Goal: Task Accomplishment & Management: Manage account settings

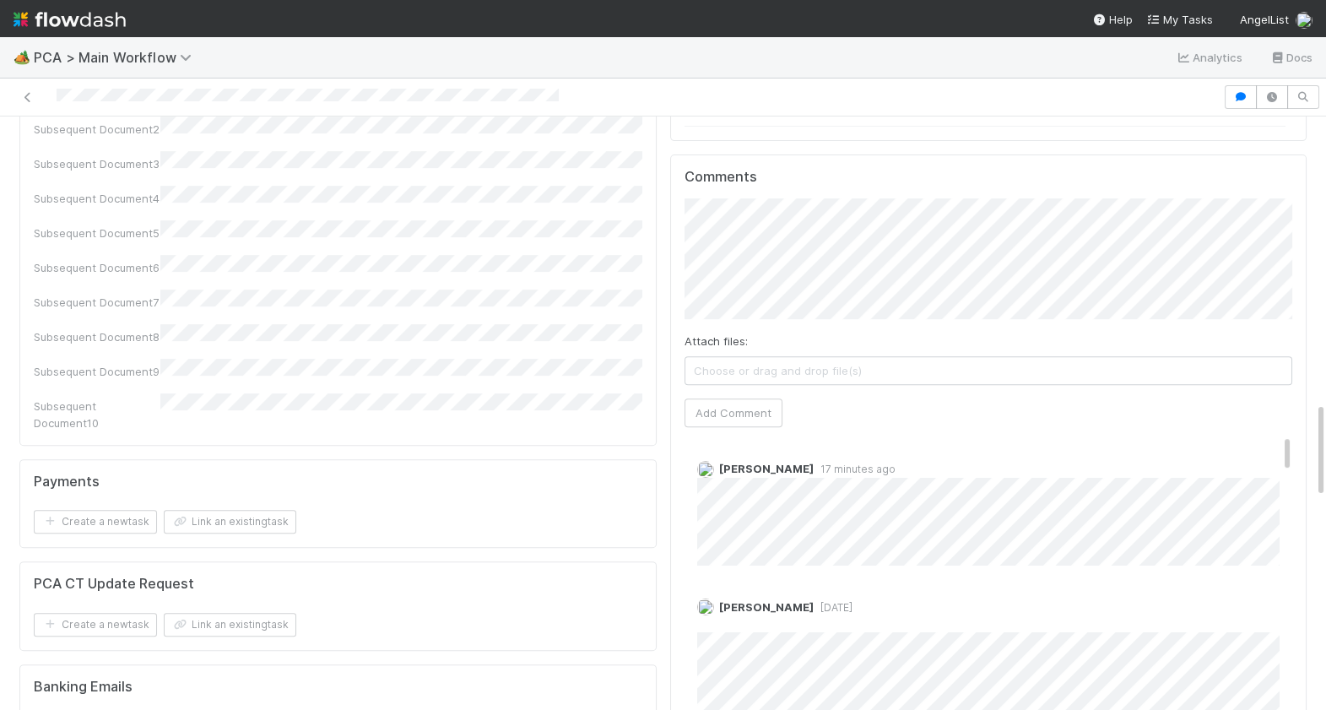
scroll to position [1741, 0]
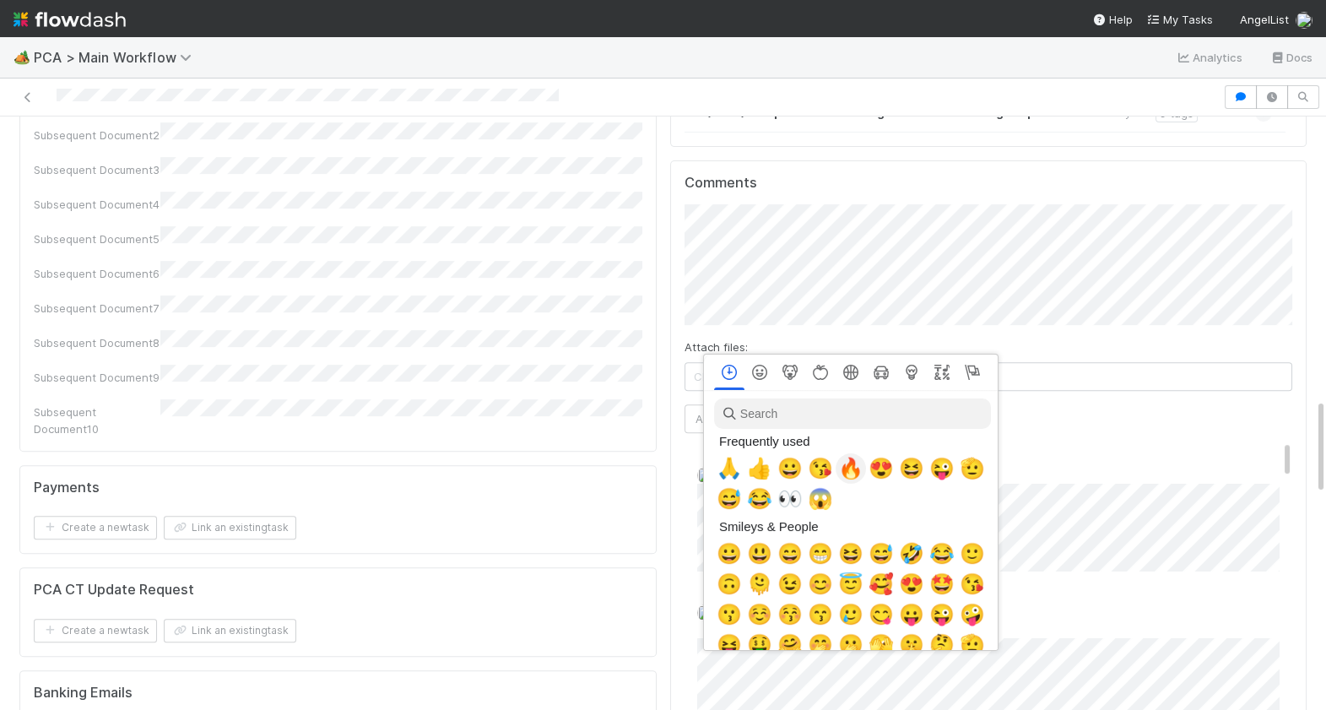
click at [849, 473] on span "🔥" at bounding box center [850, 469] width 25 height 24
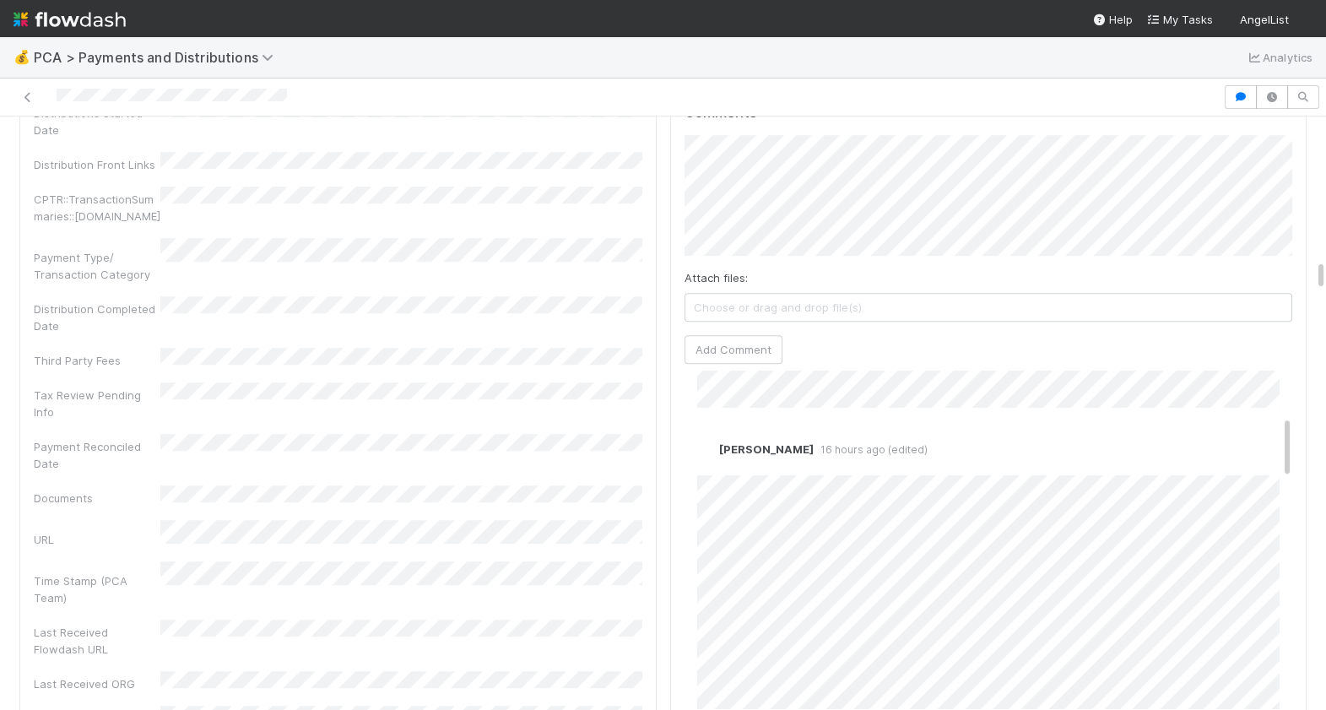
scroll to position [226, 0]
click at [723, 482] on link "Edit" at bounding box center [720, 489] width 19 height 14
click at [725, 489] on link "Edit" at bounding box center [720, 496] width 19 height 14
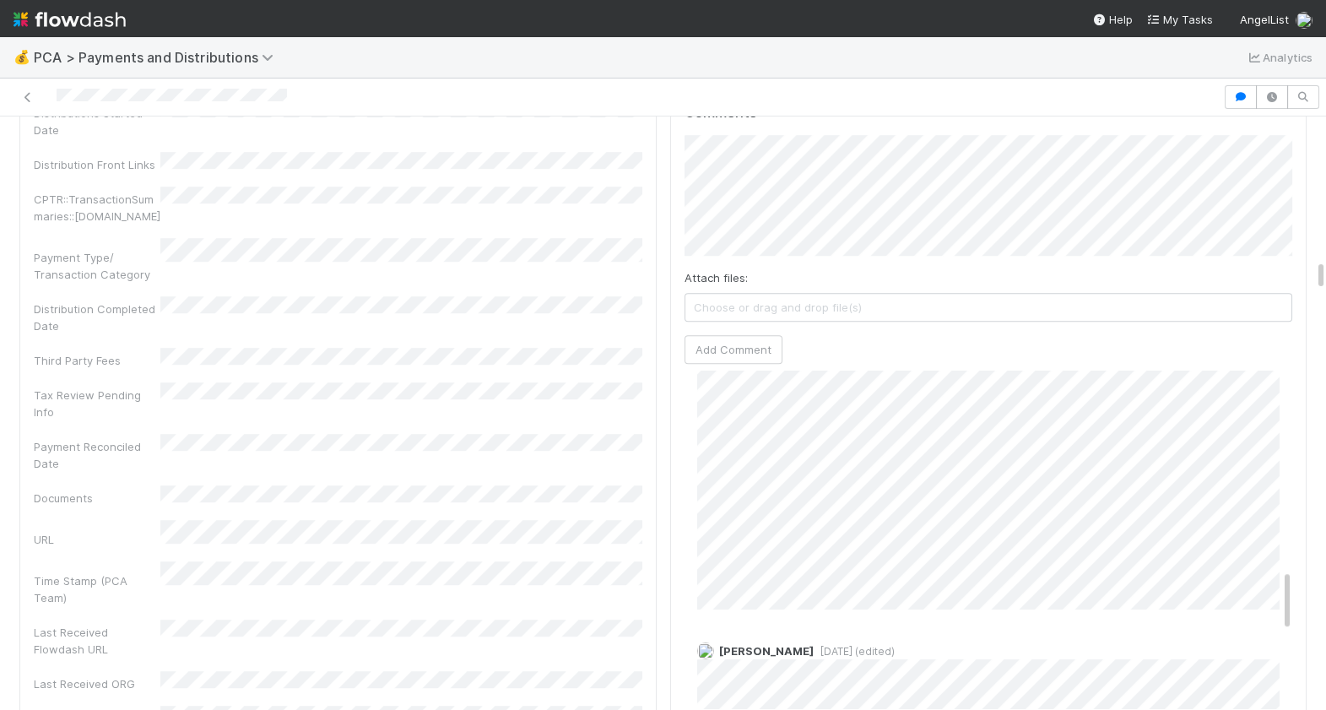
scroll to position [1098, 0]
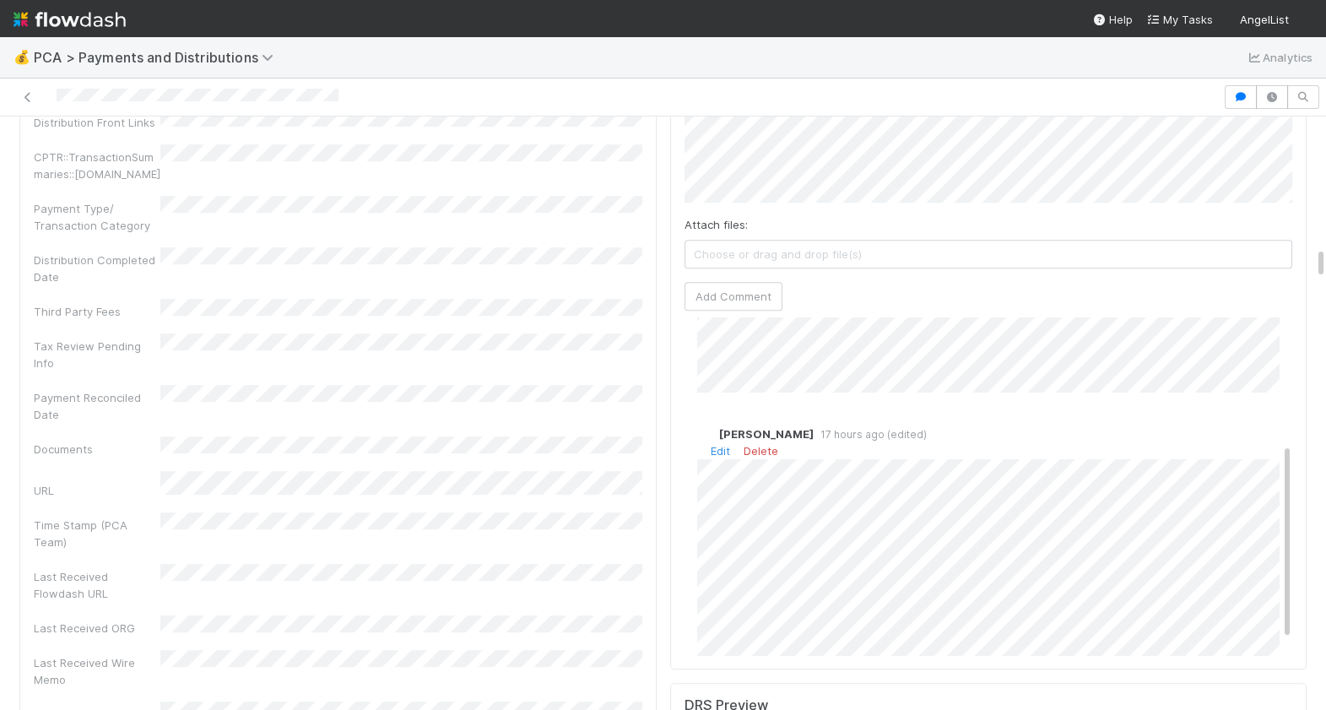
scroll to position [214, 0]
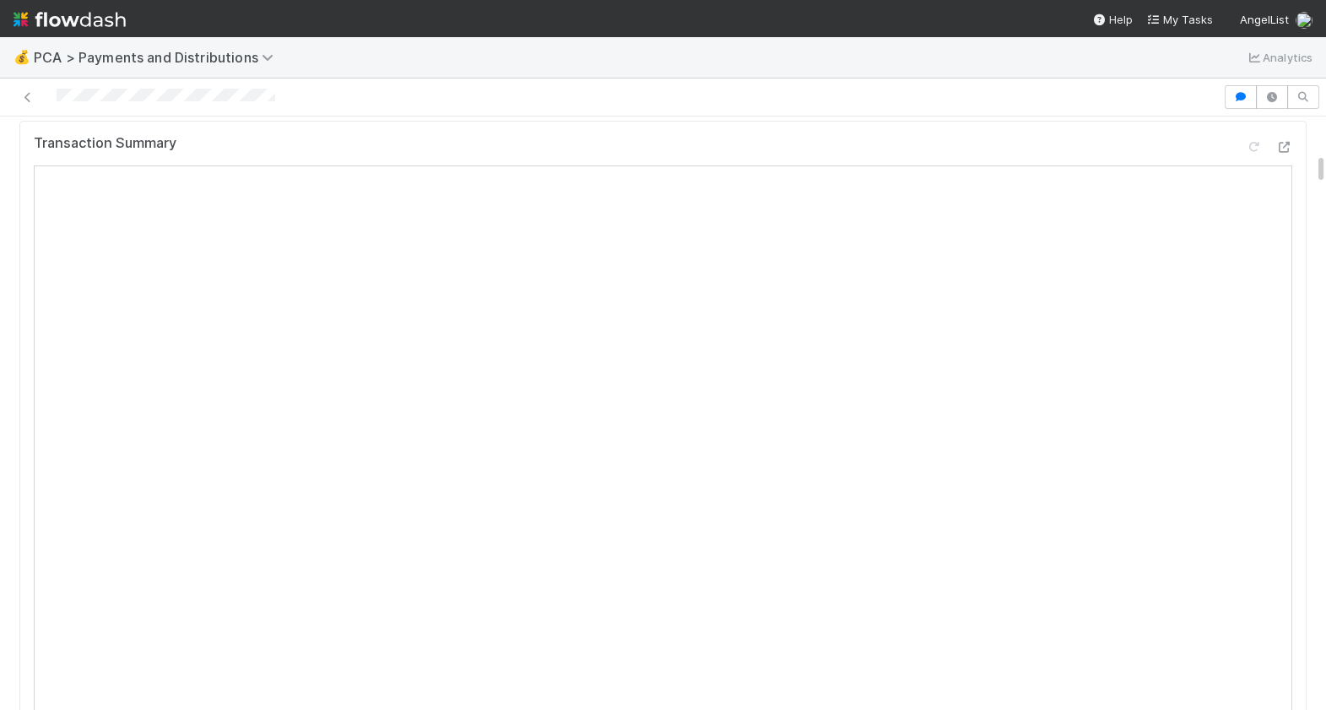
scroll to position [144, 0]
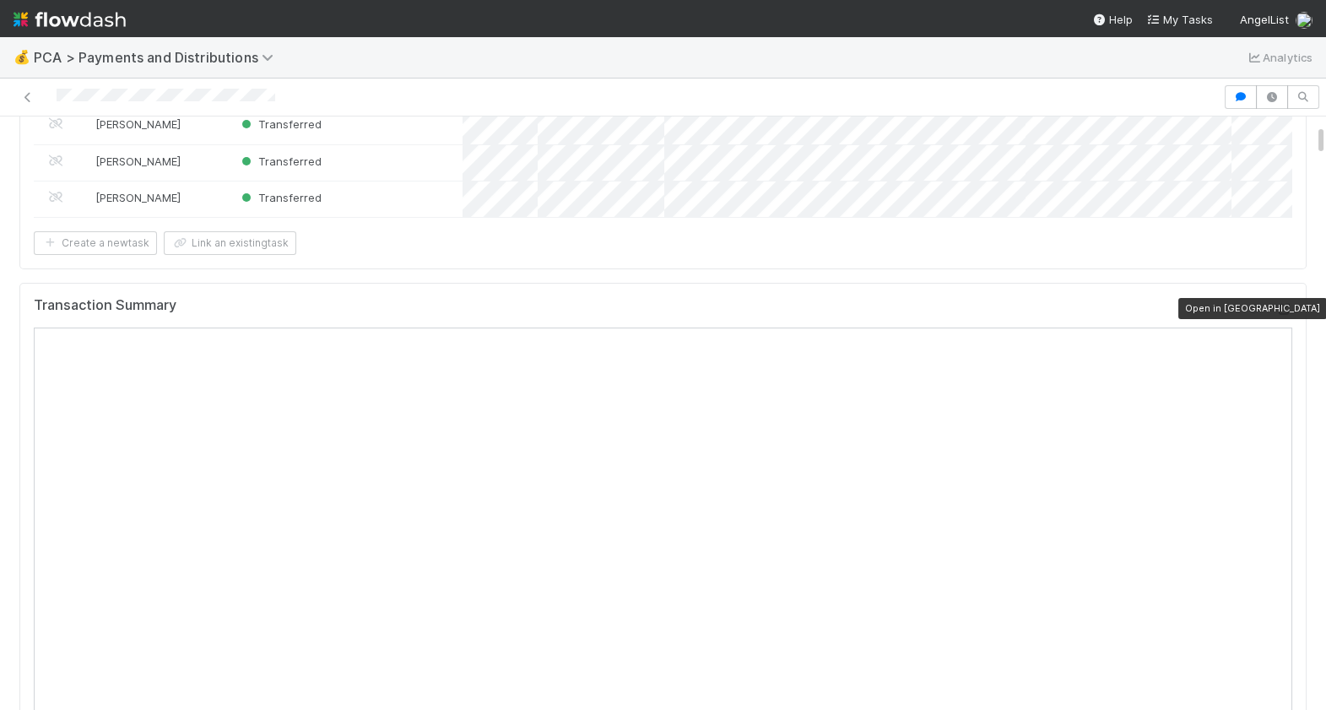
click at [1281, 308] on icon at bounding box center [1284, 309] width 17 height 11
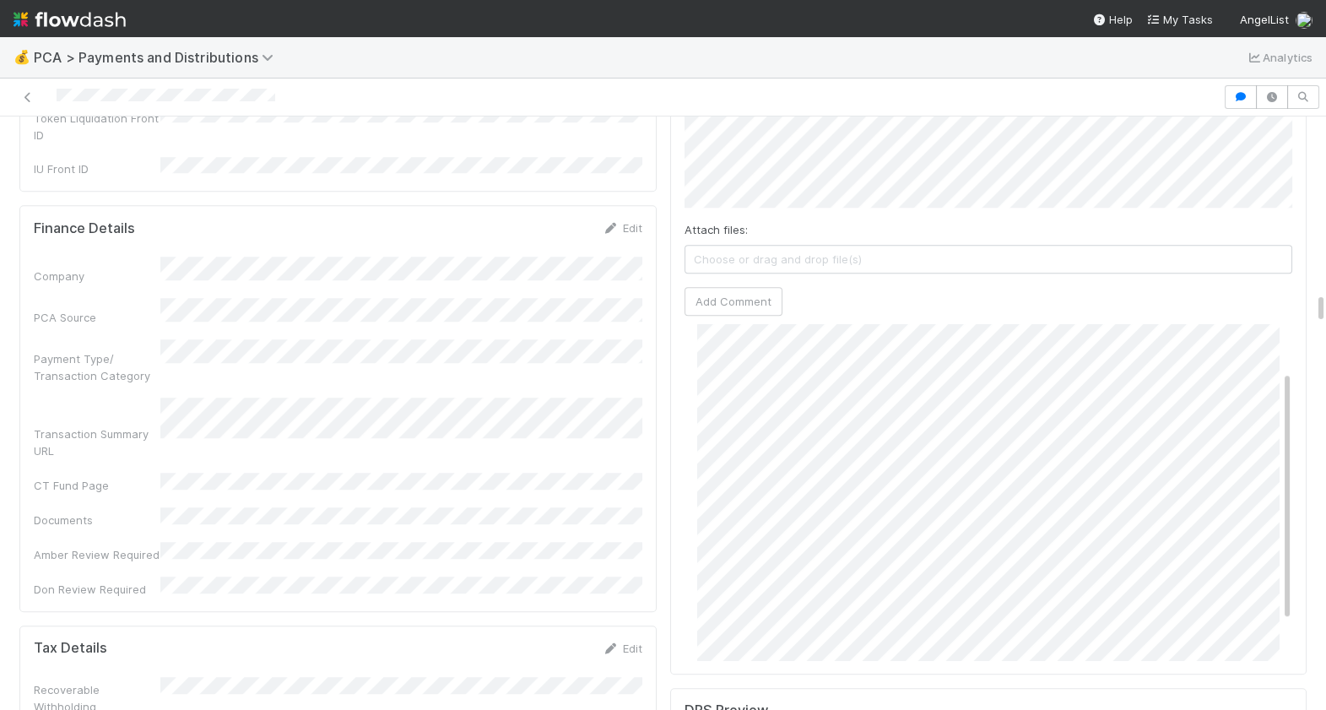
scroll to position [43, 0]
click at [717, 325] on link "Edit" at bounding box center [720, 332] width 19 height 14
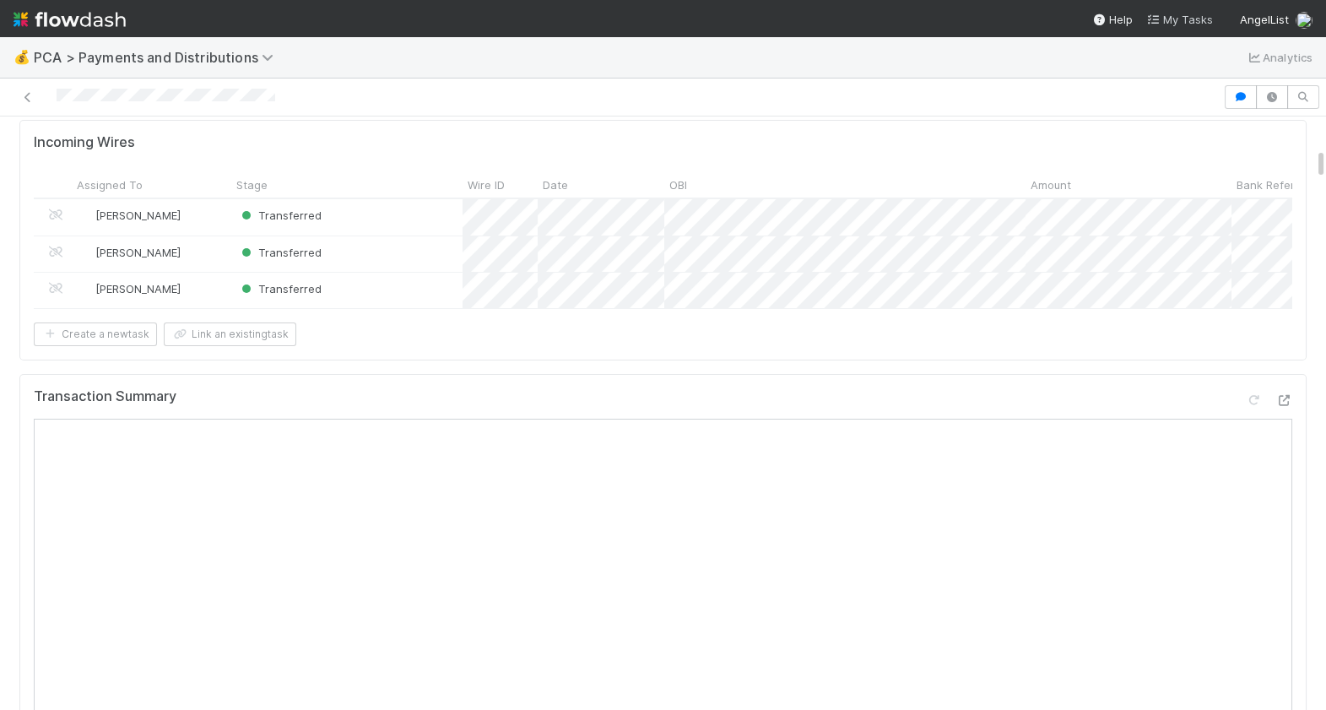
scroll to position [0, 0]
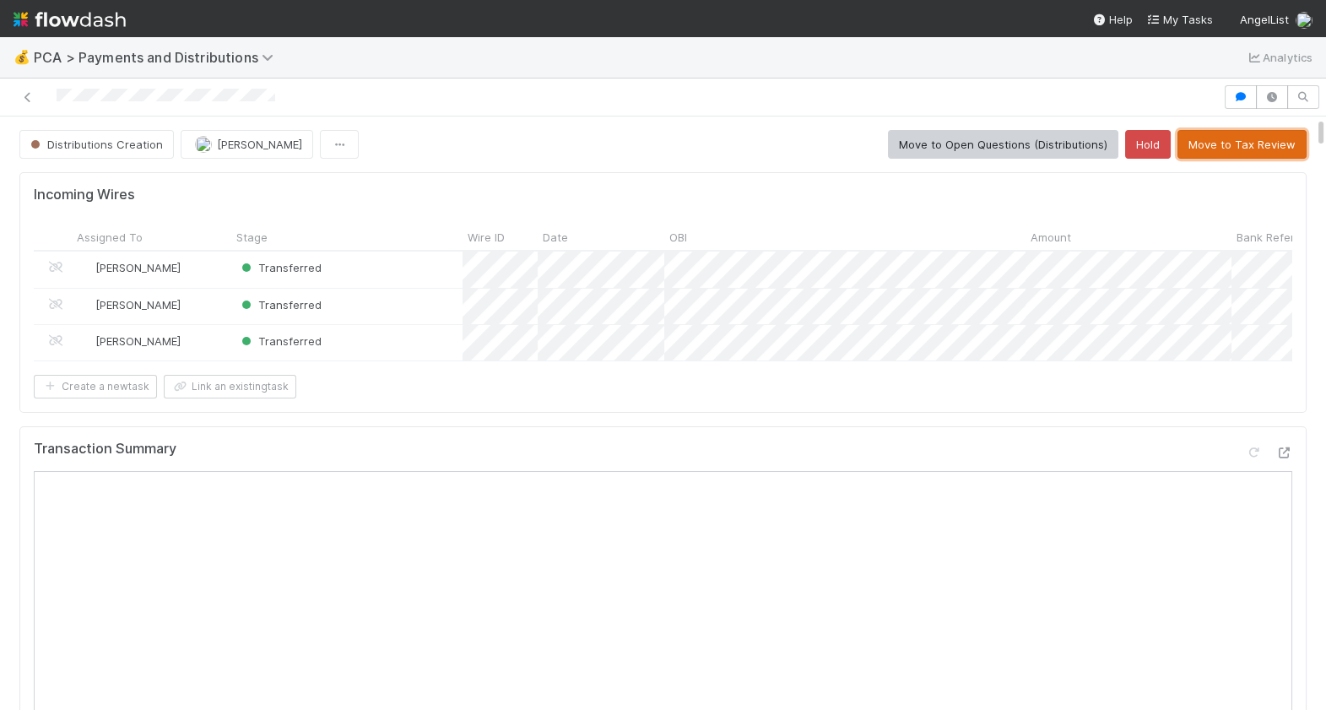
click at [1243, 145] on button "Move to Tax Review" at bounding box center [1242, 144] width 129 height 29
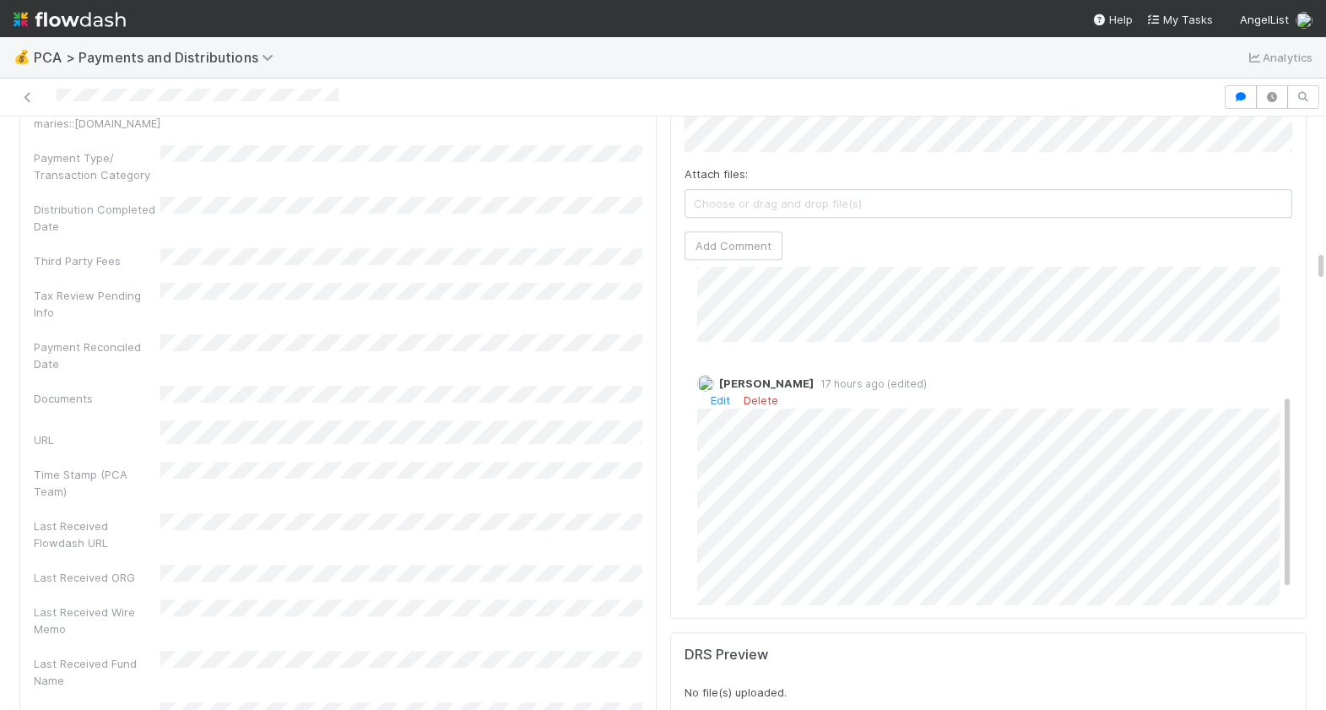
scroll to position [240, 0]
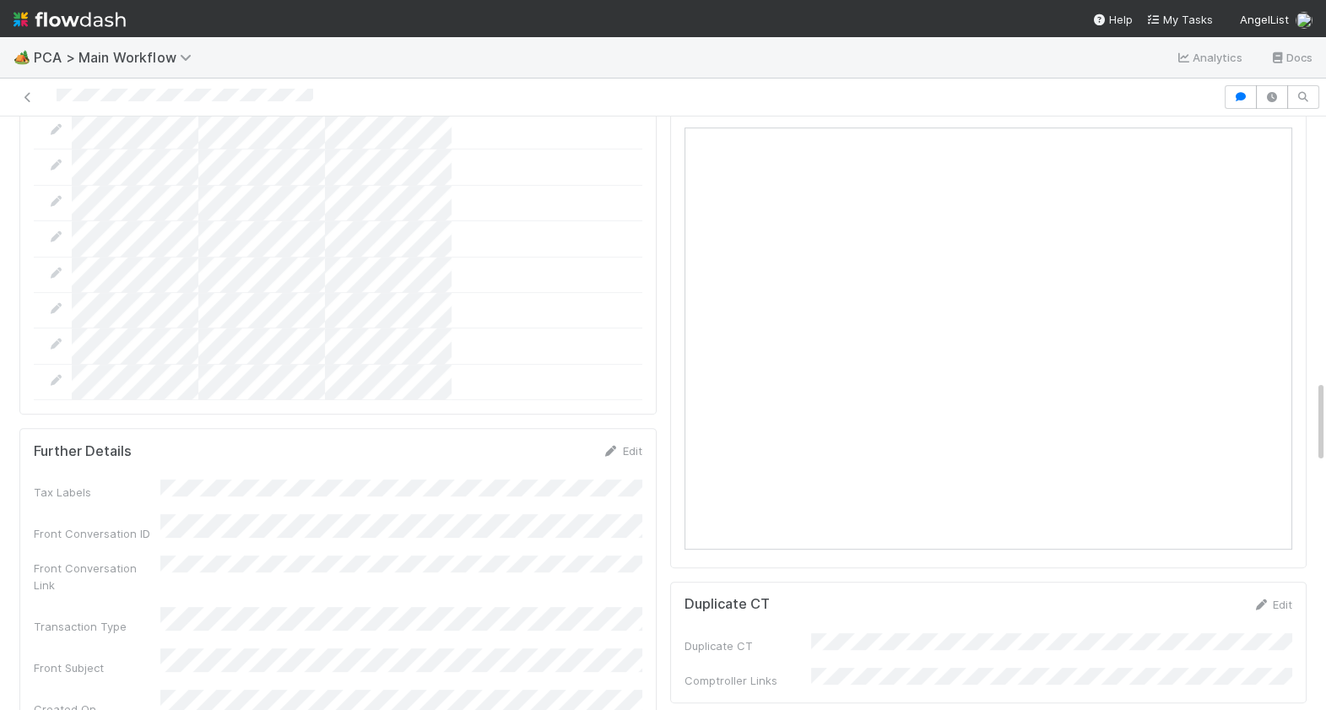
scroll to position [1814, 0]
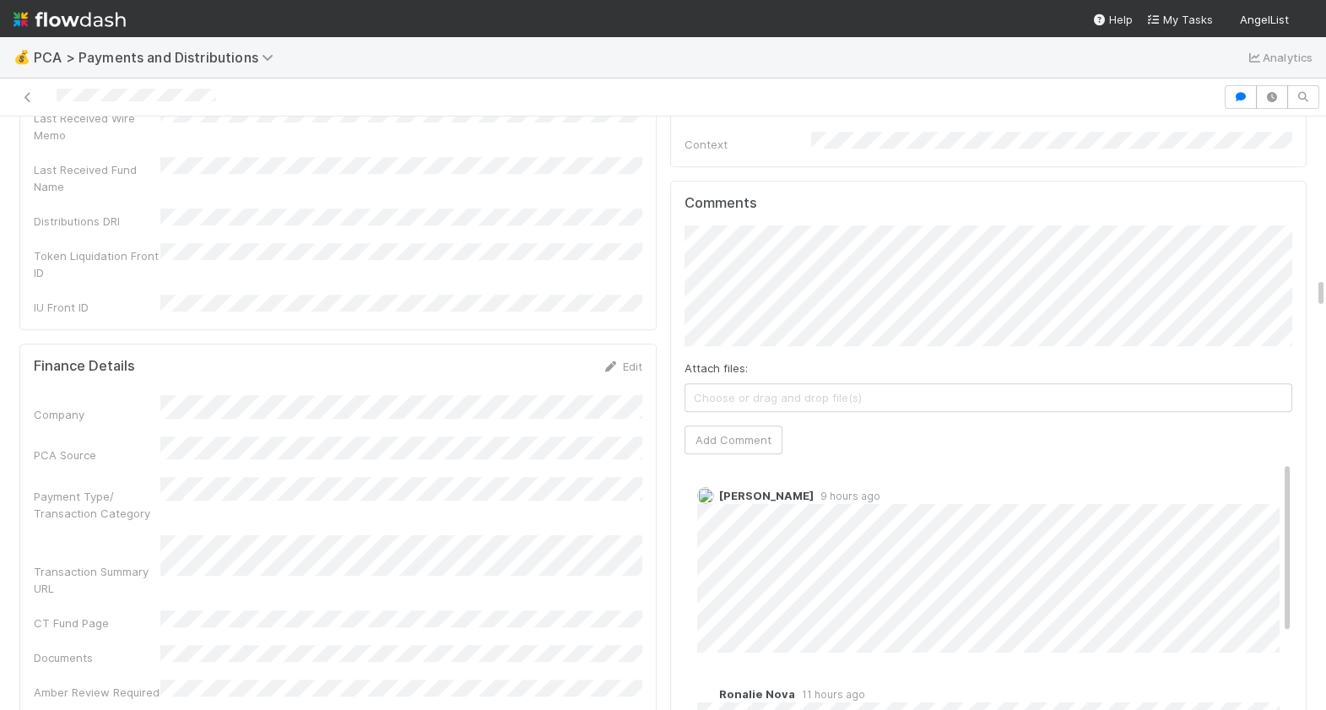
scroll to position [2941, 0]
click at [750, 425] on button "Add Comment" at bounding box center [734, 439] width 98 height 29
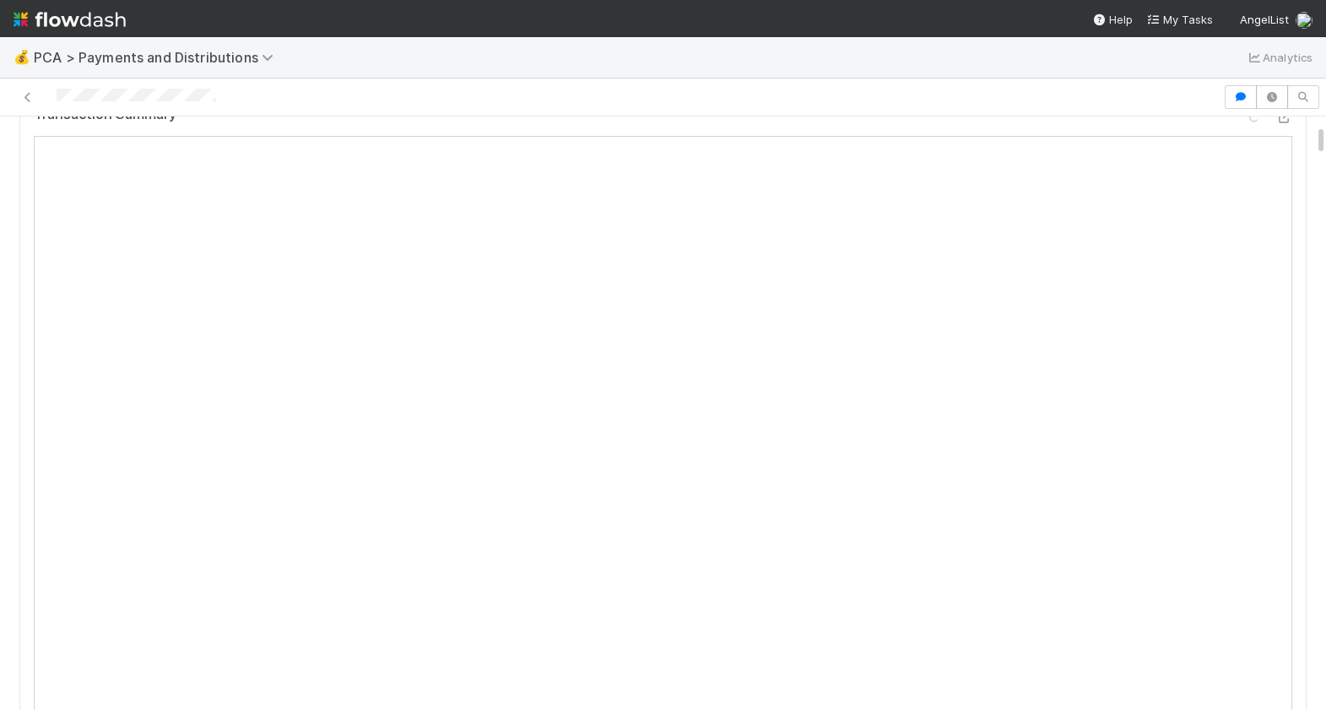
scroll to position [0, 0]
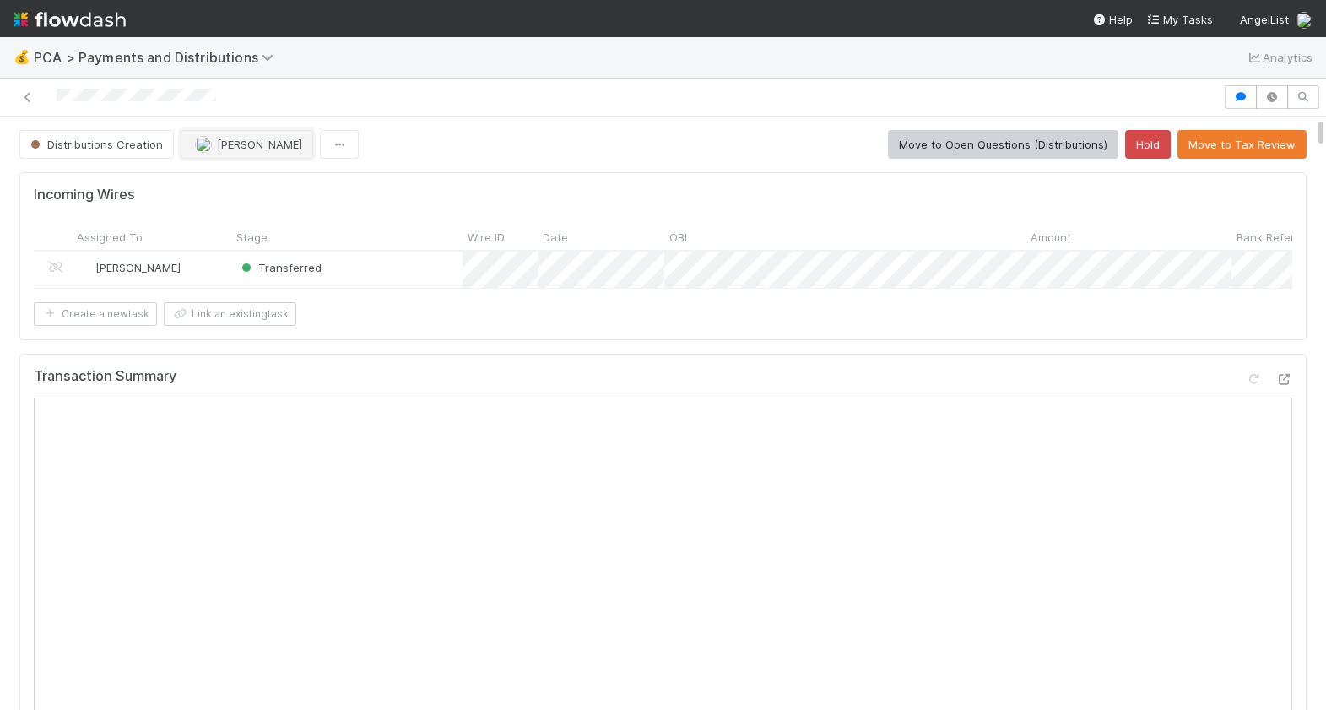
click at [247, 151] on button "[PERSON_NAME]" at bounding box center [247, 144] width 133 height 29
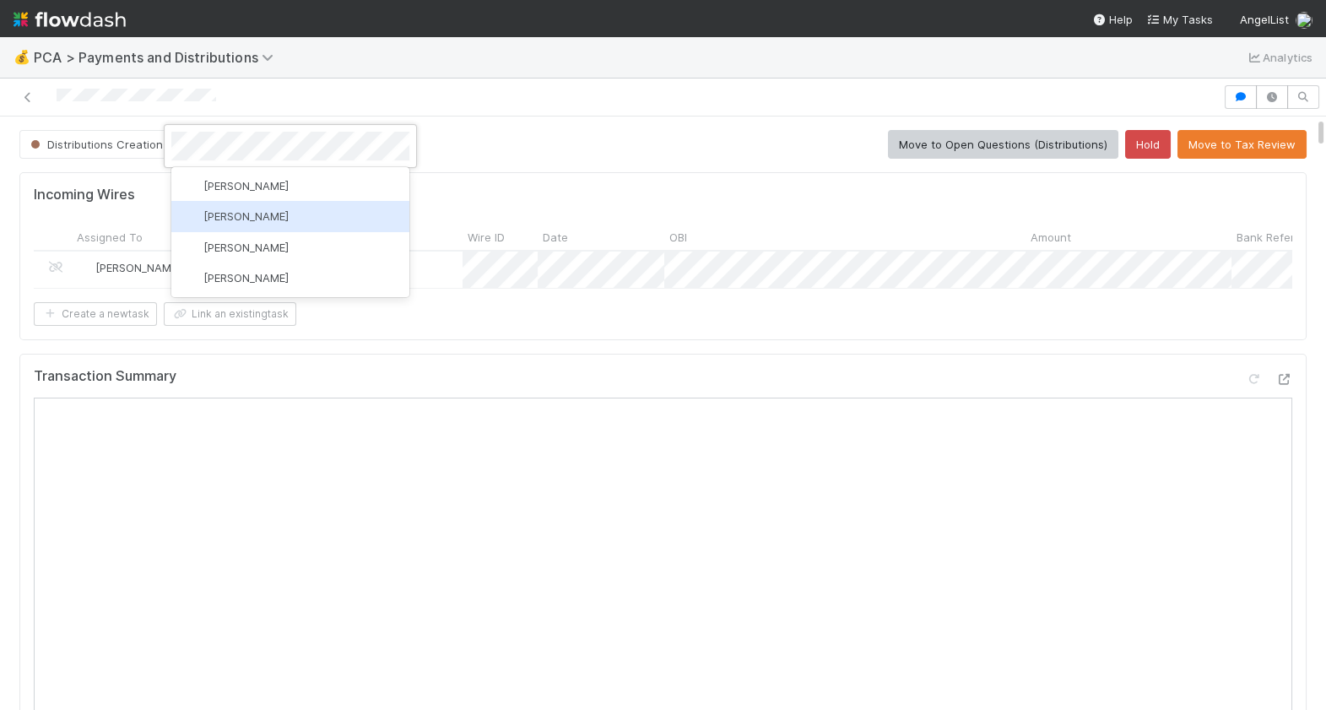
click at [228, 215] on span "[PERSON_NAME]" at bounding box center [245, 216] width 85 height 14
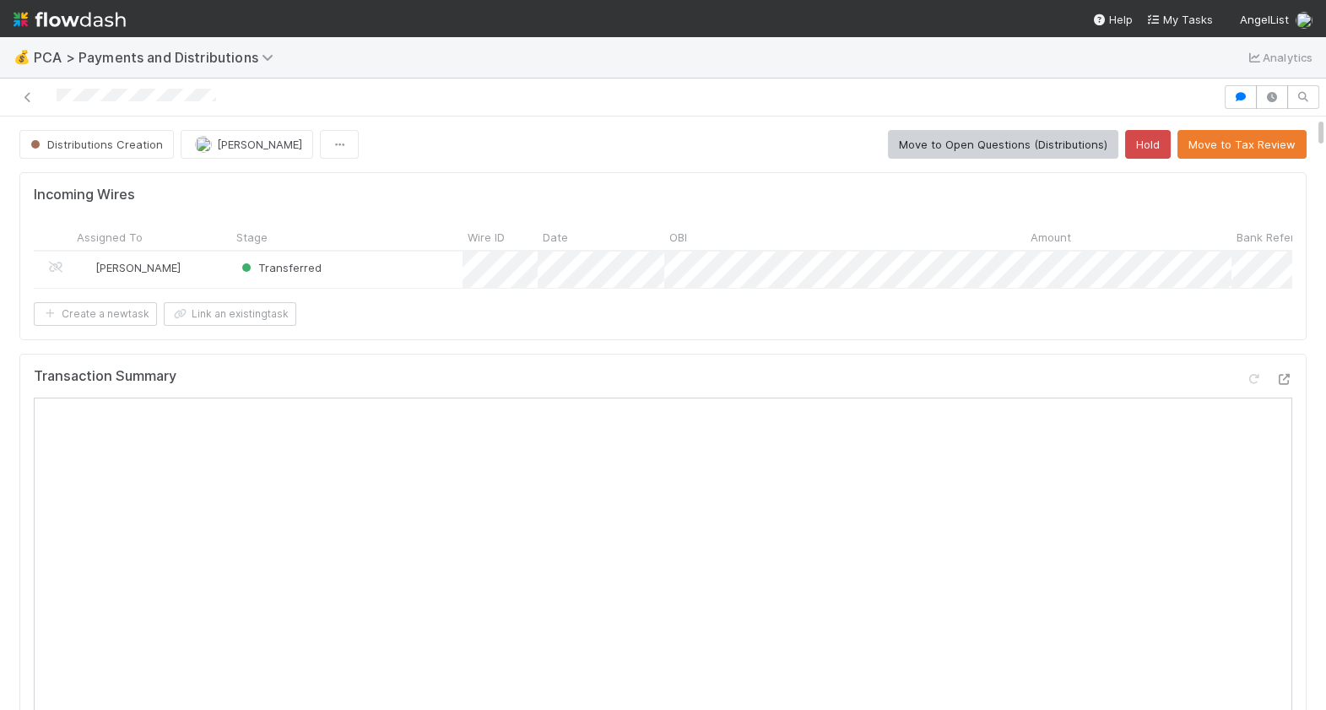
click at [1211, 144] on button "Move to Tax Review" at bounding box center [1242, 144] width 129 height 29
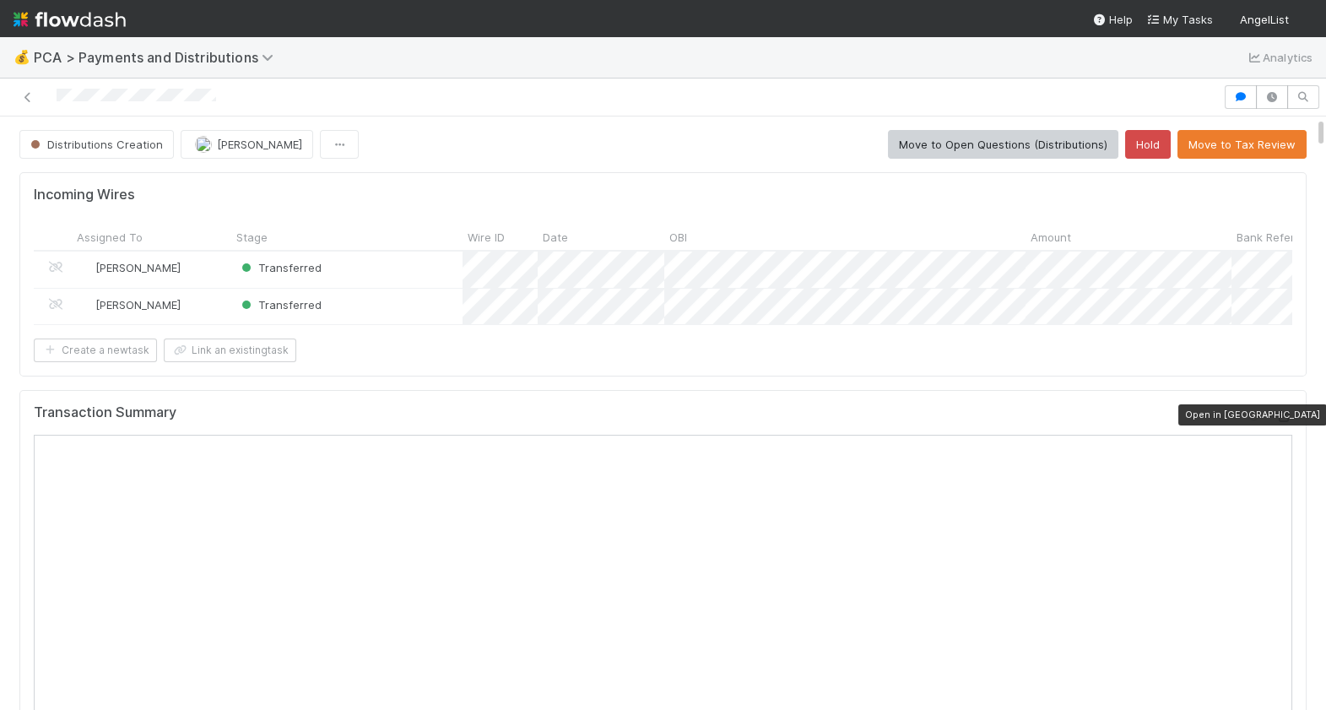
click at [1290, 412] on icon at bounding box center [1284, 416] width 17 height 11
click at [244, 146] on span "Janice Garcia" at bounding box center [259, 145] width 85 height 14
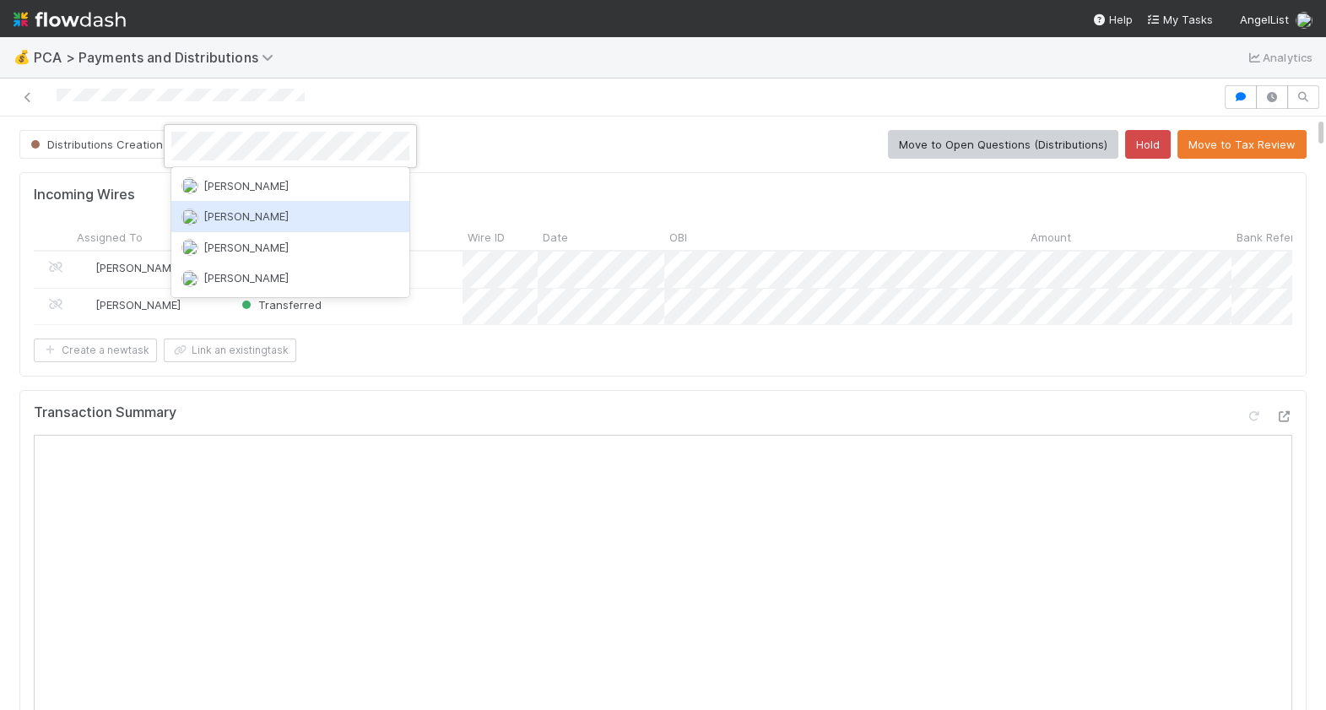
click at [296, 212] on div "[PERSON_NAME]" at bounding box center [290, 216] width 238 height 30
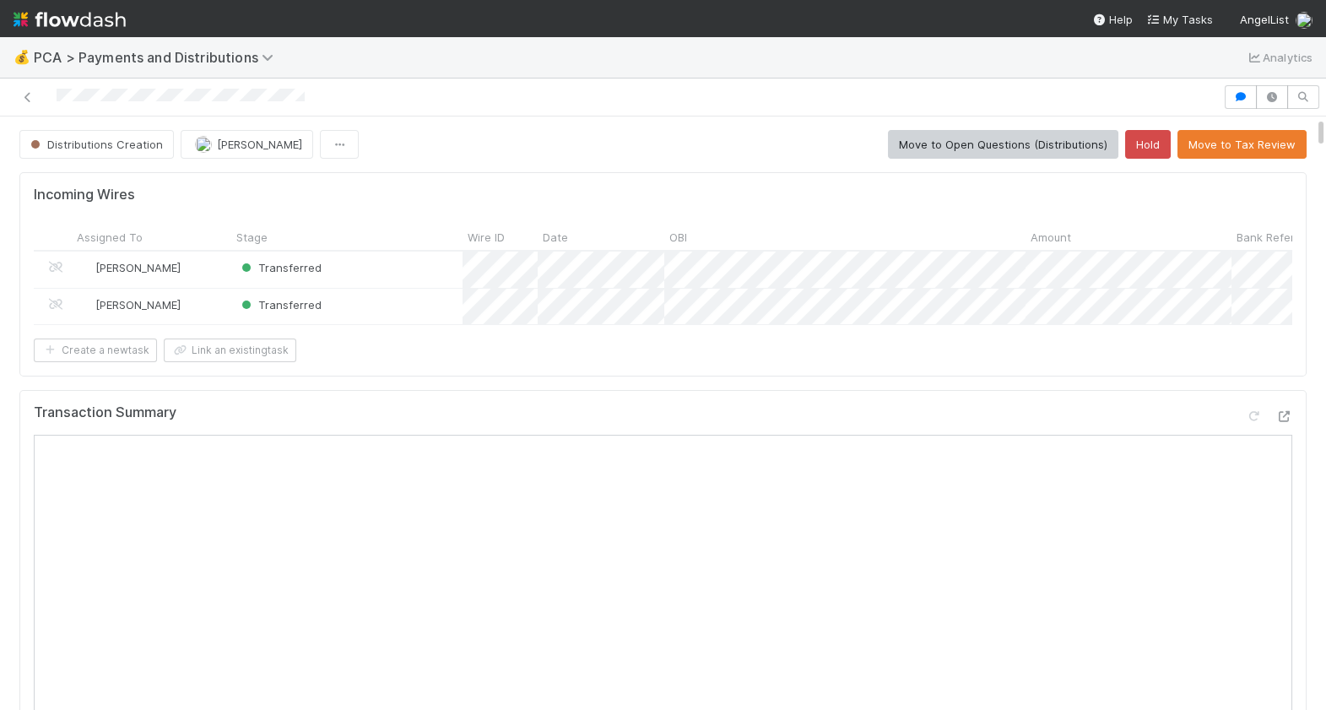
click at [456, 175] on div "Incoming Wires Assigned To Stage Wire ID Date OBI Amount Bank Reference Custome…" at bounding box center [662, 274] width 1287 height 204
click at [1282, 414] on icon at bounding box center [1284, 416] width 17 height 11
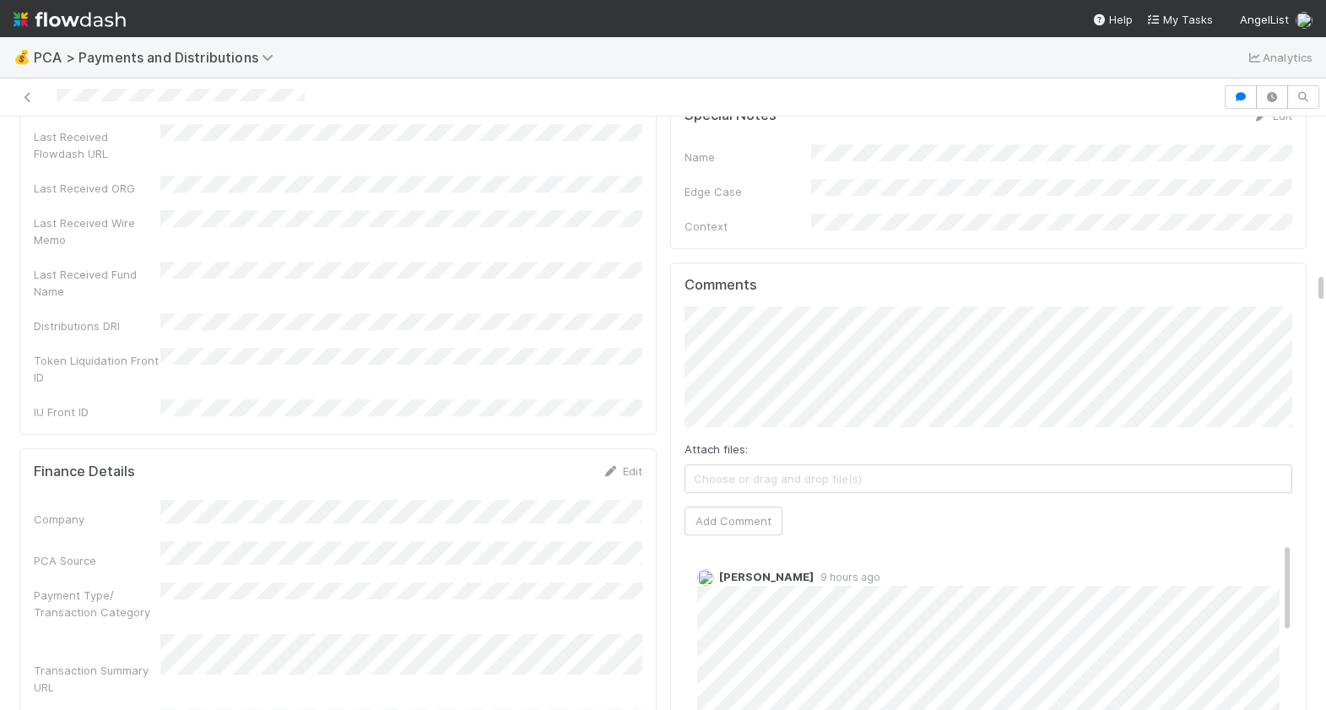
scroll to position [2888, 0]
click at [743, 501] on button "Add Comment" at bounding box center [734, 515] width 98 height 29
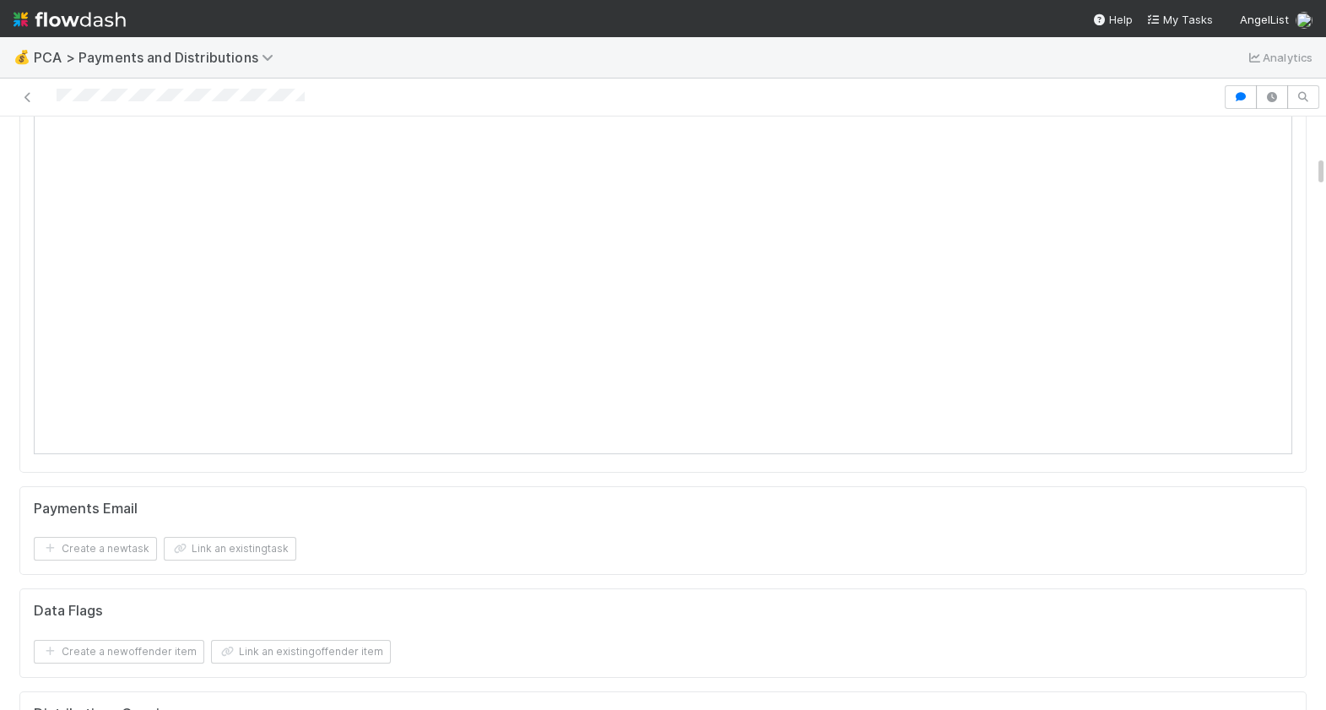
scroll to position [0, 0]
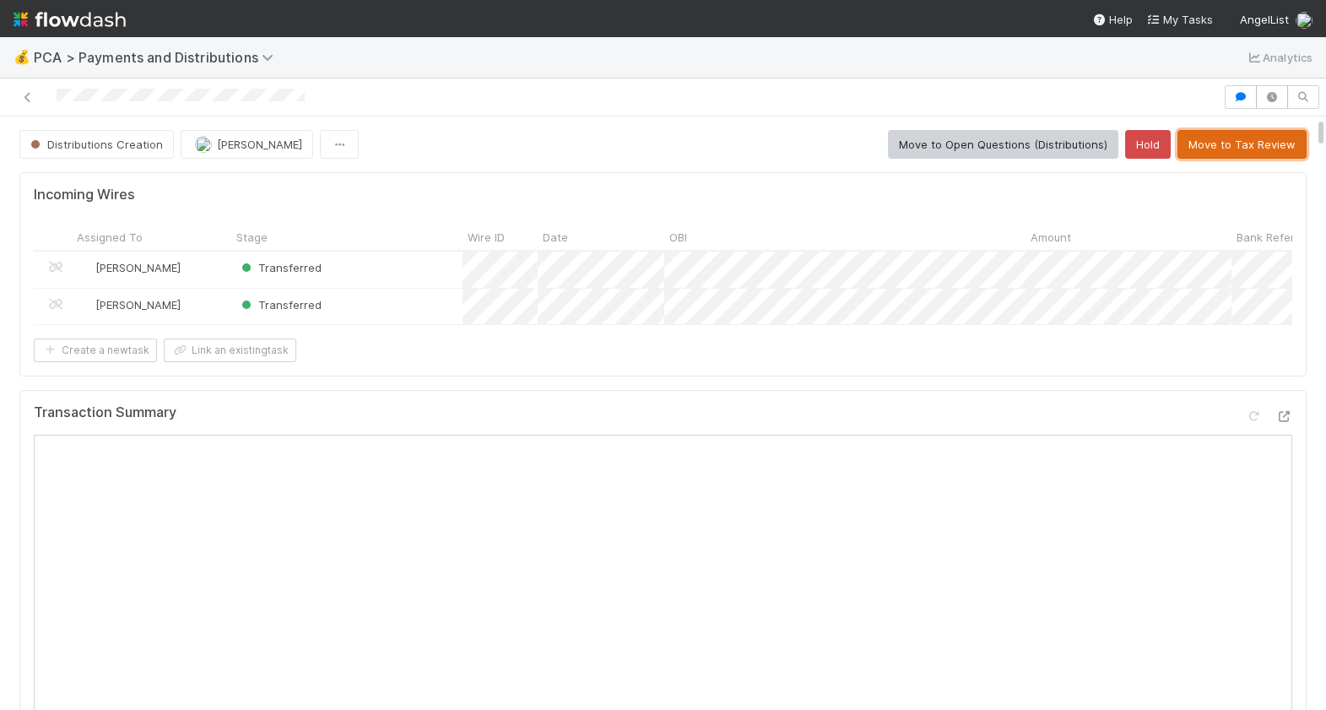
click at [1233, 144] on button "Move to Tax Review" at bounding box center [1242, 144] width 129 height 29
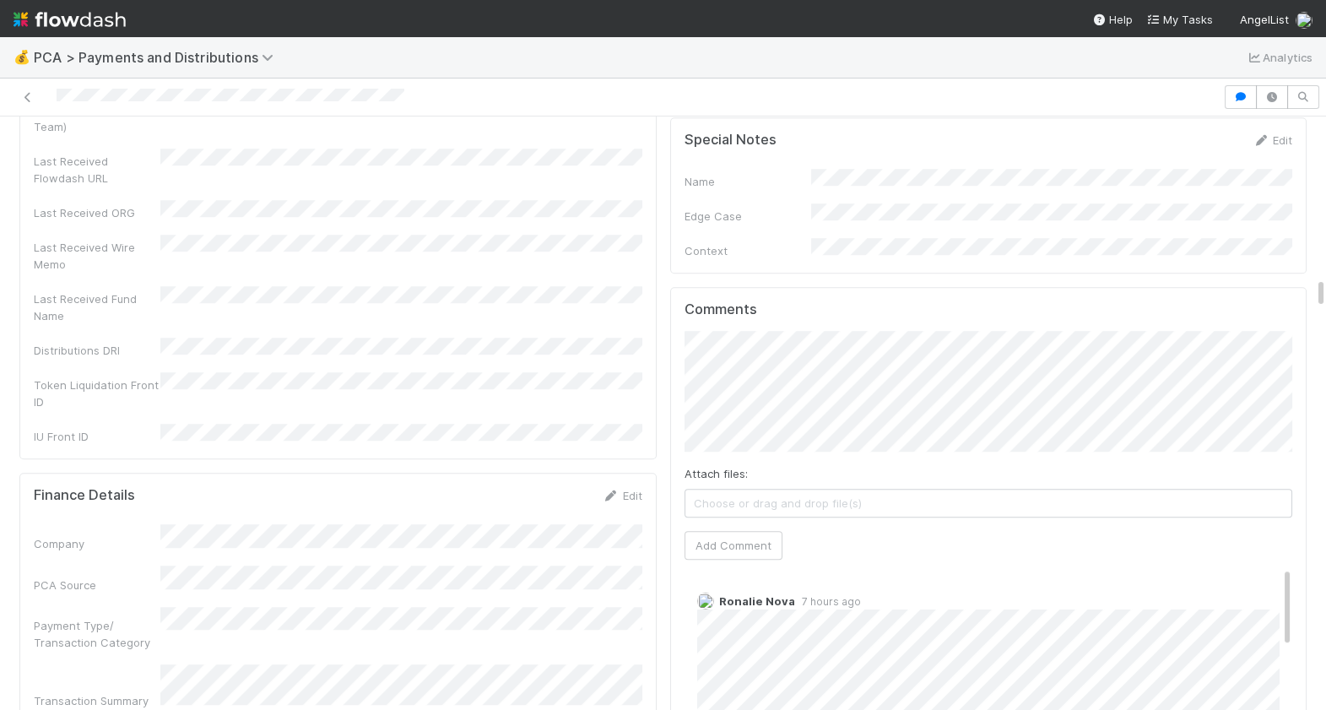
scroll to position [3013, 0]
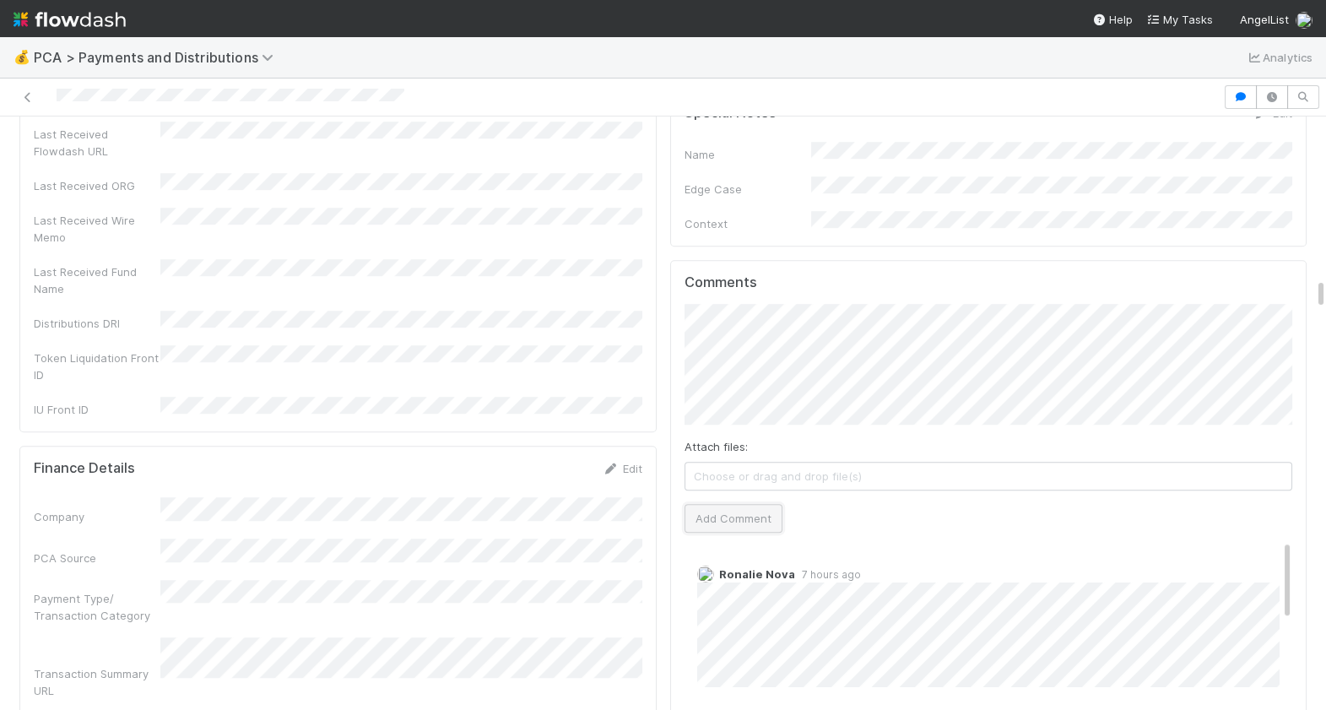
click at [746, 504] on button "Add Comment" at bounding box center [734, 518] width 98 height 29
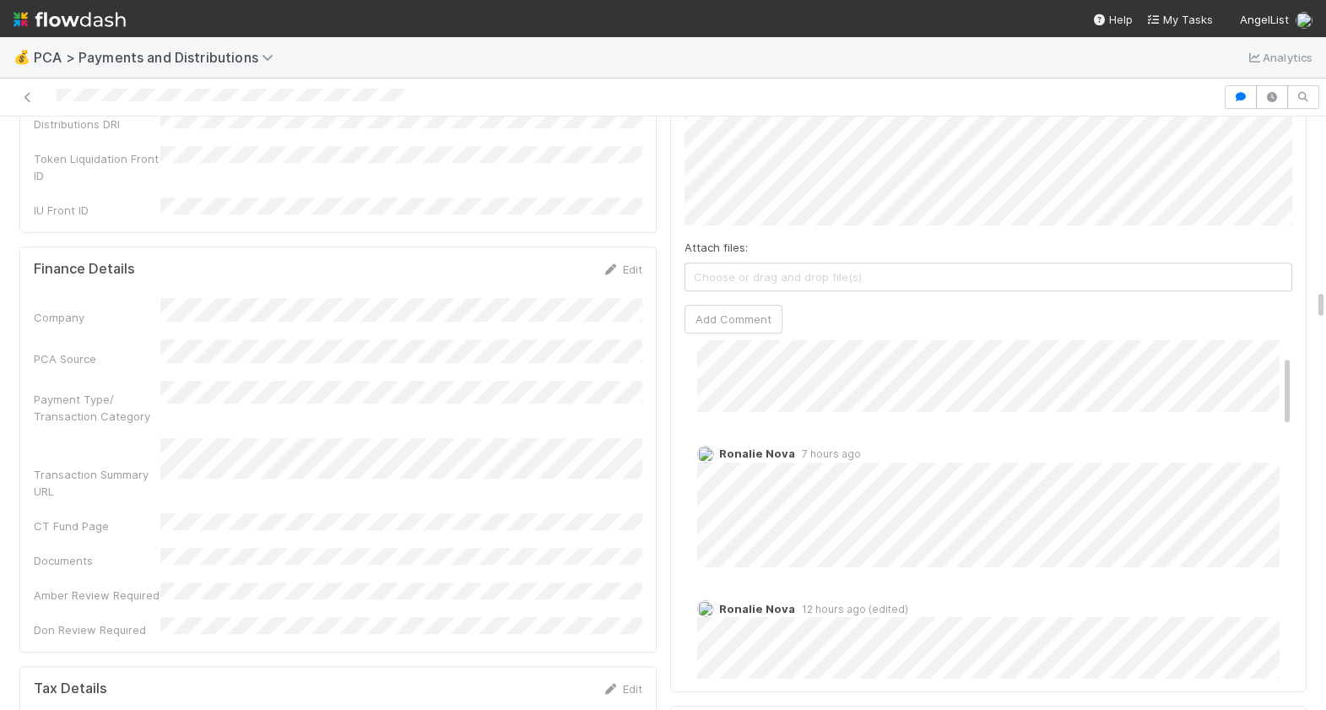
scroll to position [64, 0]
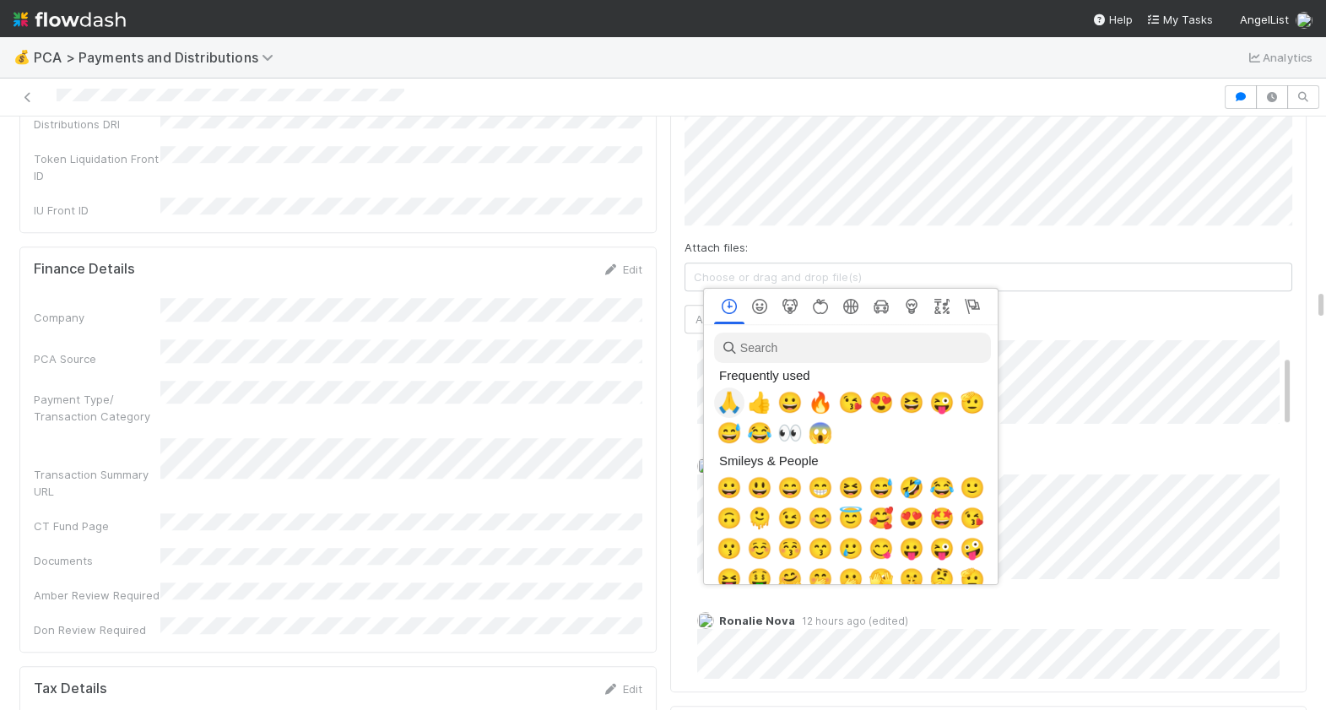
click at [735, 404] on span "🙏" at bounding box center [729, 403] width 25 height 24
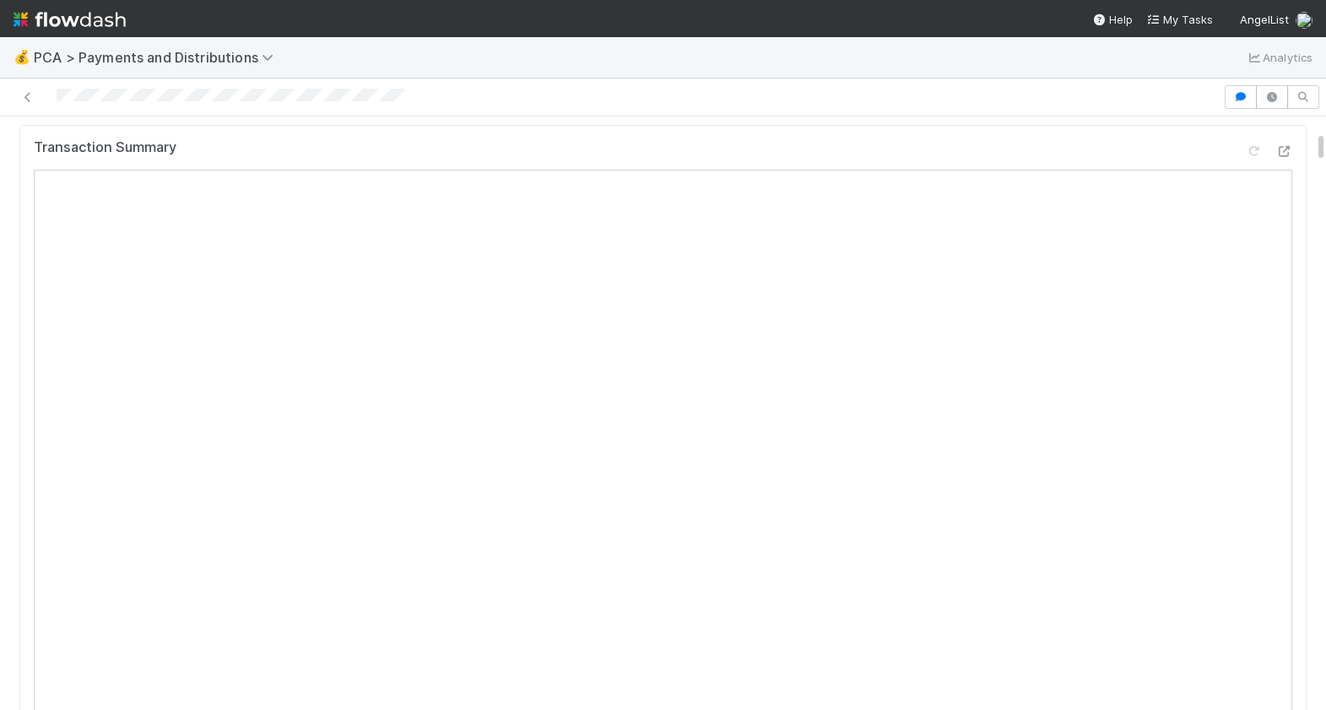
scroll to position [0, 0]
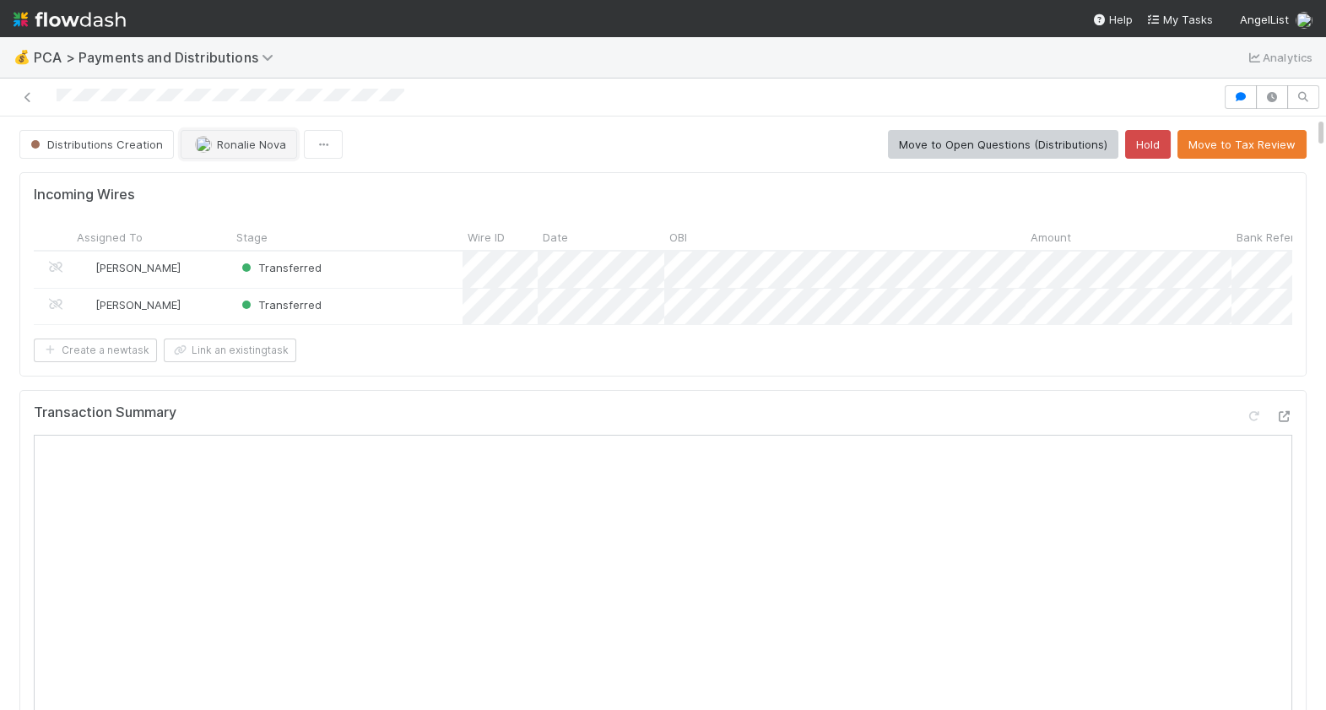
click at [253, 148] on span "Ronalie Nova" at bounding box center [251, 145] width 69 height 14
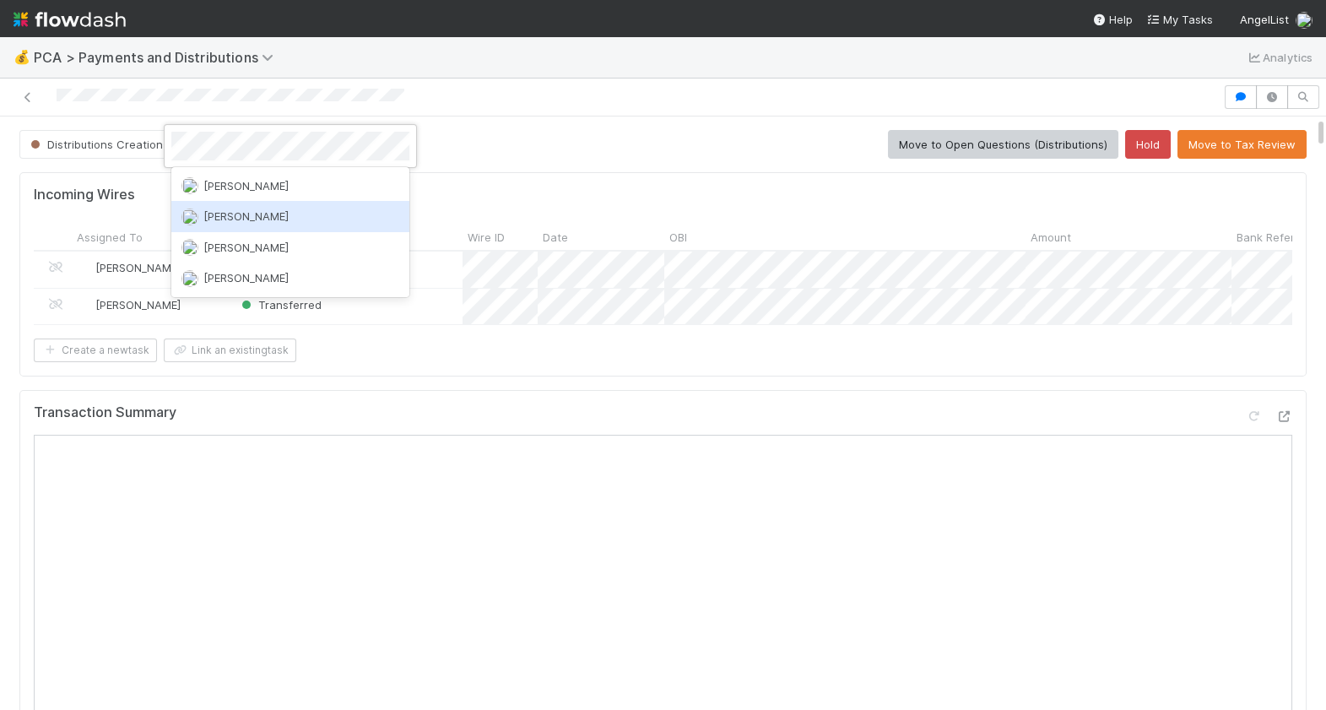
click at [286, 211] on div "[PERSON_NAME]" at bounding box center [290, 216] width 238 height 30
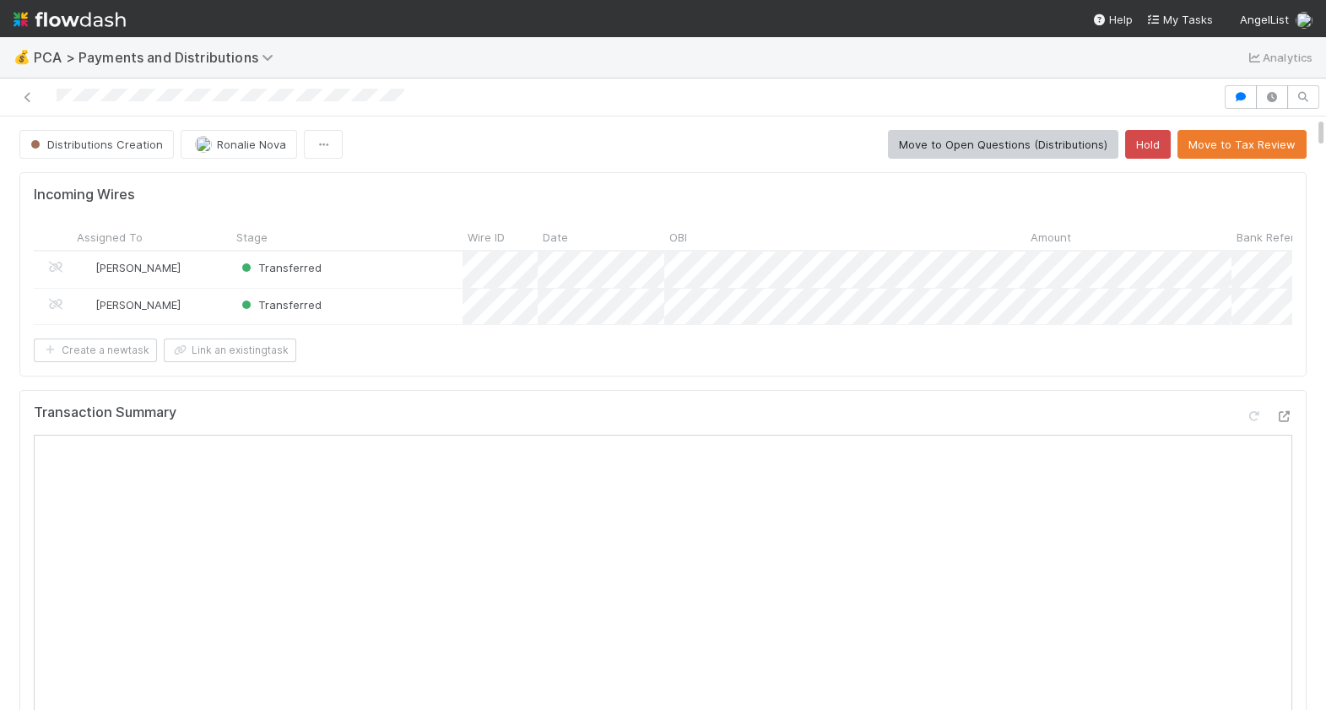
click at [658, 173] on div "Incoming Wires Assigned To Stage Wire ID Date OBI Amount Bank Reference Custome…" at bounding box center [662, 274] width 1287 height 204
click at [1235, 147] on button "Move to Tax Review" at bounding box center [1242, 144] width 129 height 29
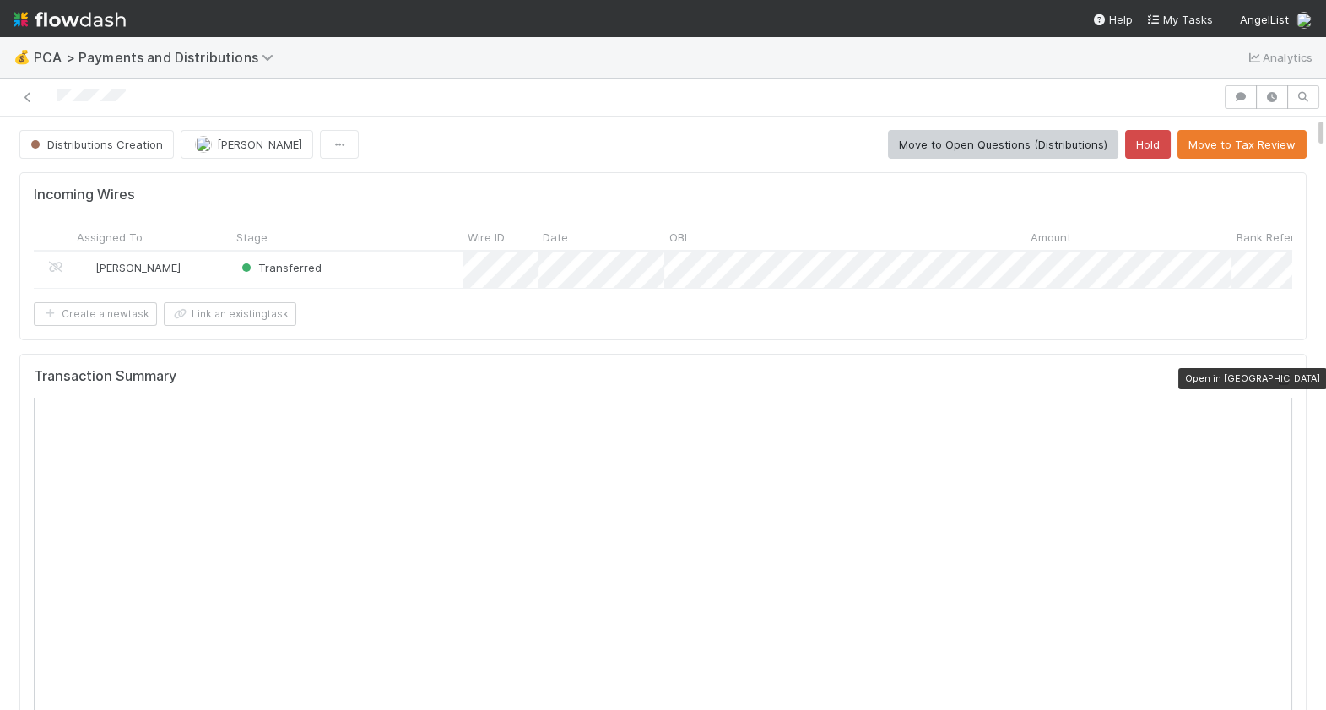
click at [1283, 382] on icon at bounding box center [1284, 379] width 17 height 11
click at [648, 148] on div "Distributions Creation Berkley Cade Move to Open Questions (Distributions) Hold…" at bounding box center [662, 144] width 1287 height 29
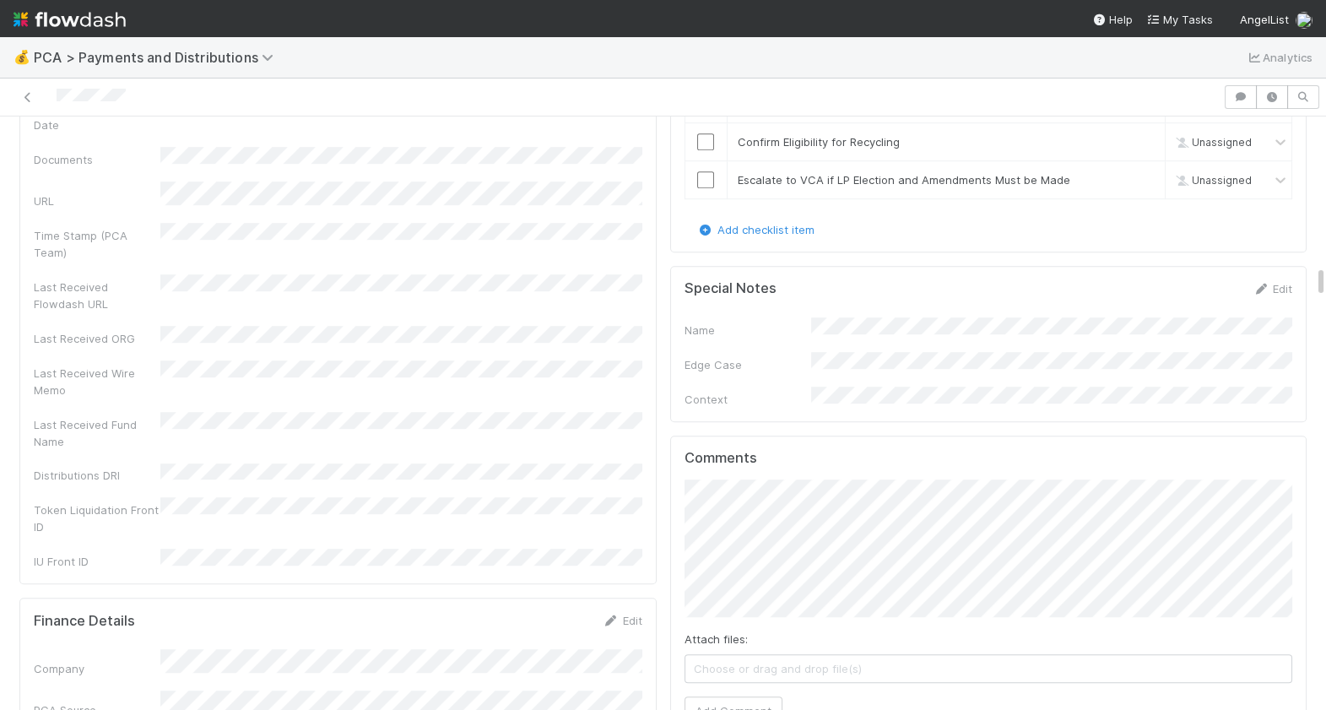
scroll to position [2810, 0]
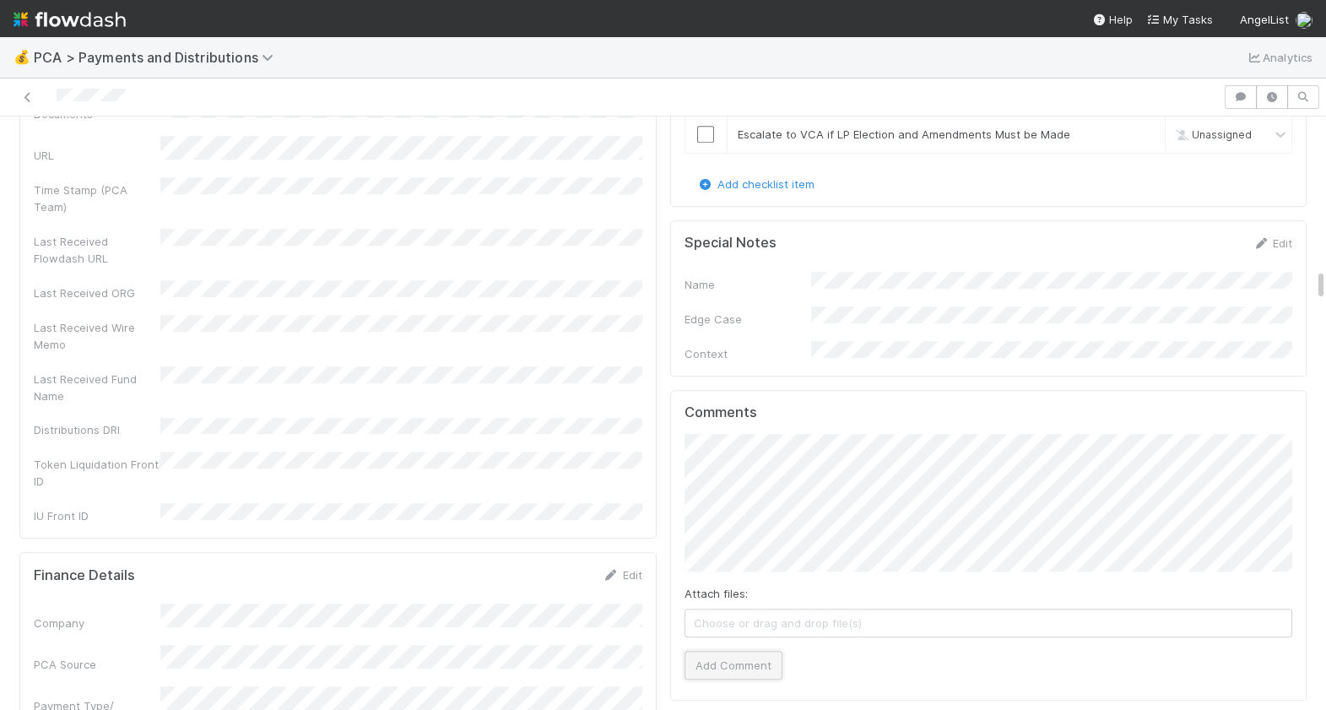
click at [745, 651] on button "Add Comment" at bounding box center [734, 665] width 98 height 29
click at [799, 436] on span "Ronalie Nova" at bounding box center [776, 437] width 69 height 14
drag, startPoint x: 753, startPoint y: 581, endPoint x: 653, endPoint y: 503, distance: 126.3
click at [753, 634] on button "Add Comment" at bounding box center [734, 648] width 98 height 29
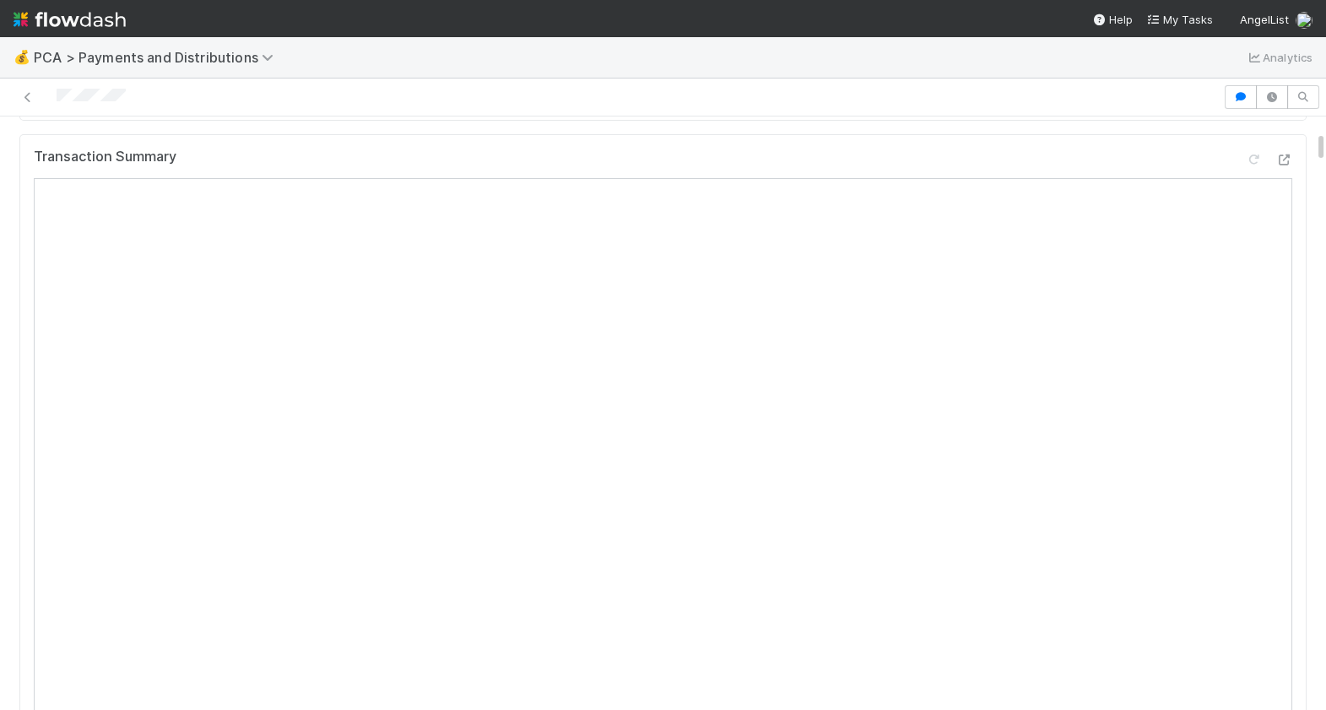
scroll to position [0, 0]
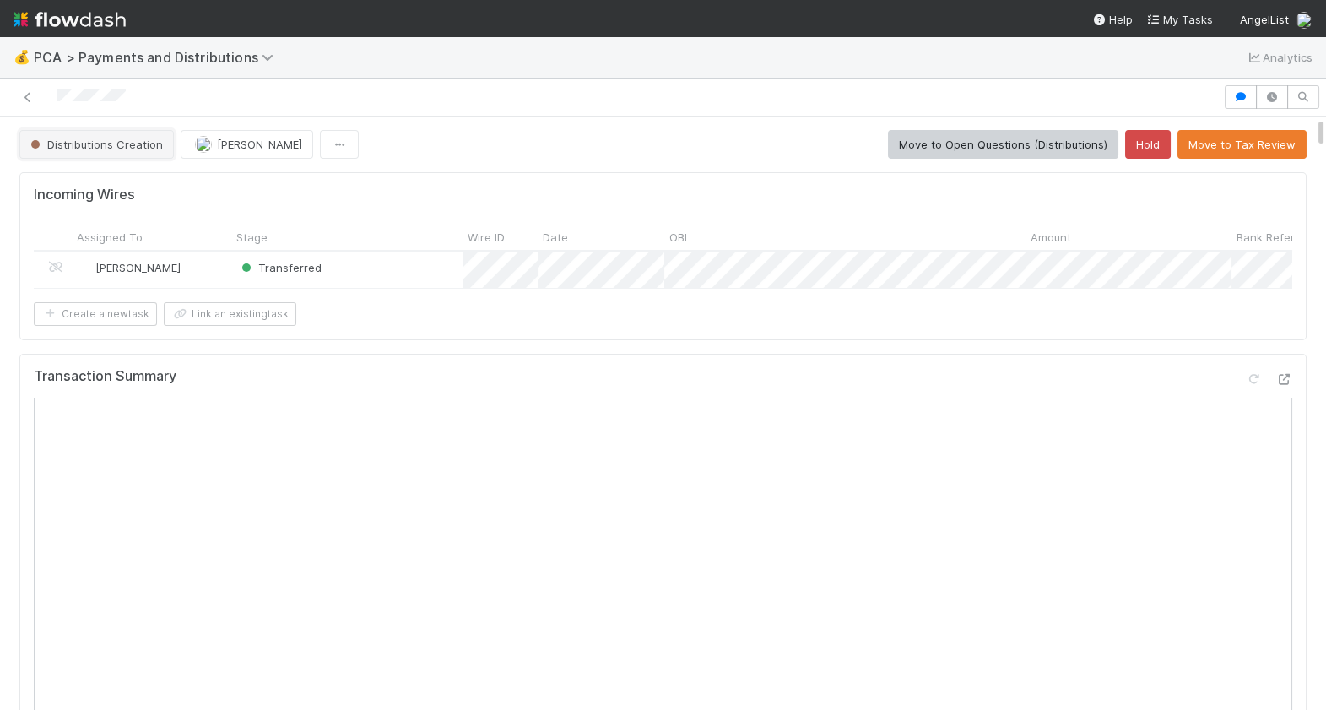
click at [137, 145] on span "Distributions Creation" at bounding box center [95, 145] width 136 height 14
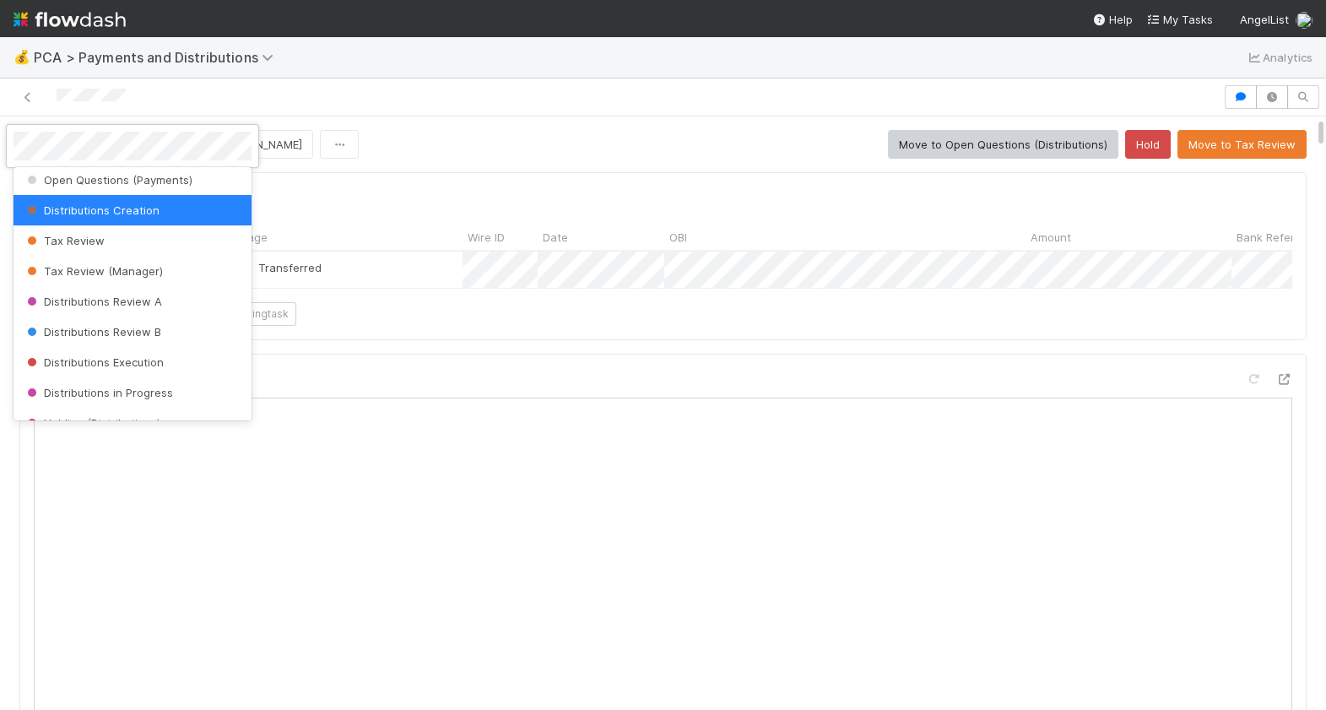
scroll to position [529, 0]
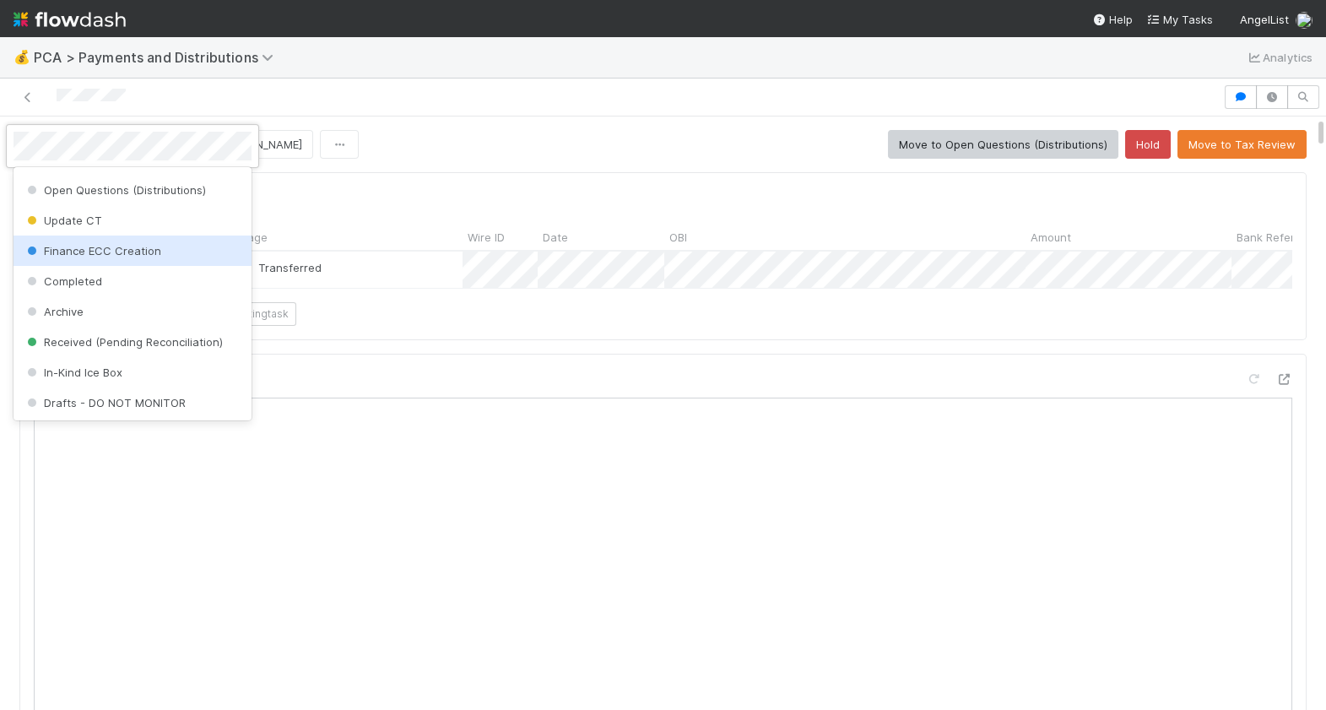
click at [135, 250] on span "Finance ECC Creation" at bounding box center [93, 251] width 138 height 14
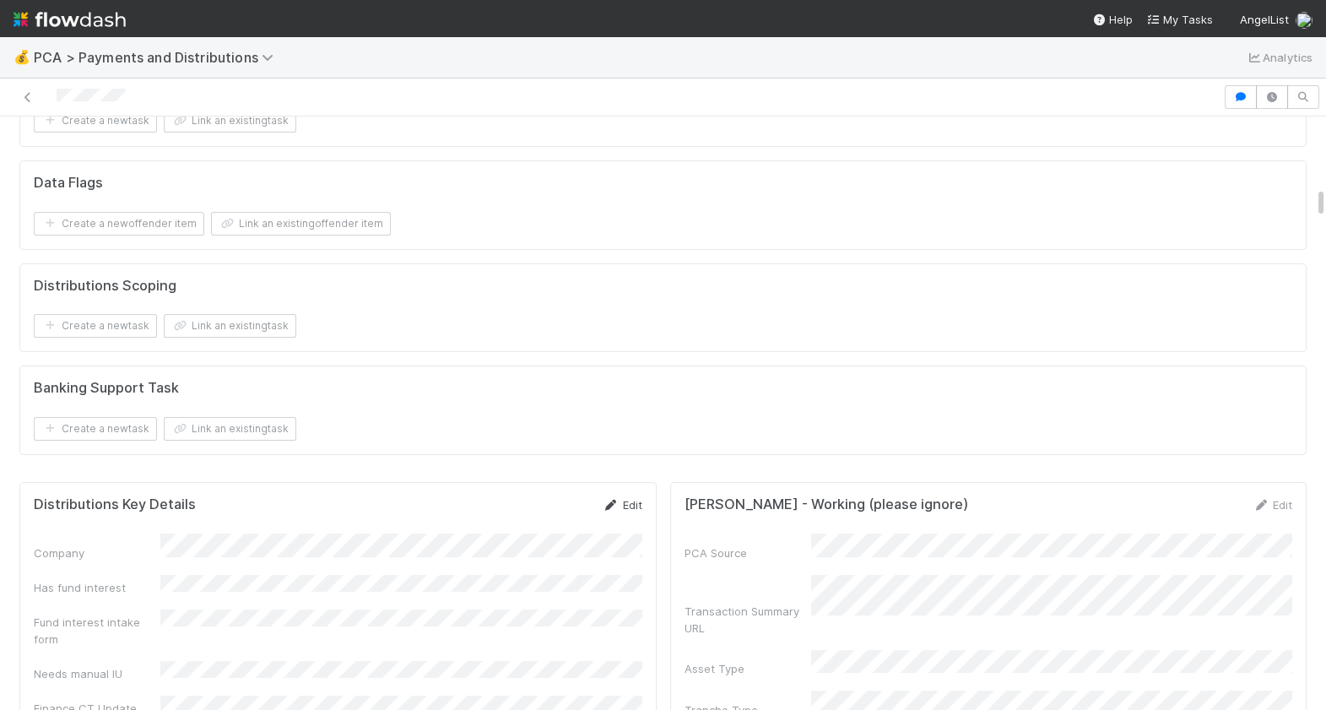
click at [629, 504] on link "Edit" at bounding box center [623, 505] width 40 height 14
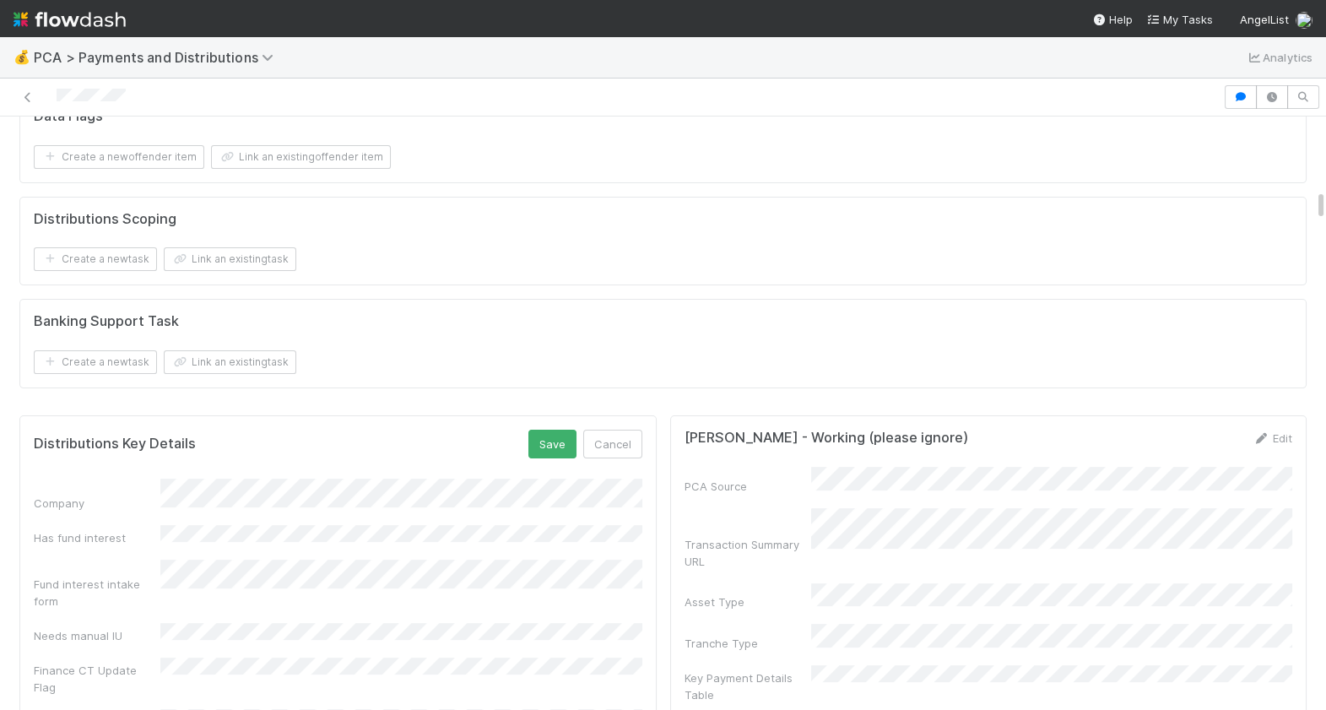
scroll to position [1385, 0]
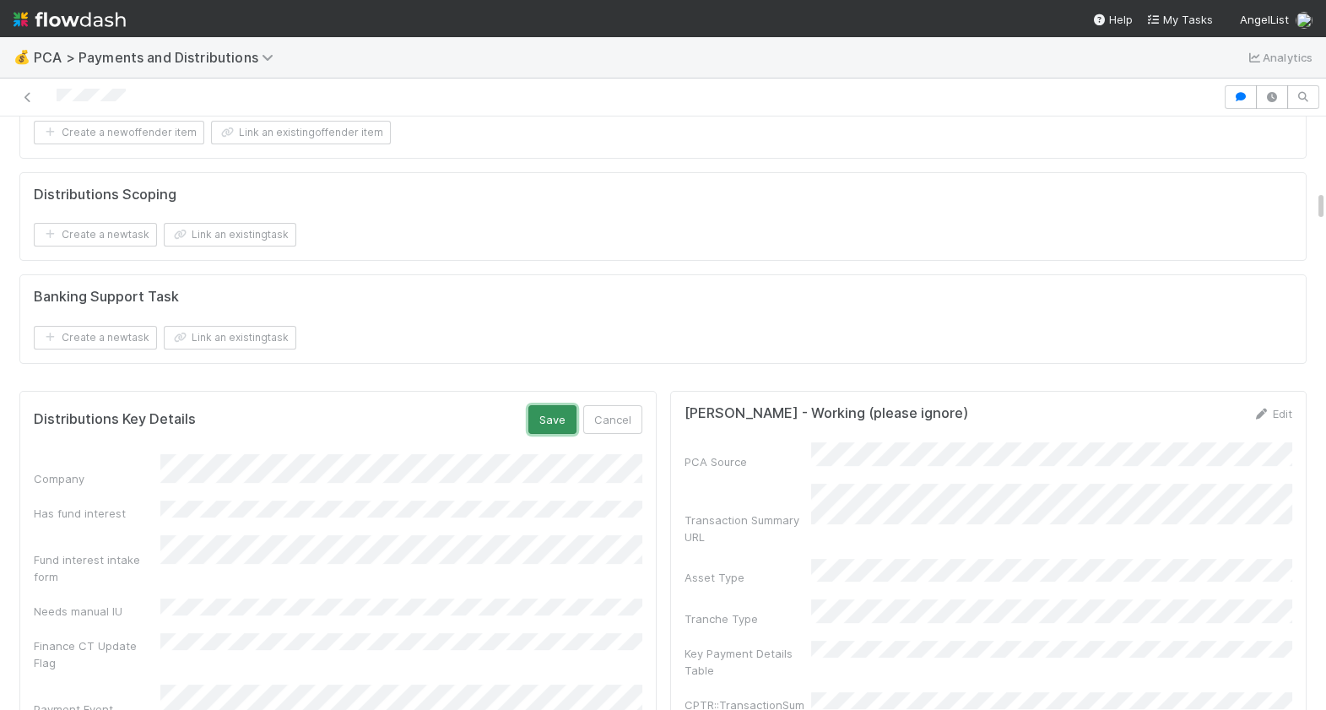
click at [569, 429] on button "Save" at bounding box center [552, 419] width 48 height 29
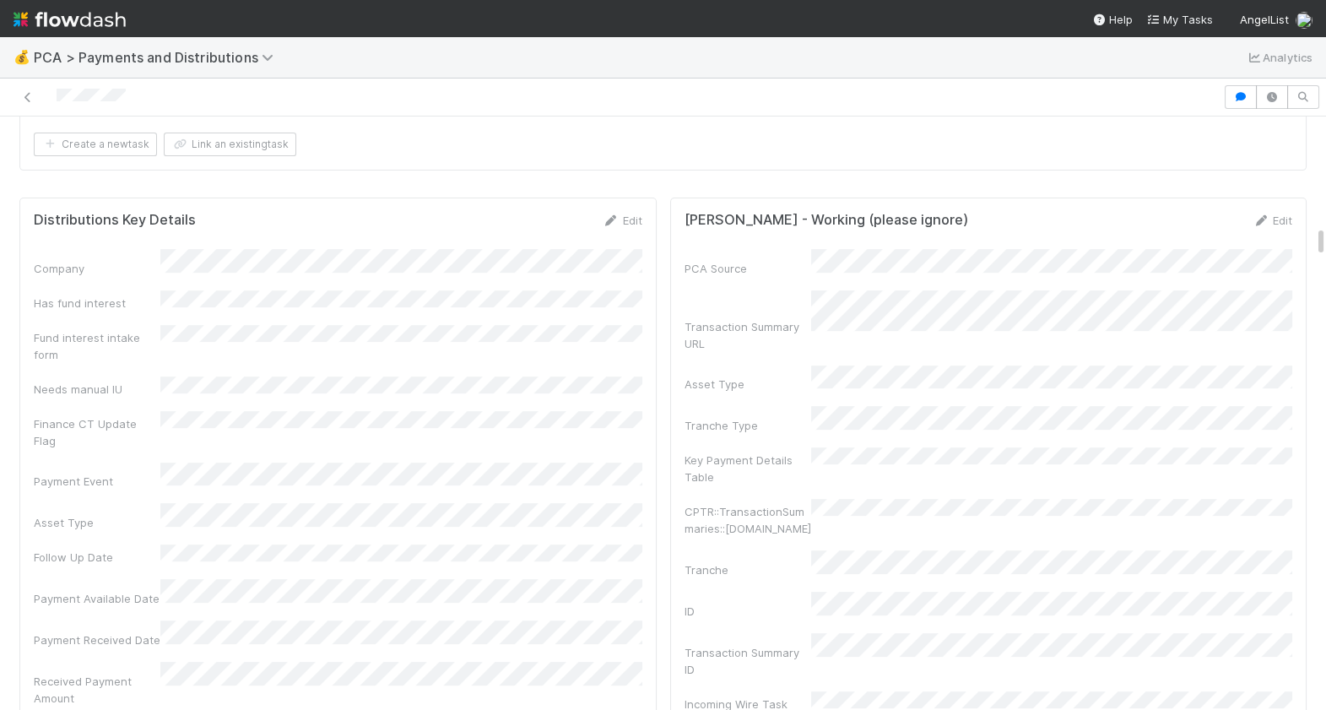
scroll to position [0, 0]
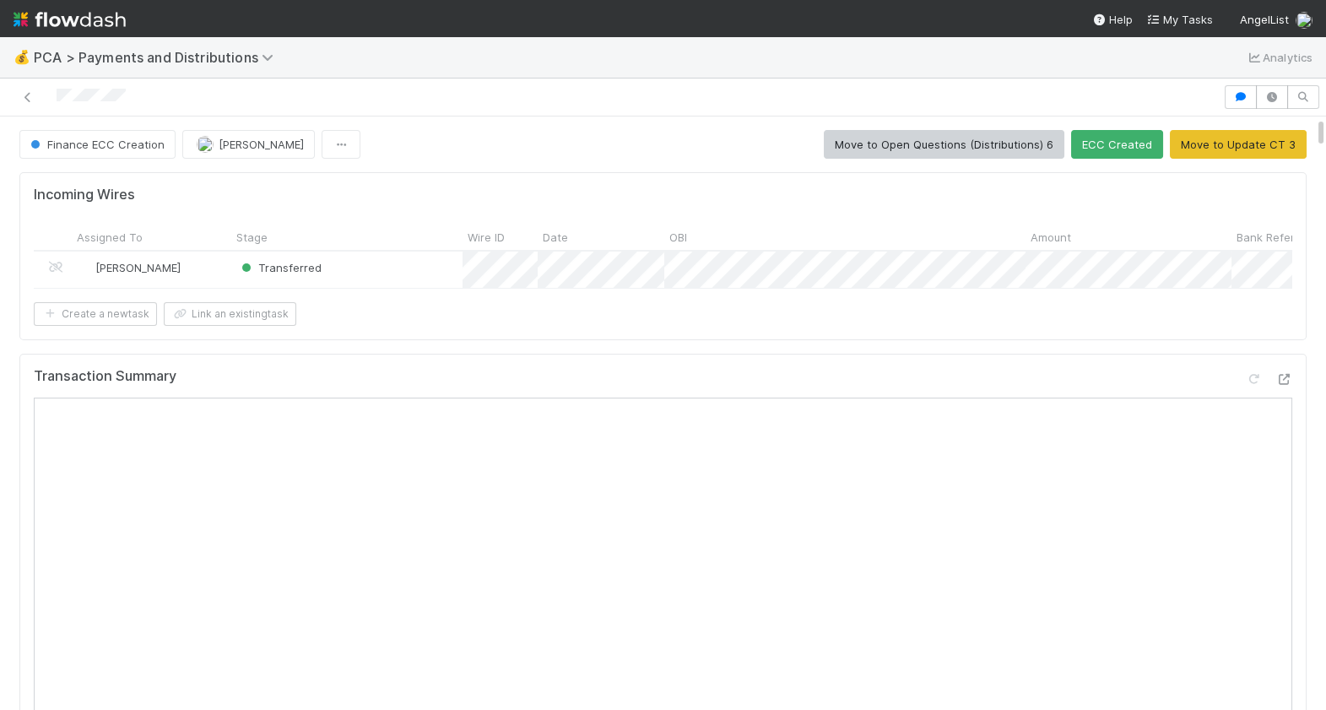
click at [57, 99] on div at bounding box center [612, 97] width 1210 height 24
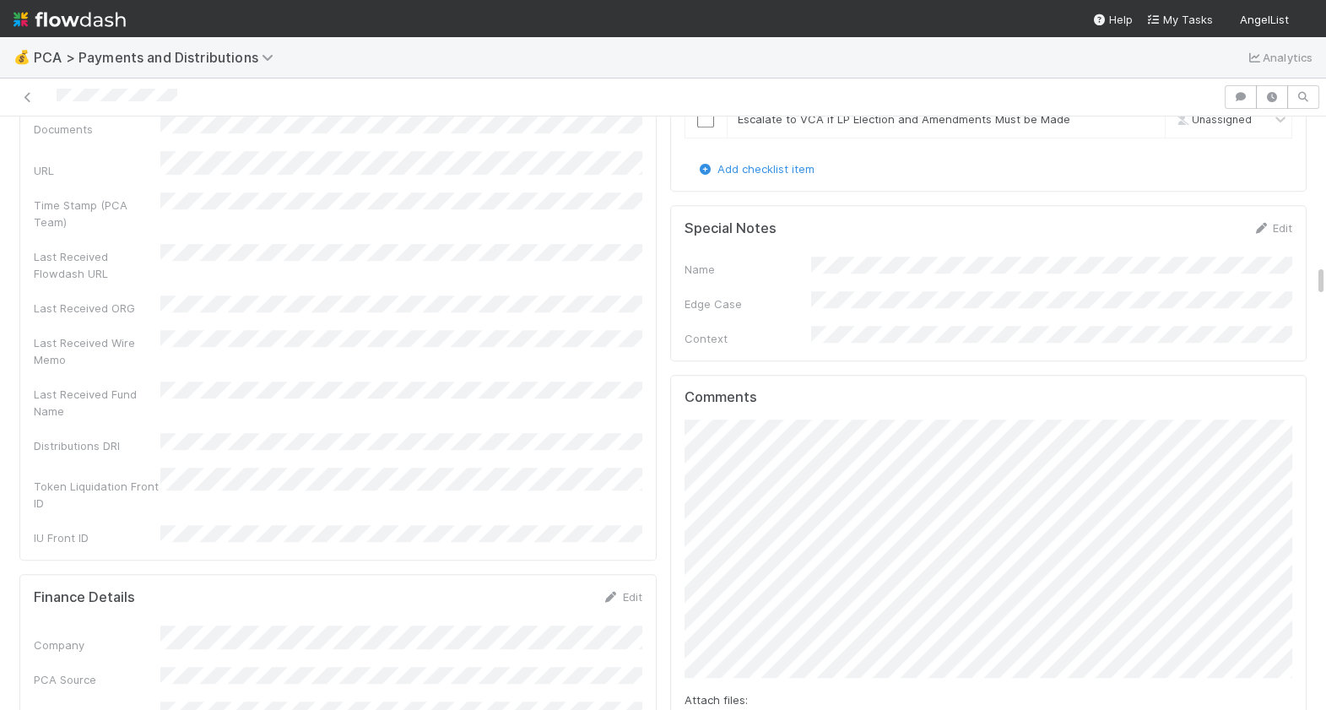
scroll to position [2746, 0]
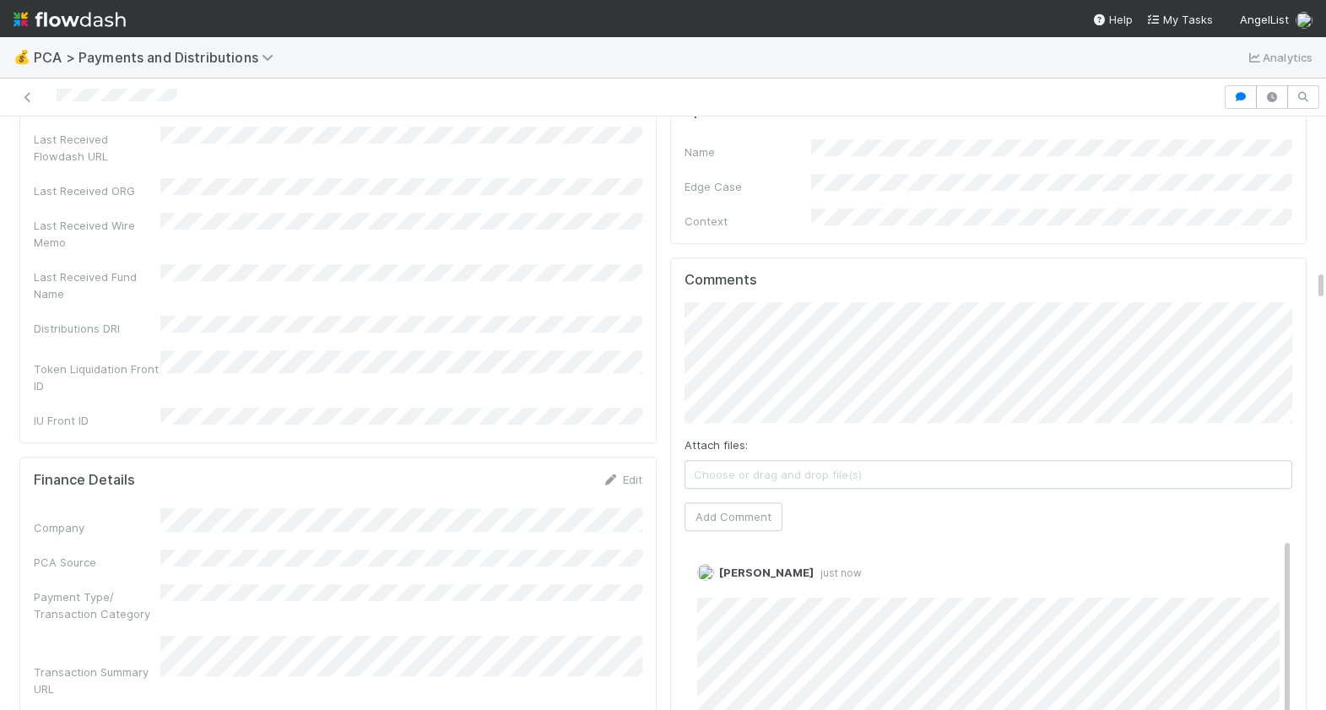
scroll to position [2828, 0]
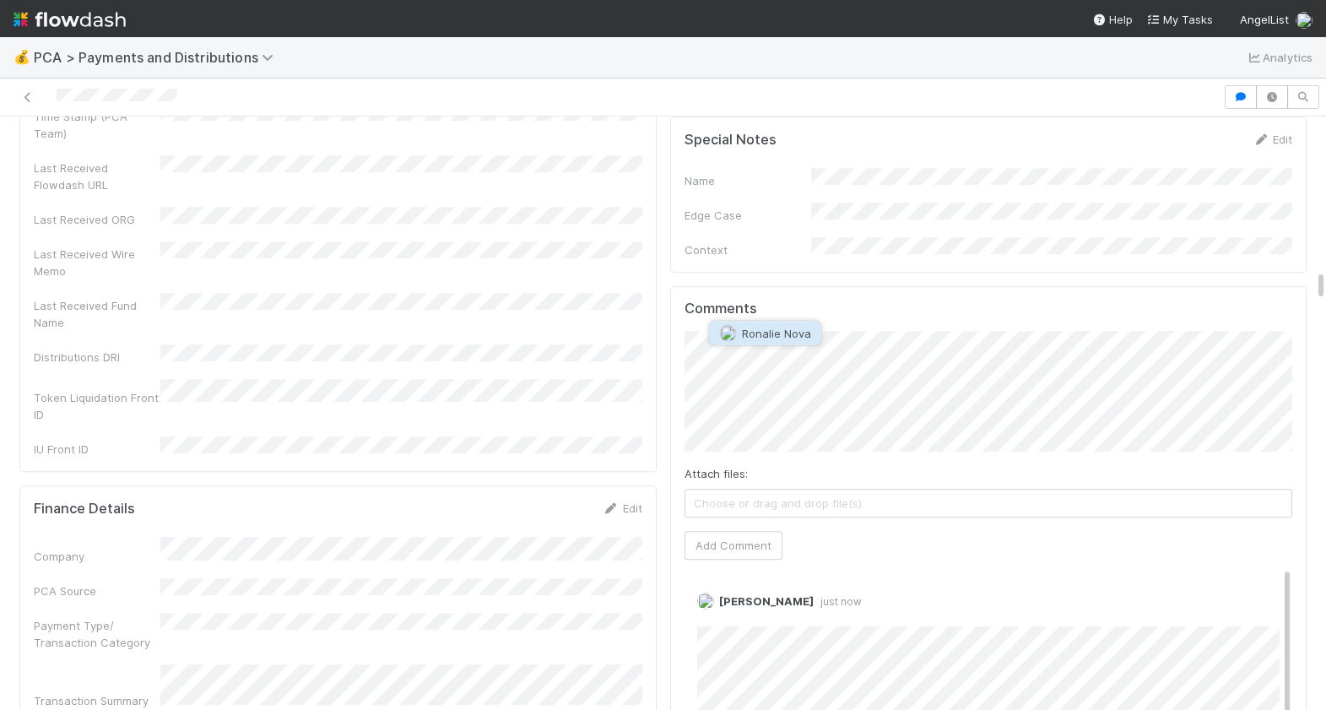
click at [773, 333] on span "Ronalie Nova" at bounding box center [776, 334] width 69 height 14
click at [727, 531] on button "Add Comment" at bounding box center [734, 545] width 98 height 29
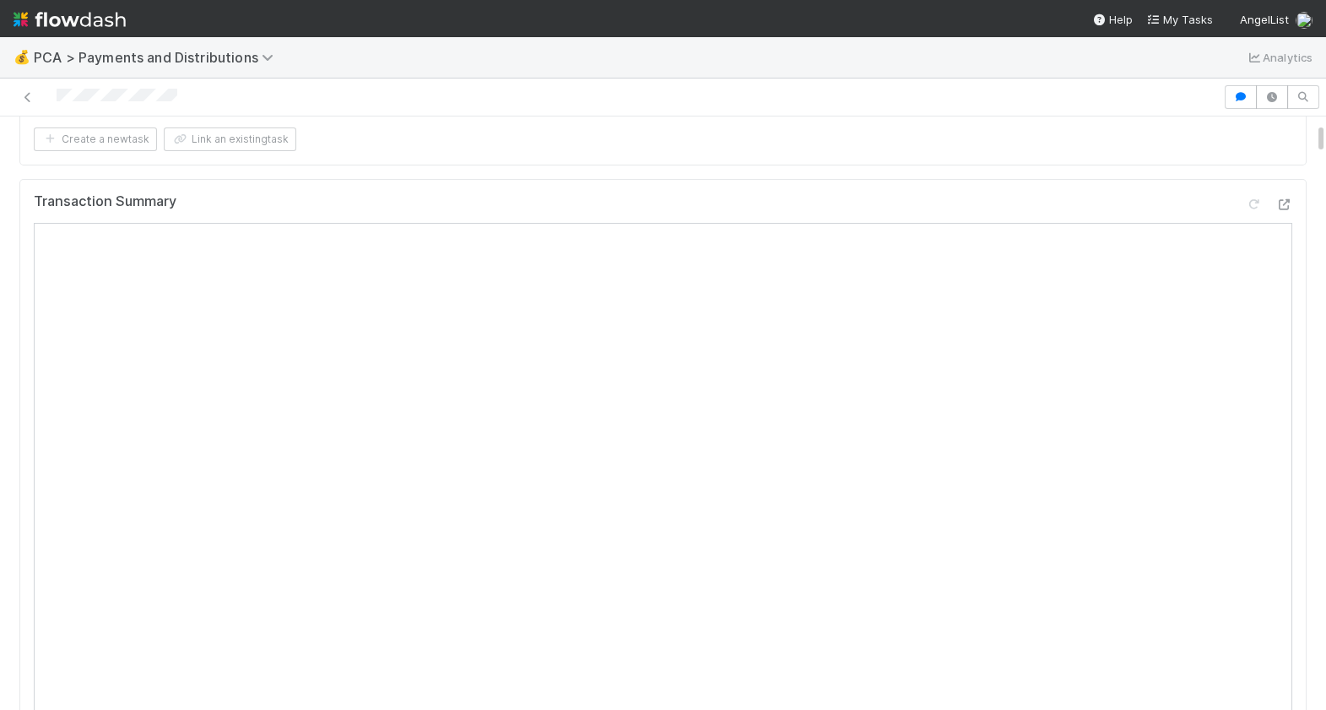
scroll to position [0, 0]
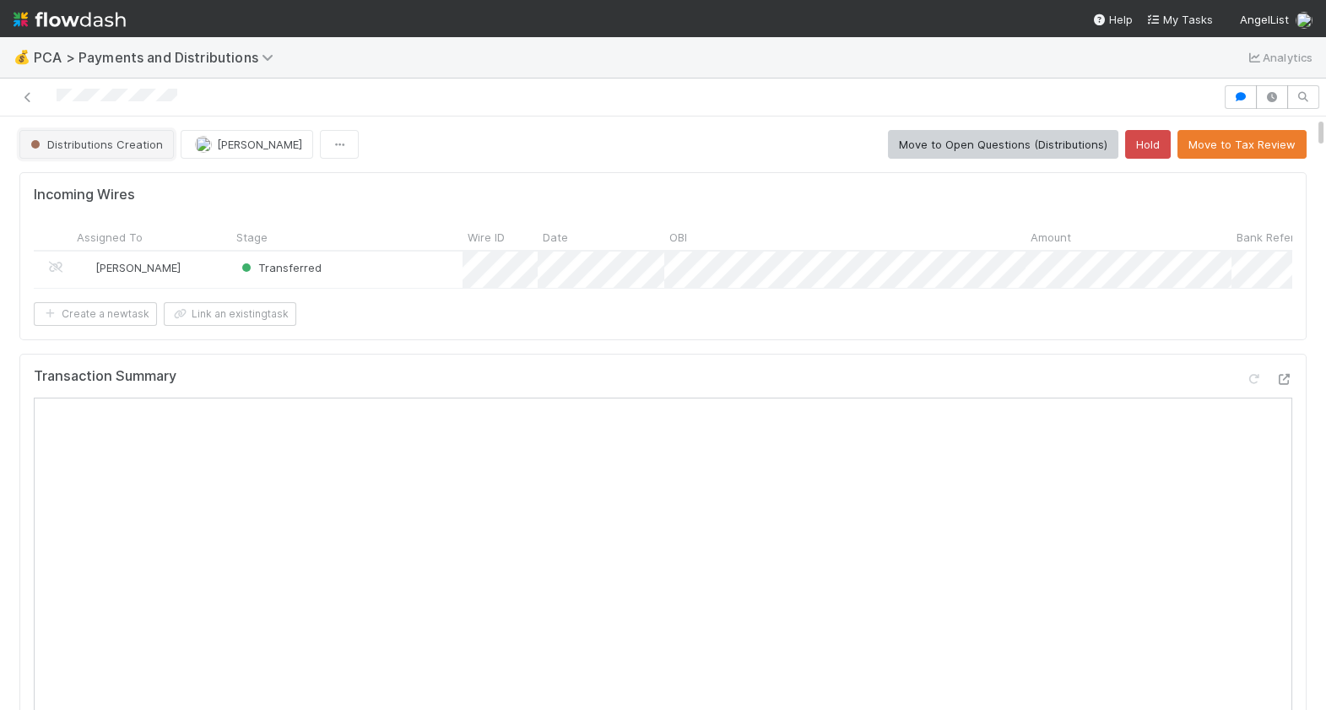
click at [133, 153] on button "Distributions Creation" at bounding box center [96, 144] width 154 height 29
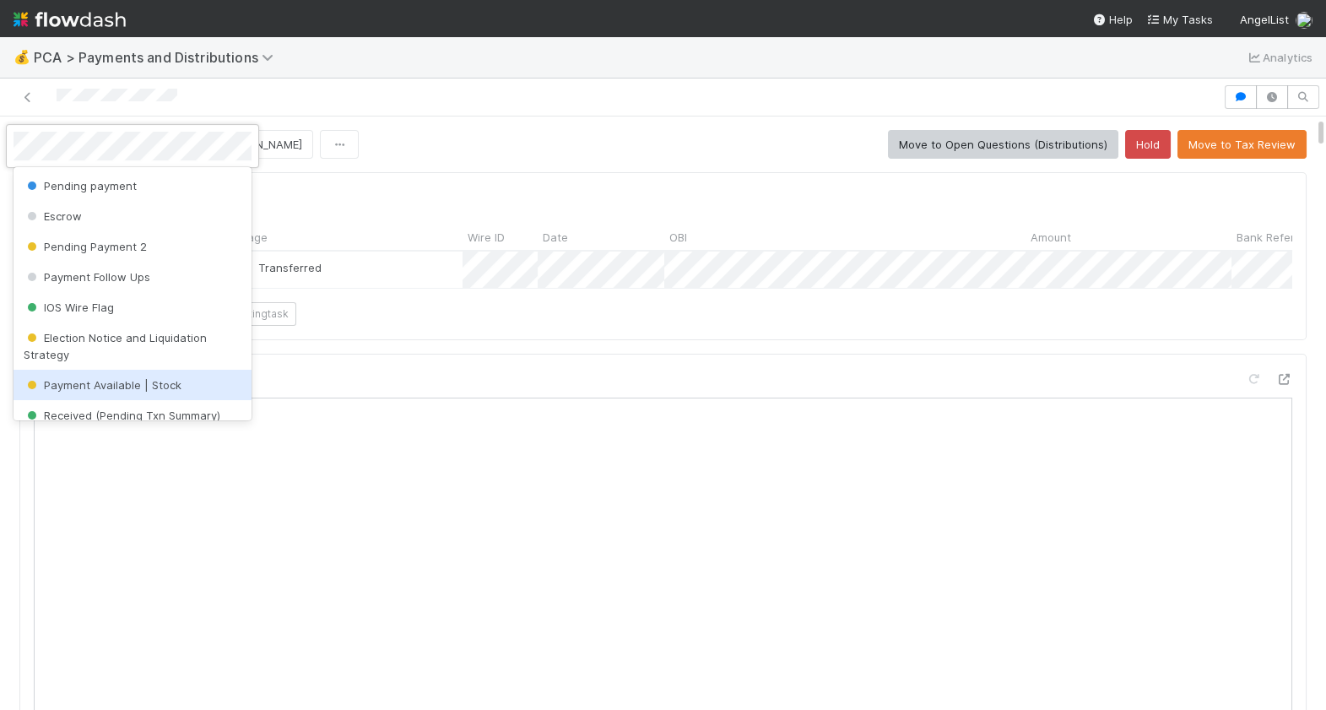
scroll to position [529, 0]
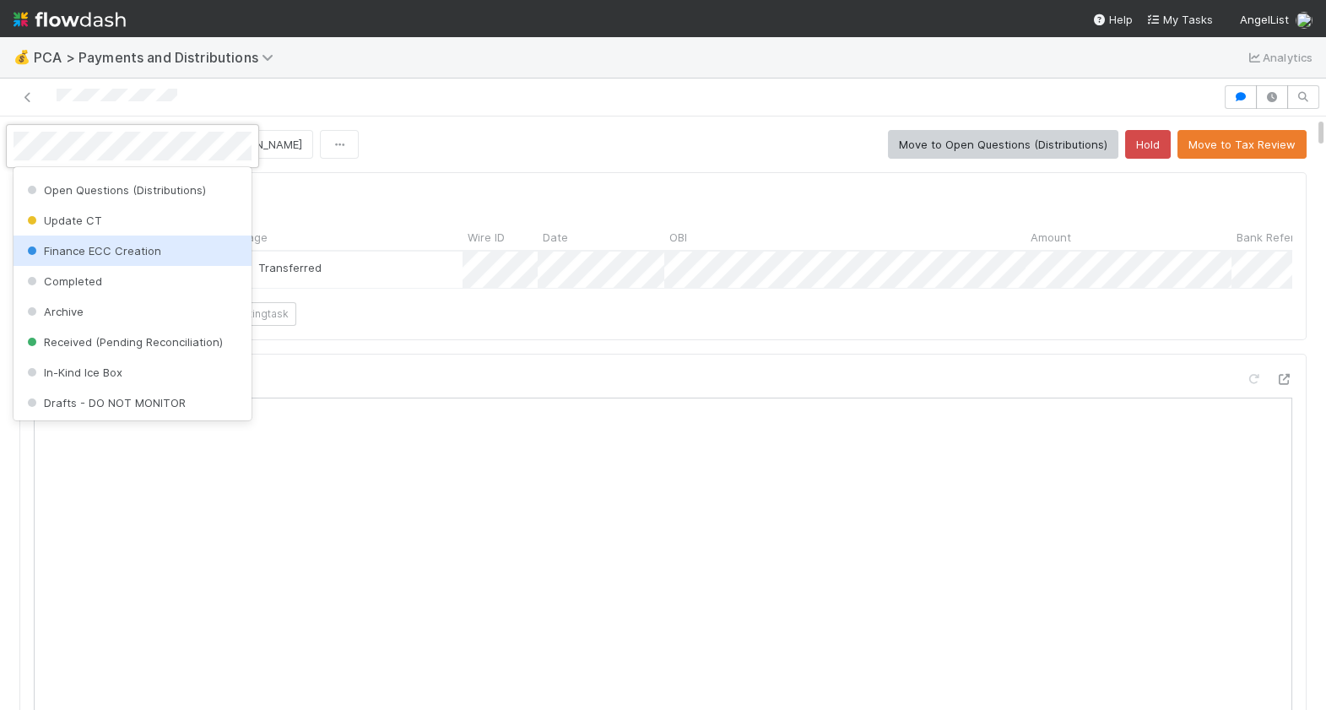
click at [144, 247] on span "Finance ECC Creation" at bounding box center [93, 251] width 138 height 14
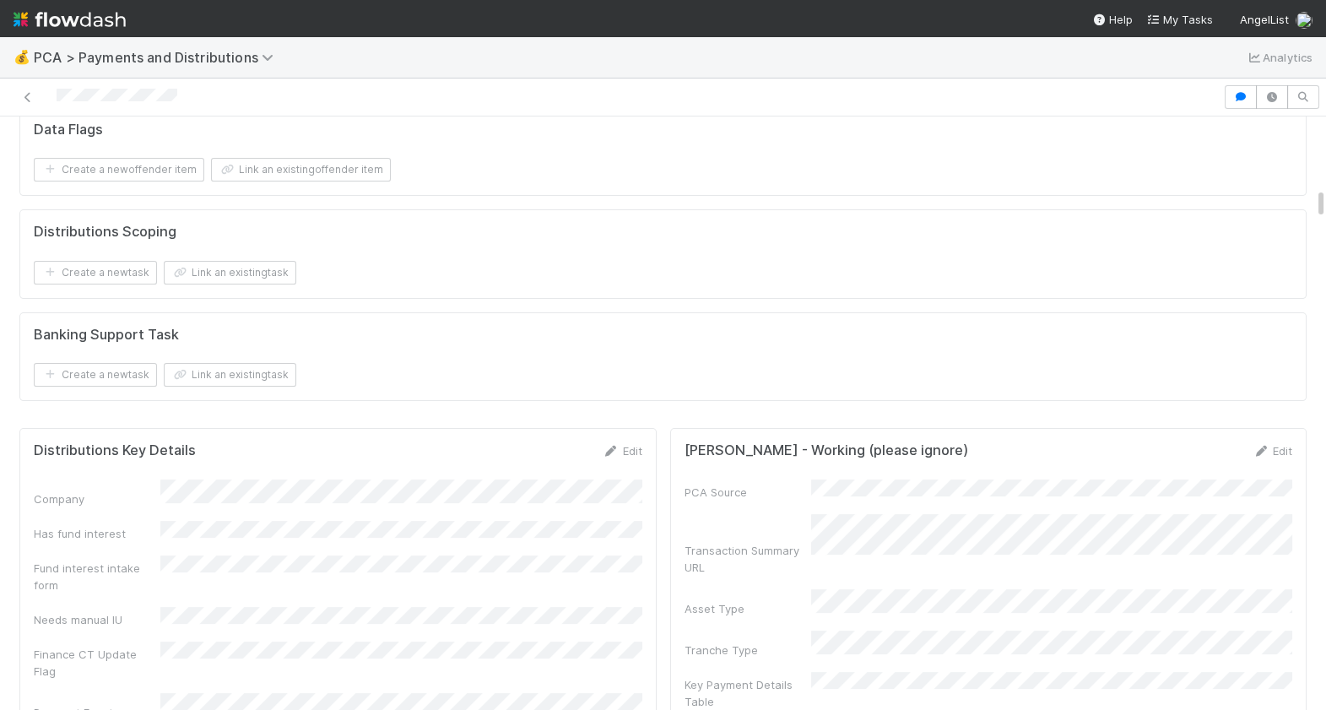
scroll to position [1339, 0]
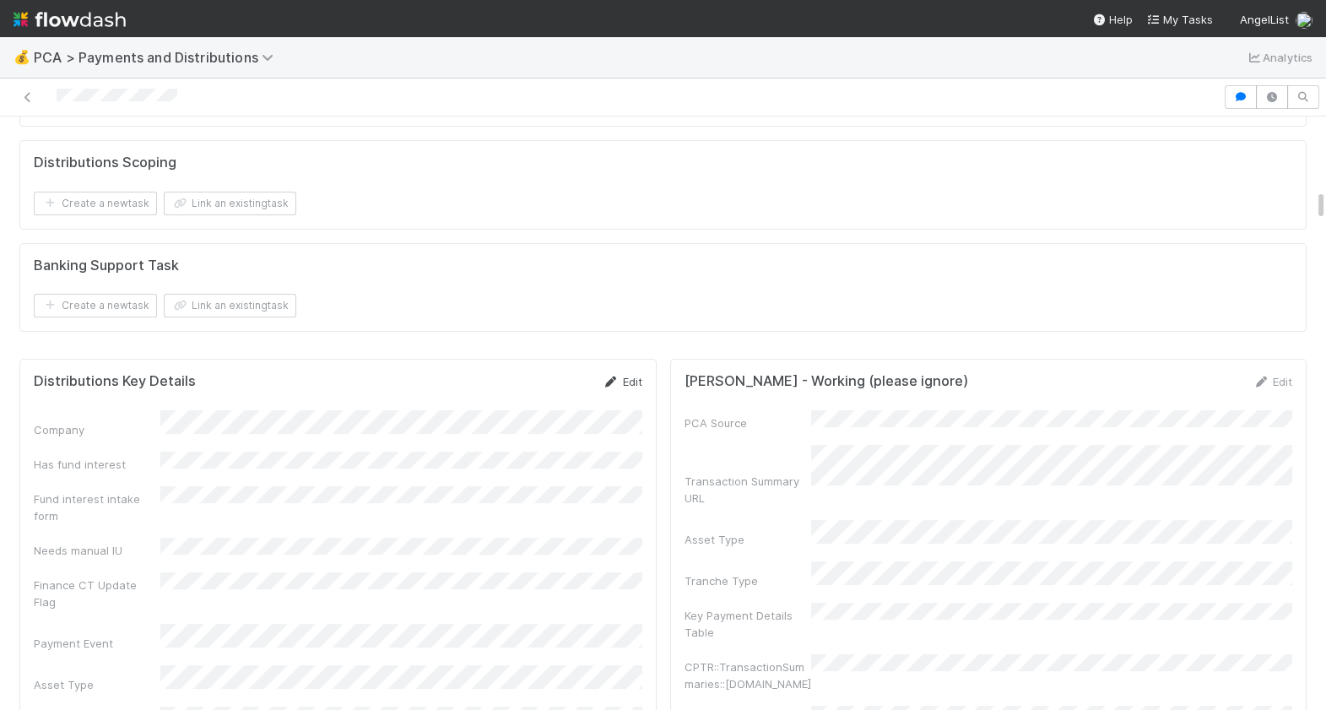
click at [637, 382] on link "Edit" at bounding box center [623, 382] width 40 height 14
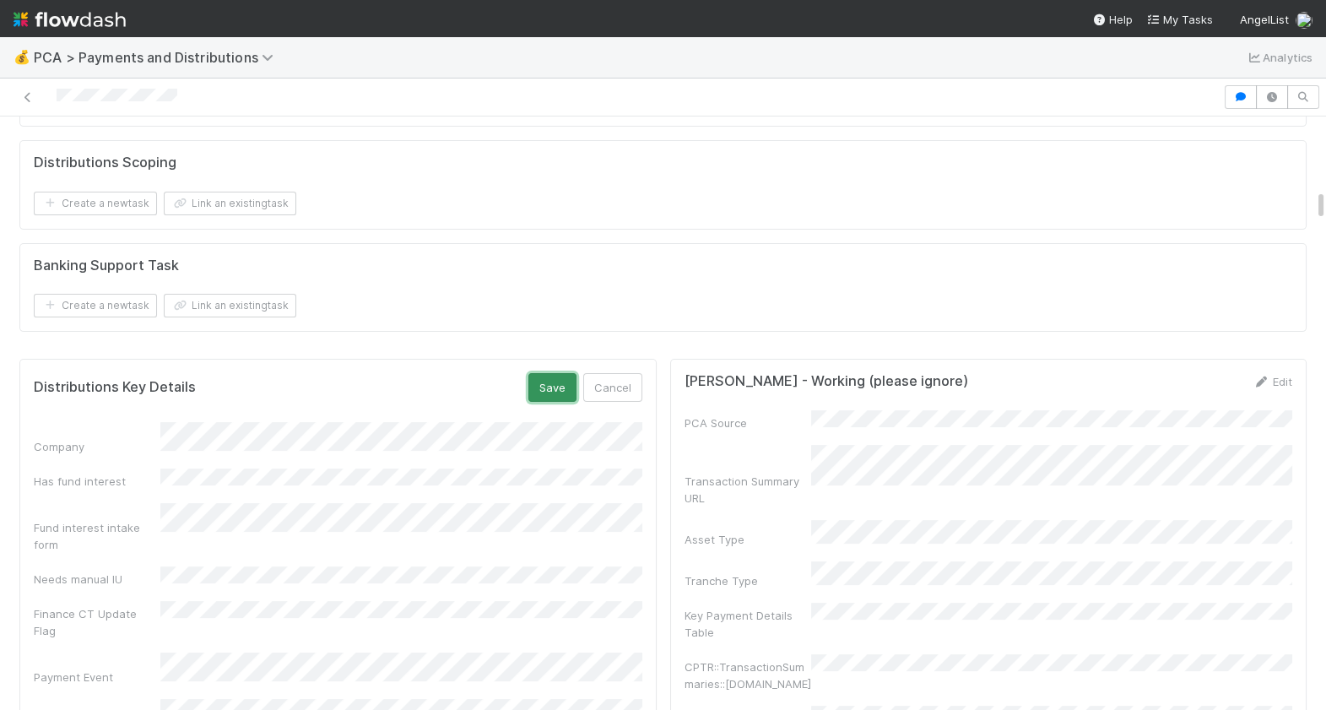
click at [561, 387] on button "Save" at bounding box center [552, 387] width 48 height 29
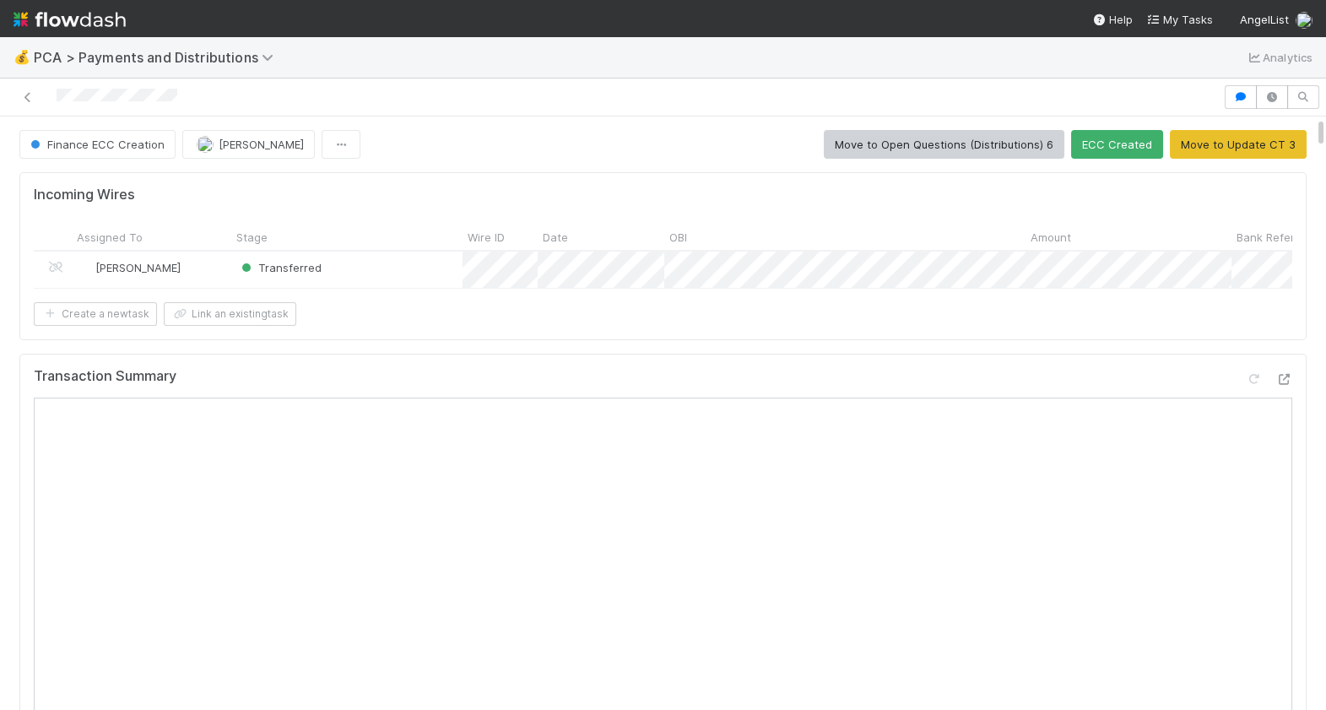
click at [52, 104] on div at bounding box center [612, 97] width 1210 height 24
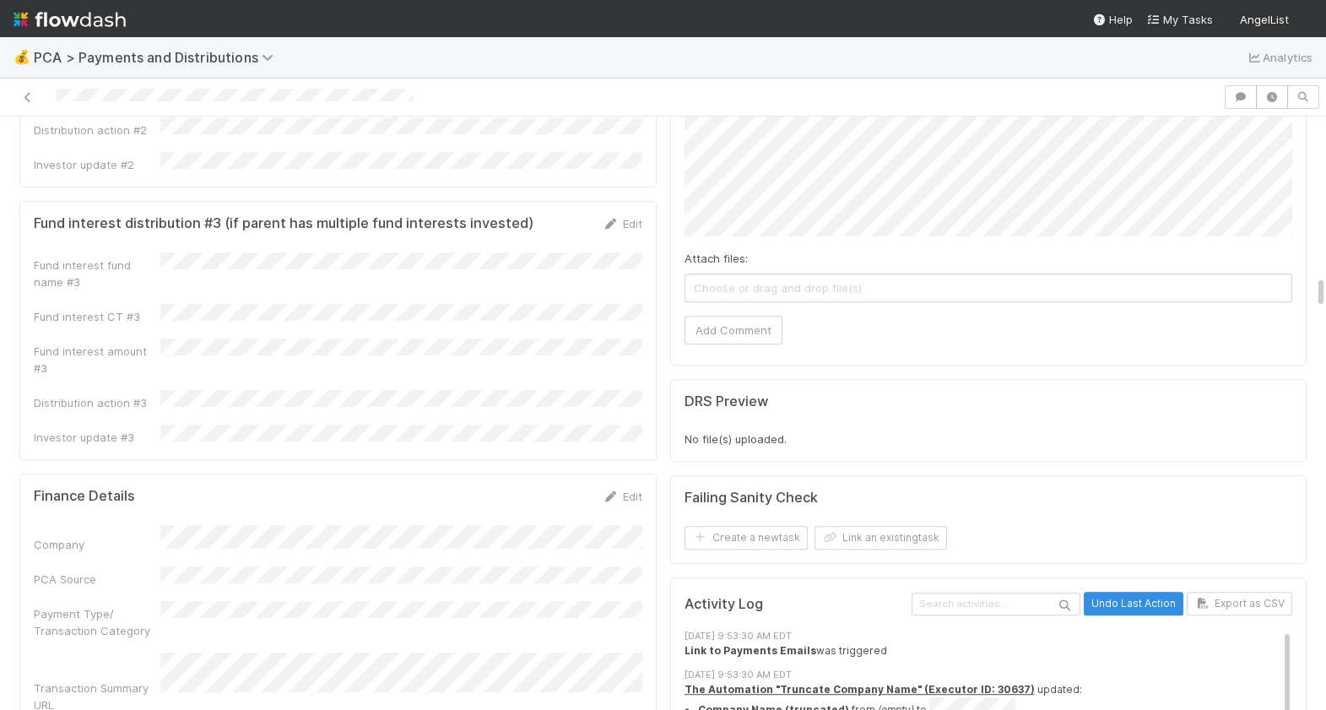
scroll to position [2594, 0]
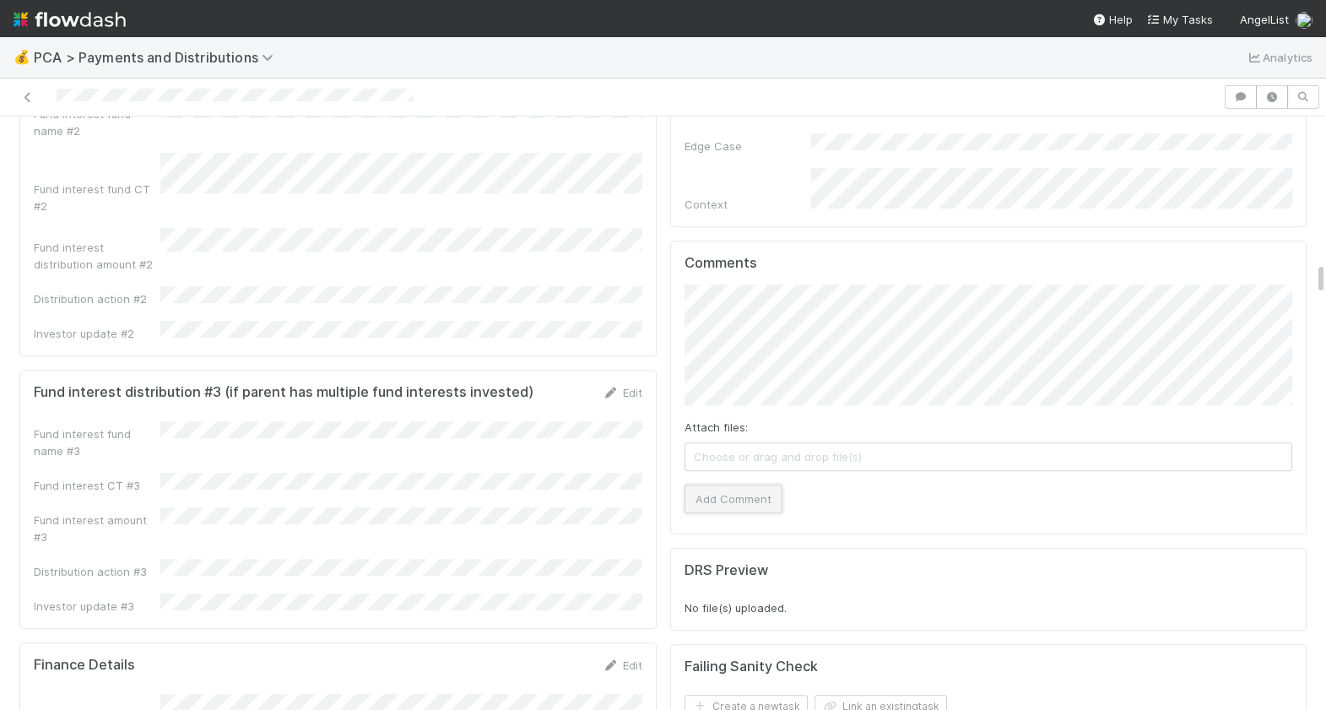
click at [724, 485] on button "Add Comment" at bounding box center [734, 499] width 98 height 29
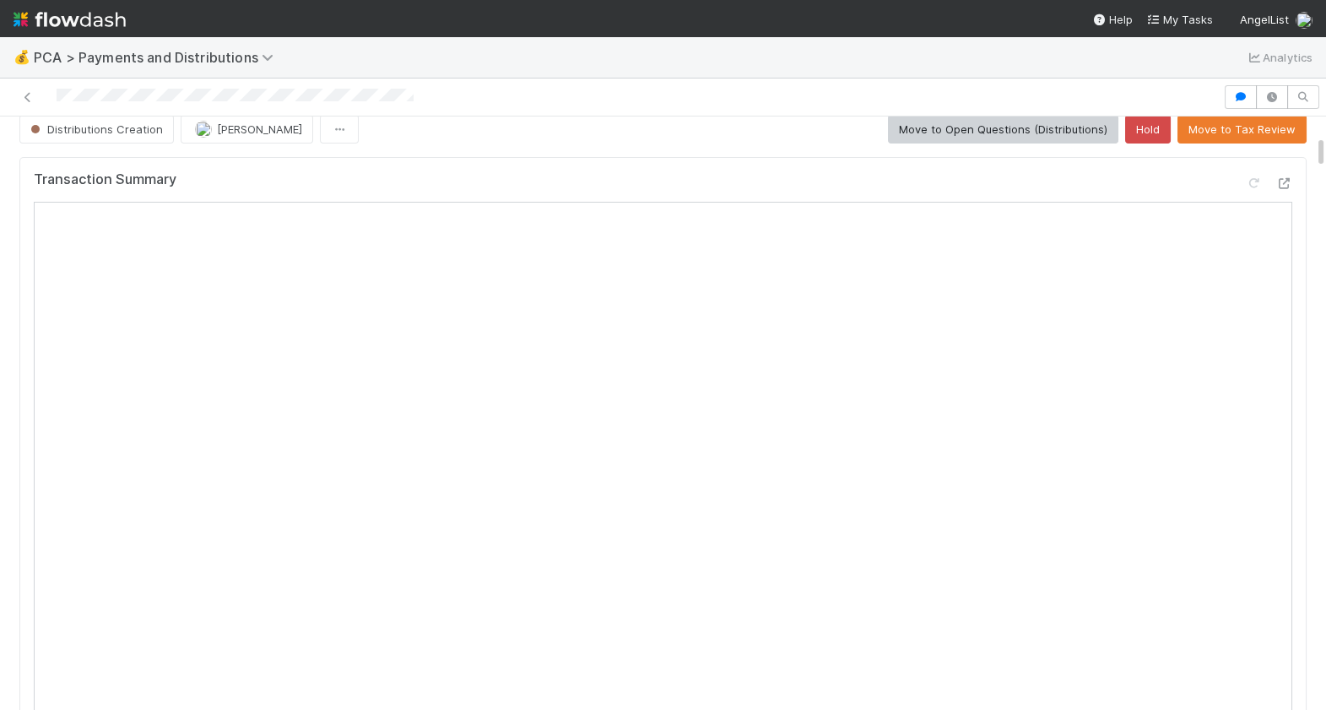
scroll to position [0, 0]
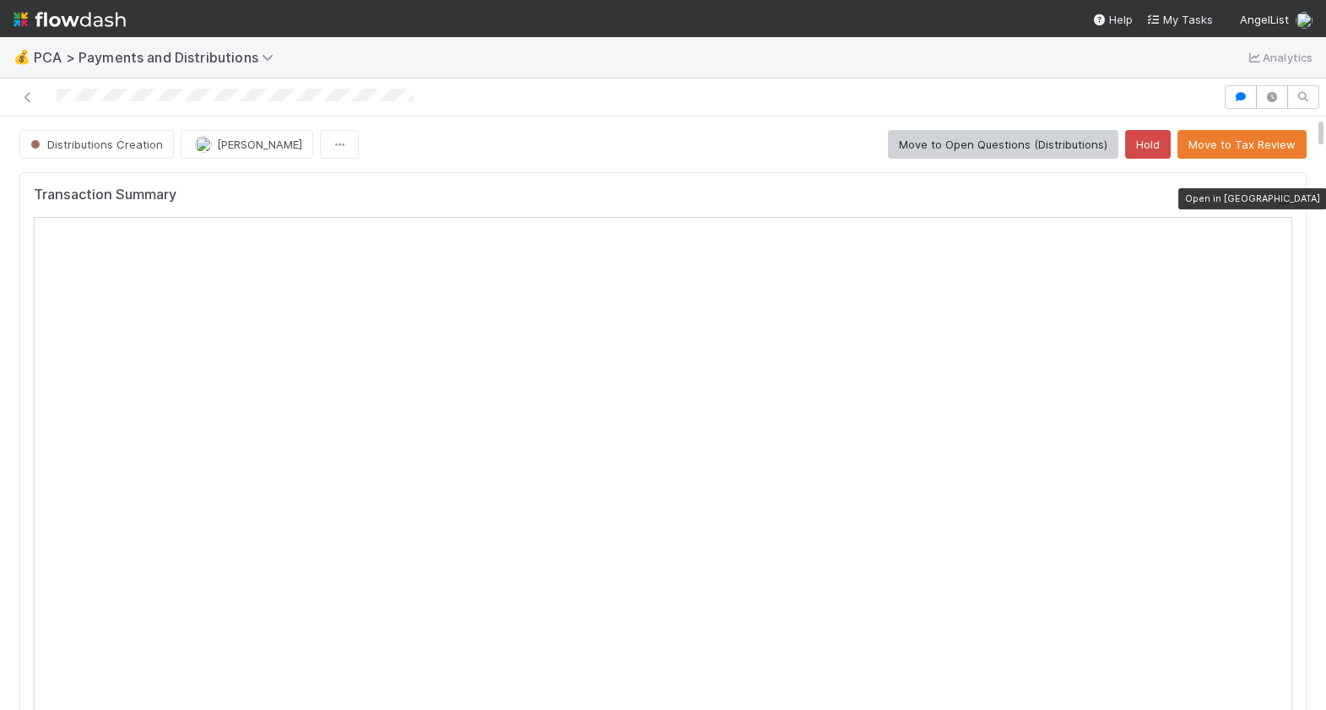
click at [1287, 200] on icon at bounding box center [1284, 198] width 17 height 11
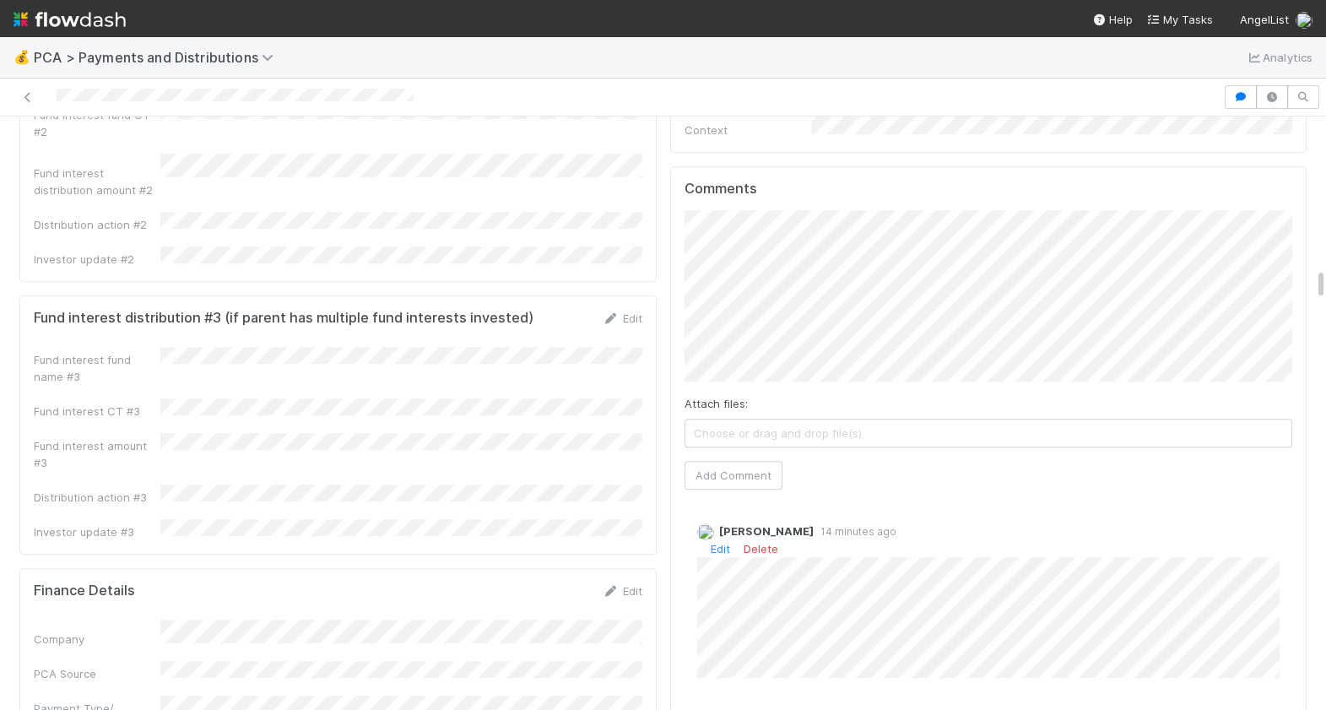
scroll to position [2664, 0]
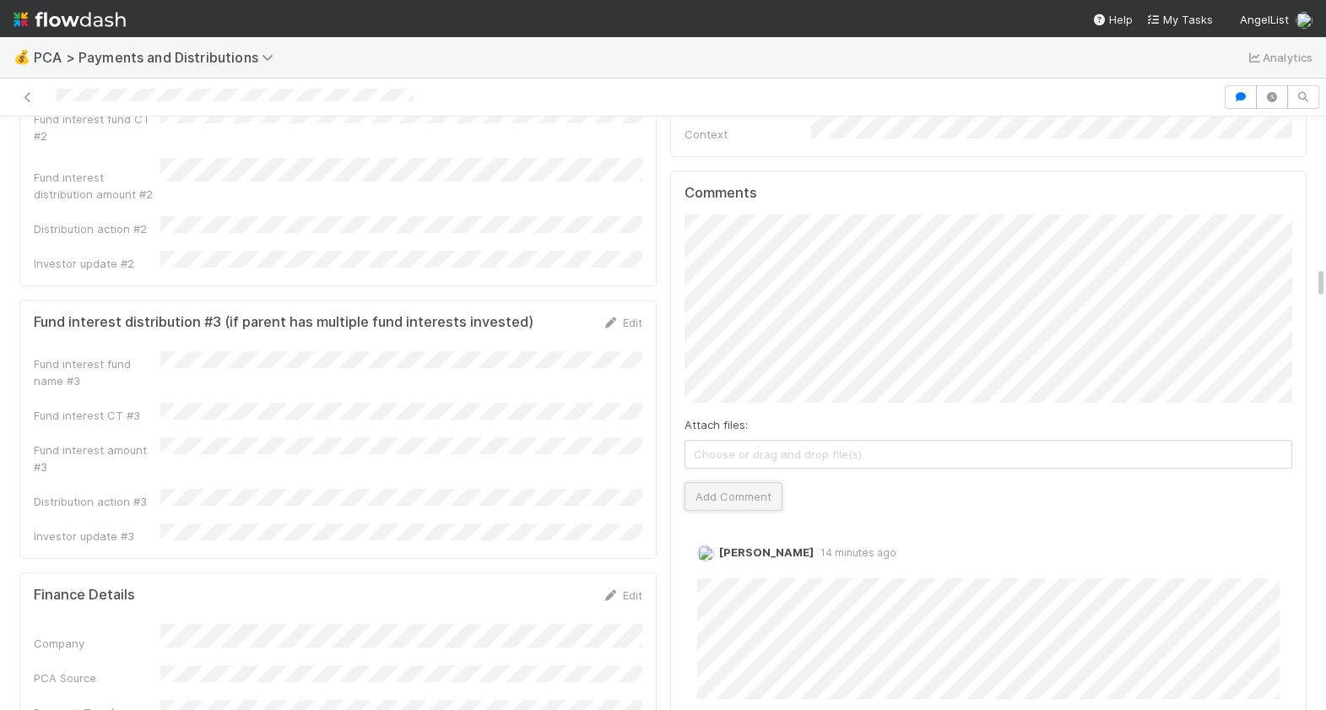
click at [718, 482] on button "Add Comment" at bounding box center [734, 496] width 98 height 29
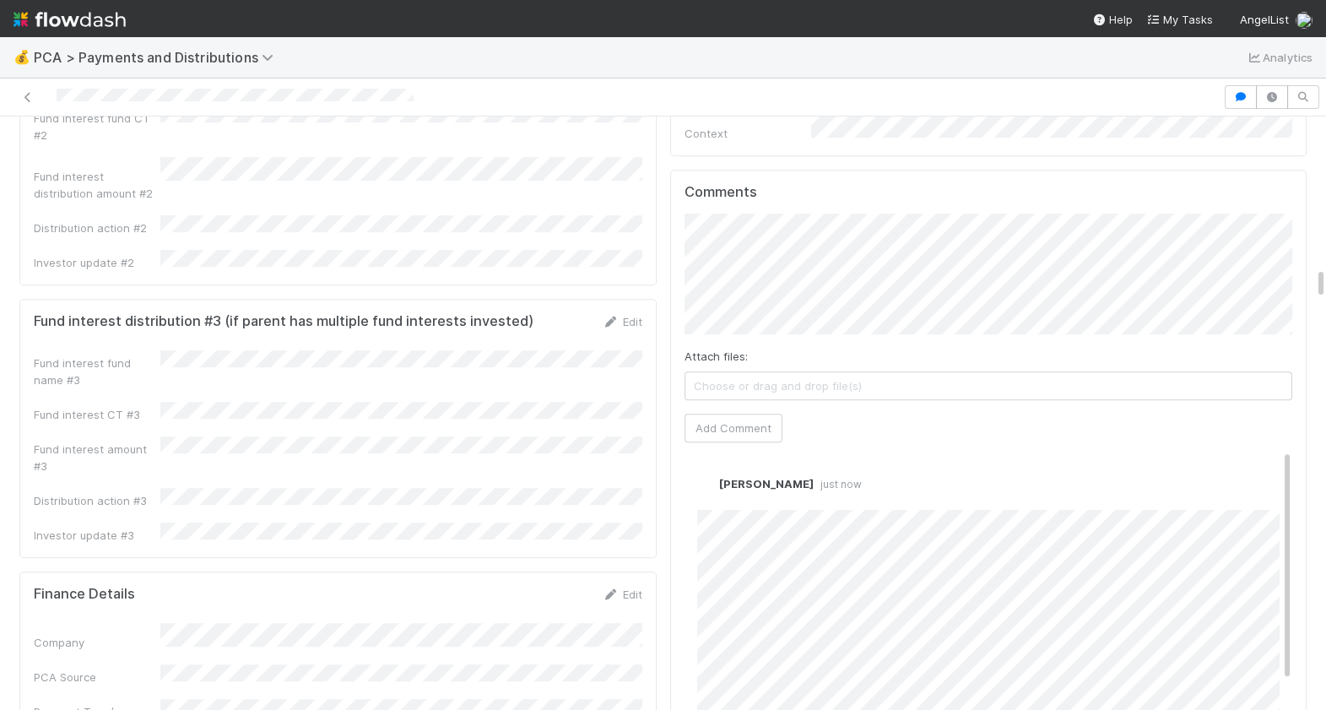
scroll to position [2697, 0]
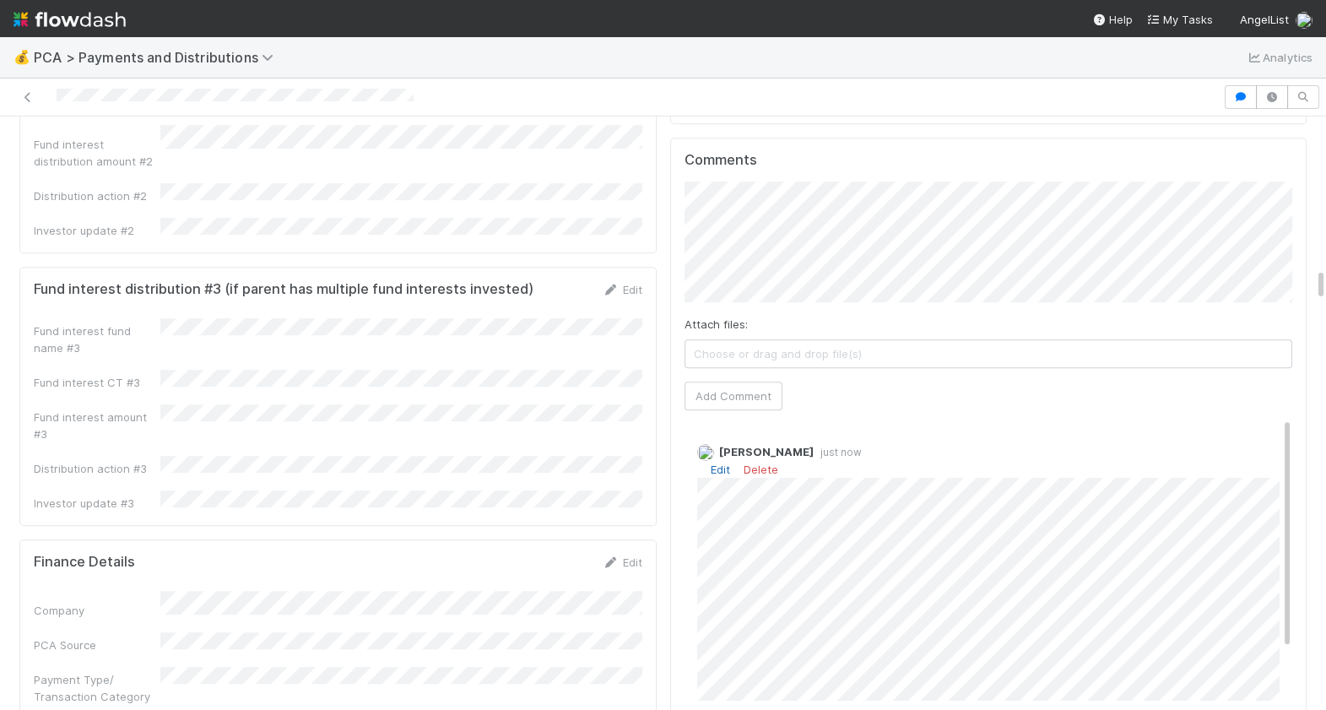
click at [723, 463] on link "Edit" at bounding box center [720, 470] width 19 height 14
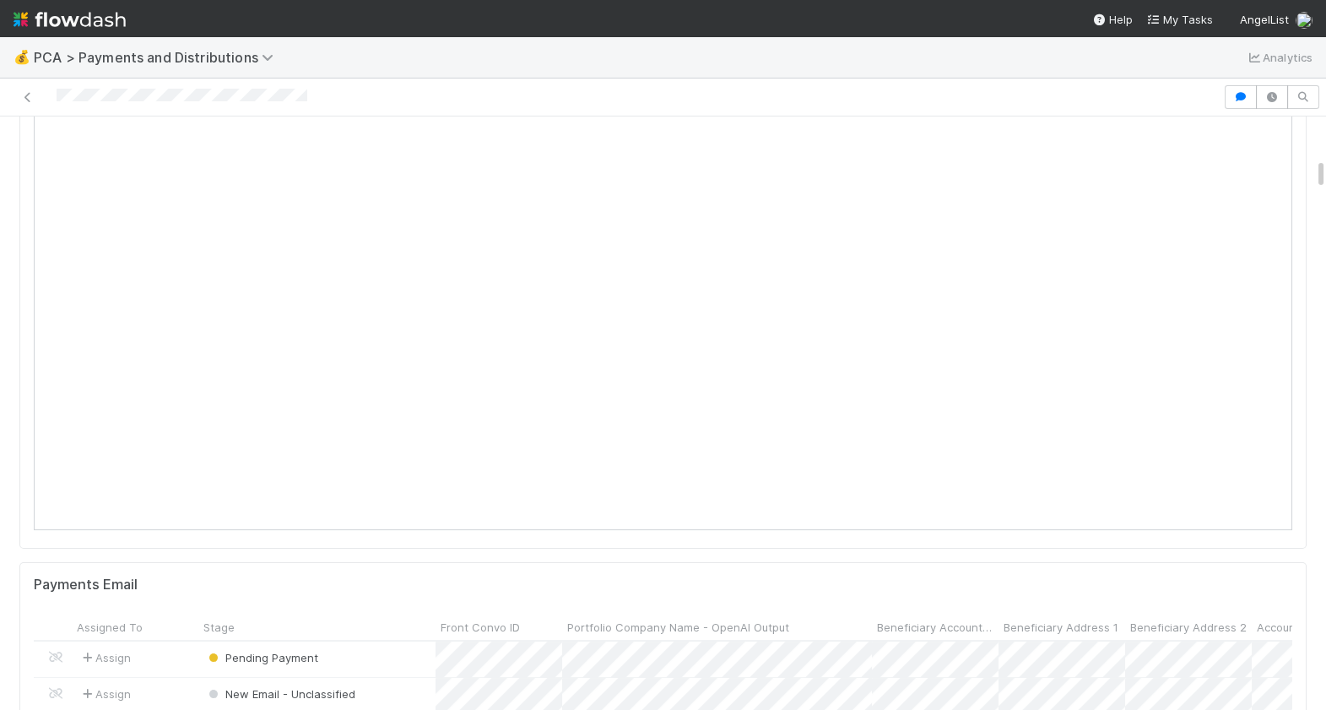
scroll to position [827, 0]
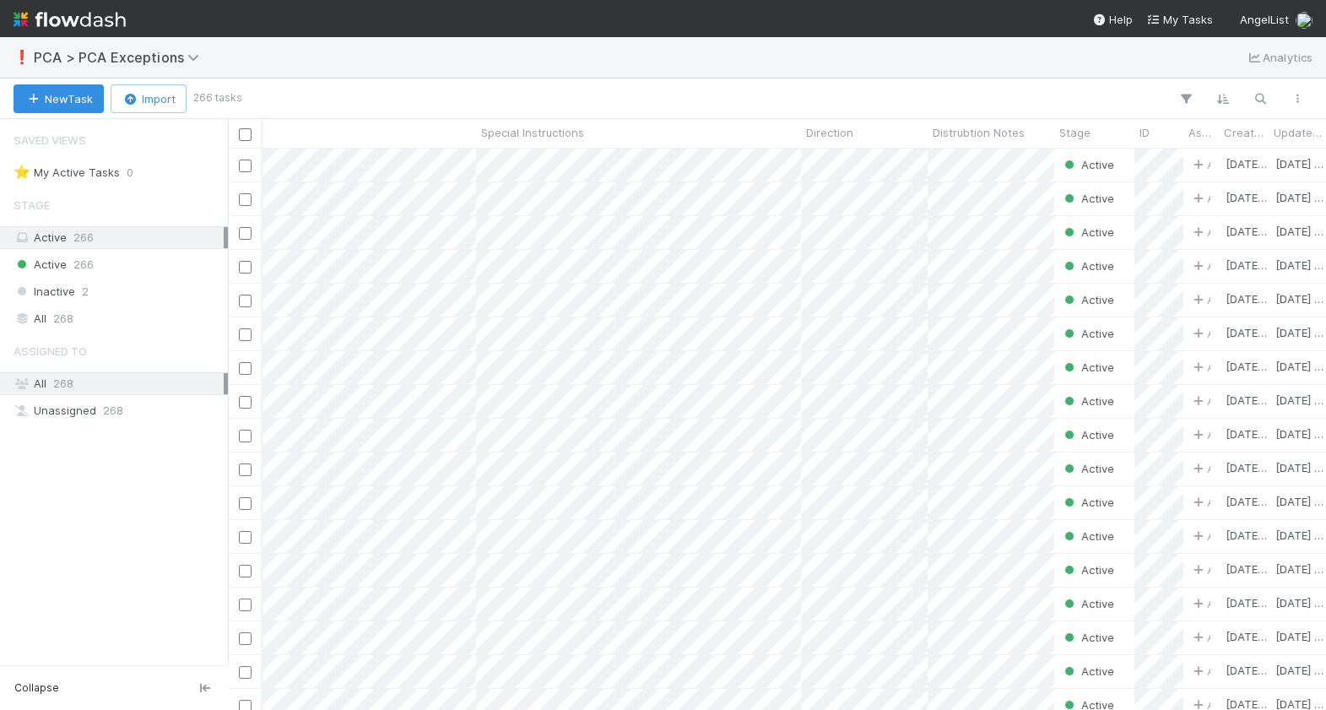
scroll to position [561, 1098]
paste input "[PERSON_NAME][EMAIL_ADDRESS][DOMAIN_NAME]"
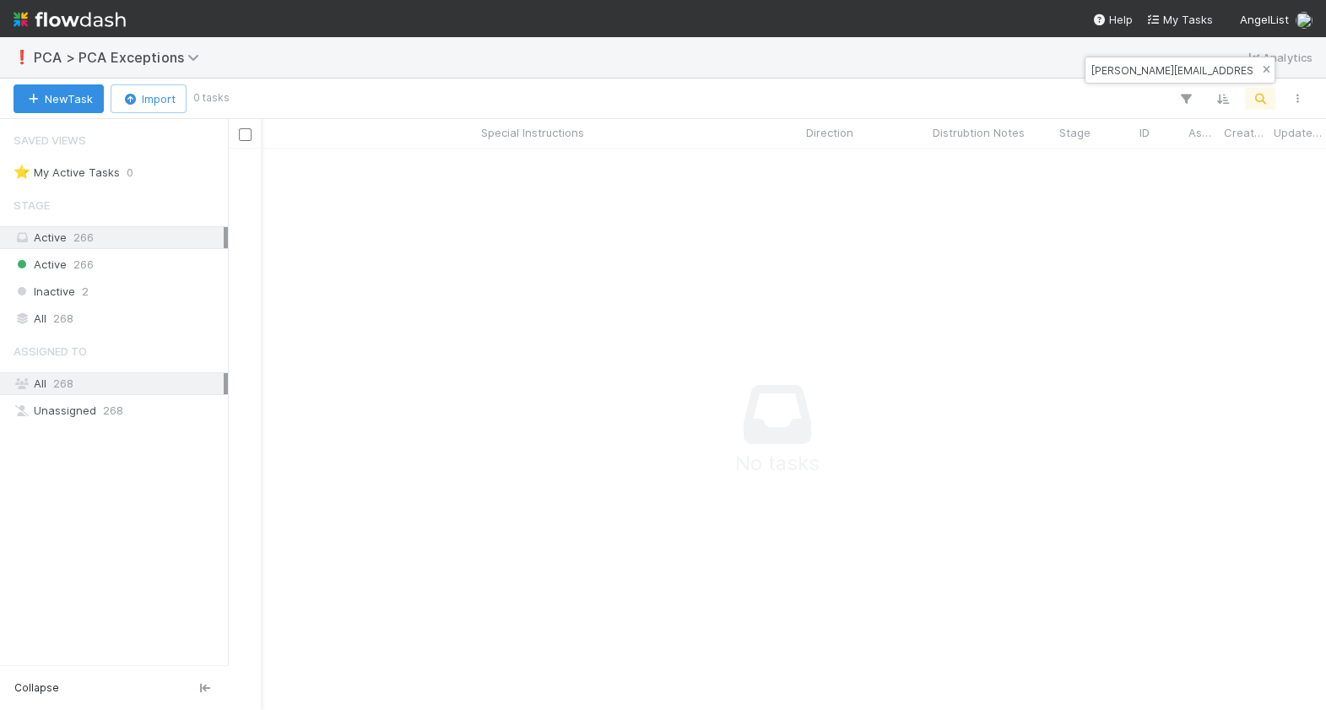
type input "[PERSON_NAME][EMAIL_ADDRESS][DOMAIN_NAME]"
click at [1265, 72] on icon "button" at bounding box center [1266, 70] width 17 height 10
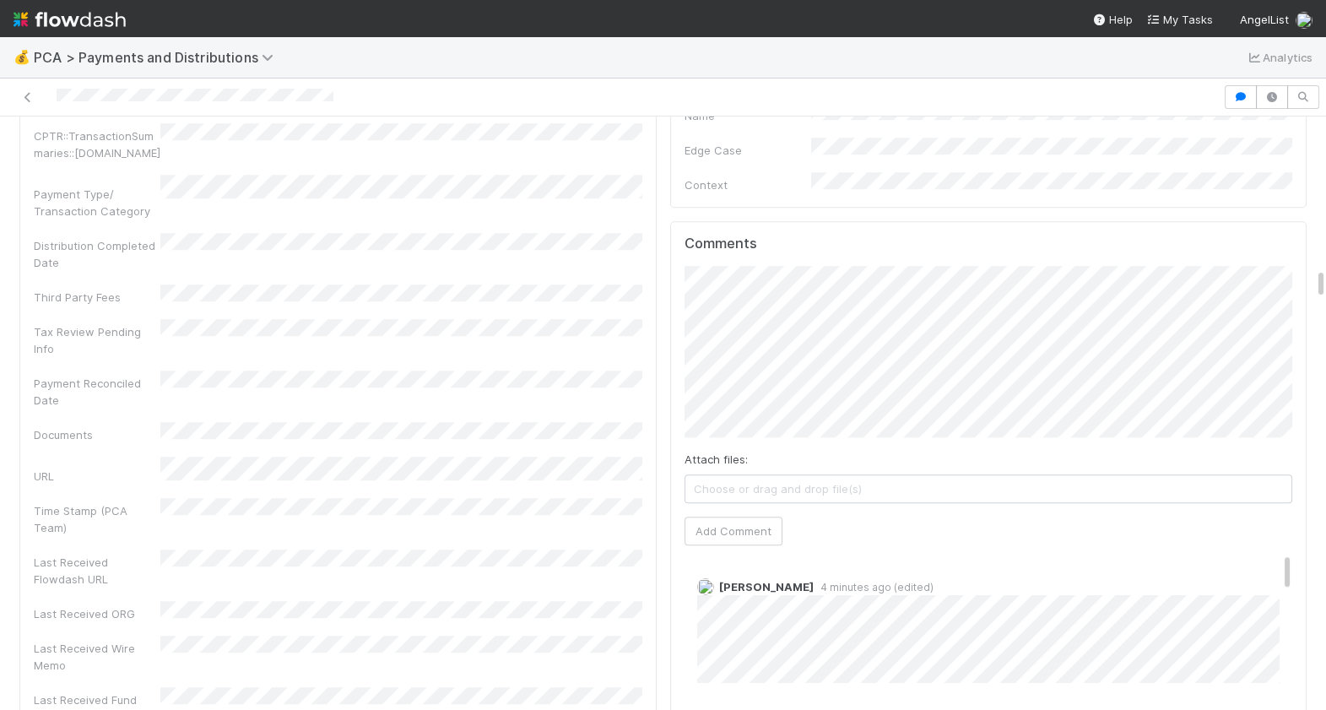
scroll to position [3022, 0]
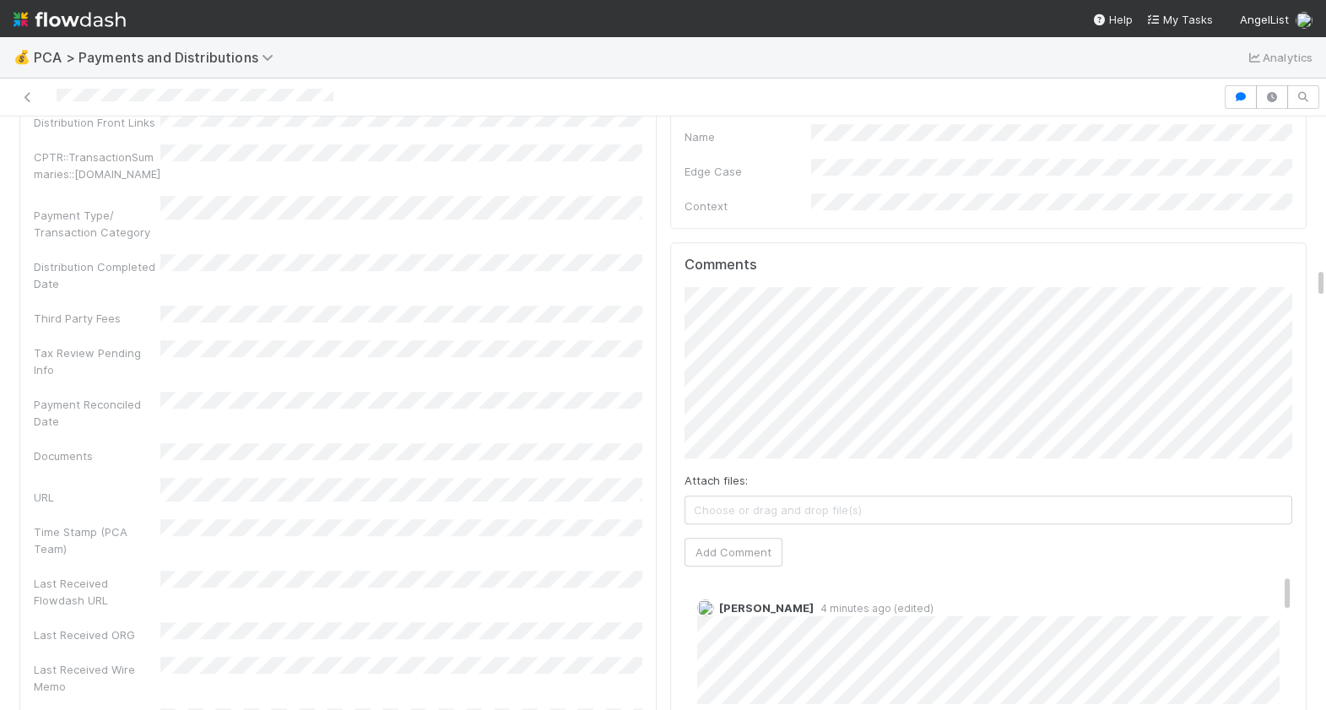
click at [57, 96] on div at bounding box center [612, 97] width 1210 height 24
click at [383, 19] on nav "Help My Tasks AngelList" at bounding box center [663, 18] width 1326 height 37
click at [719, 538] on button "Add Comment" at bounding box center [734, 552] width 98 height 29
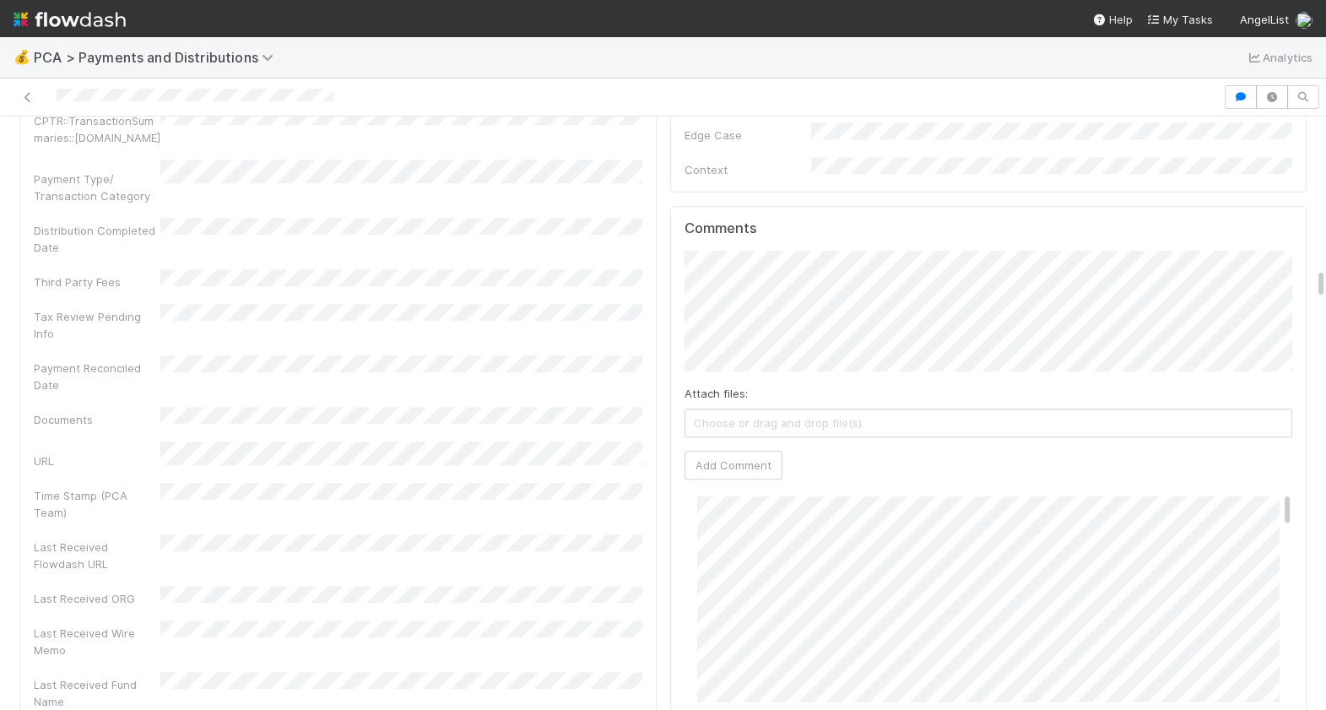
scroll to position [3071, 0]
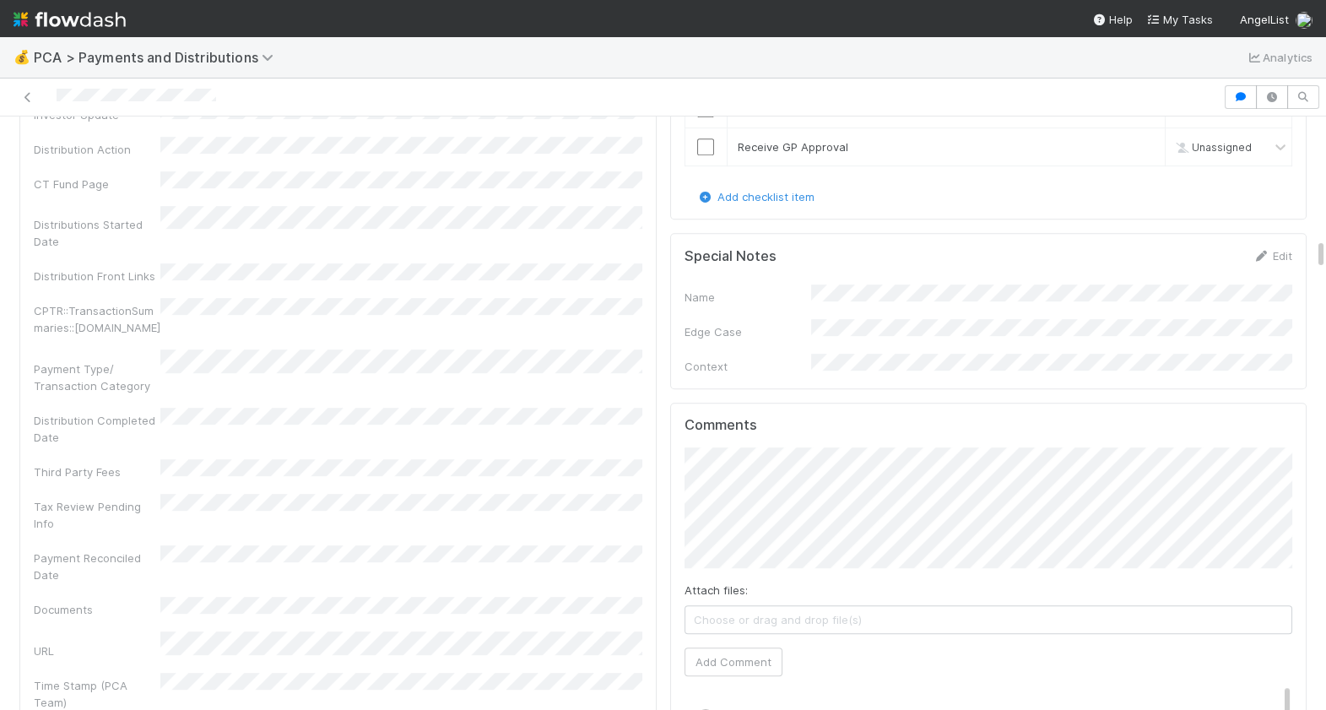
scroll to position [2258, 0]
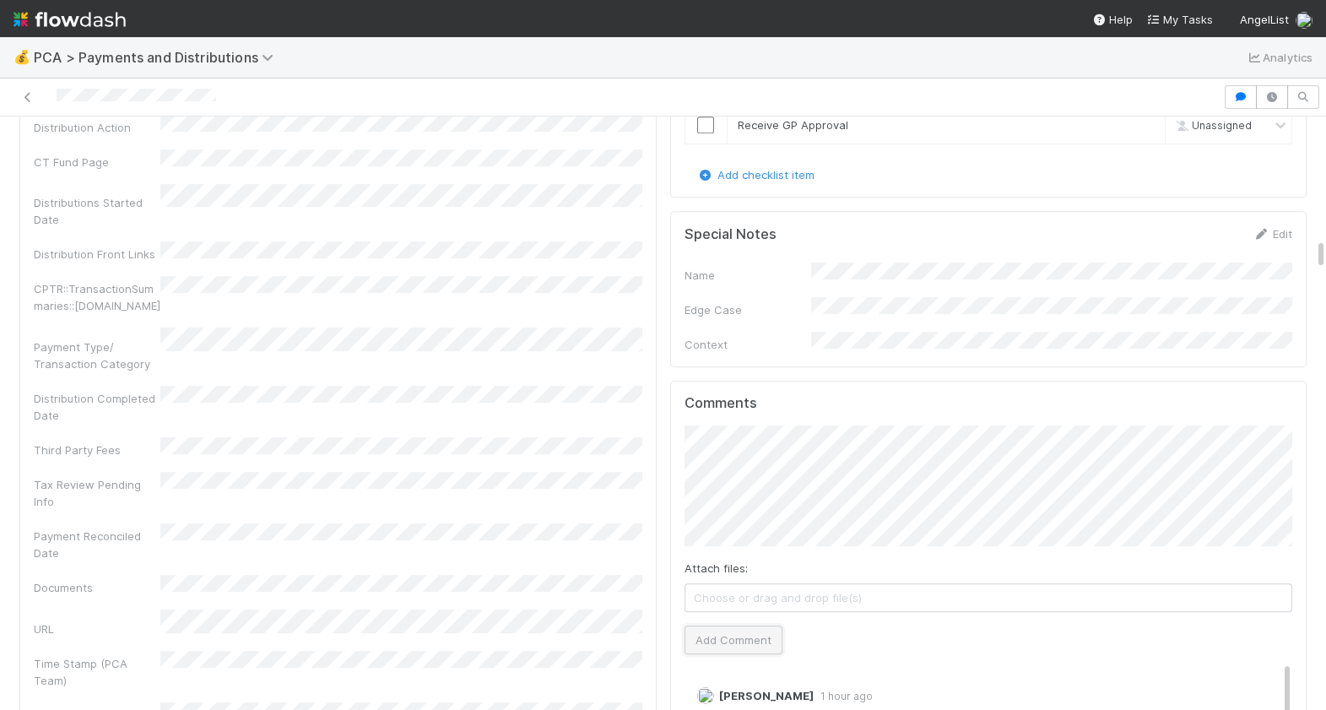
click at [743, 626] on button "Add Comment" at bounding box center [734, 640] width 98 height 29
click at [57, 98] on div at bounding box center [612, 97] width 1210 height 24
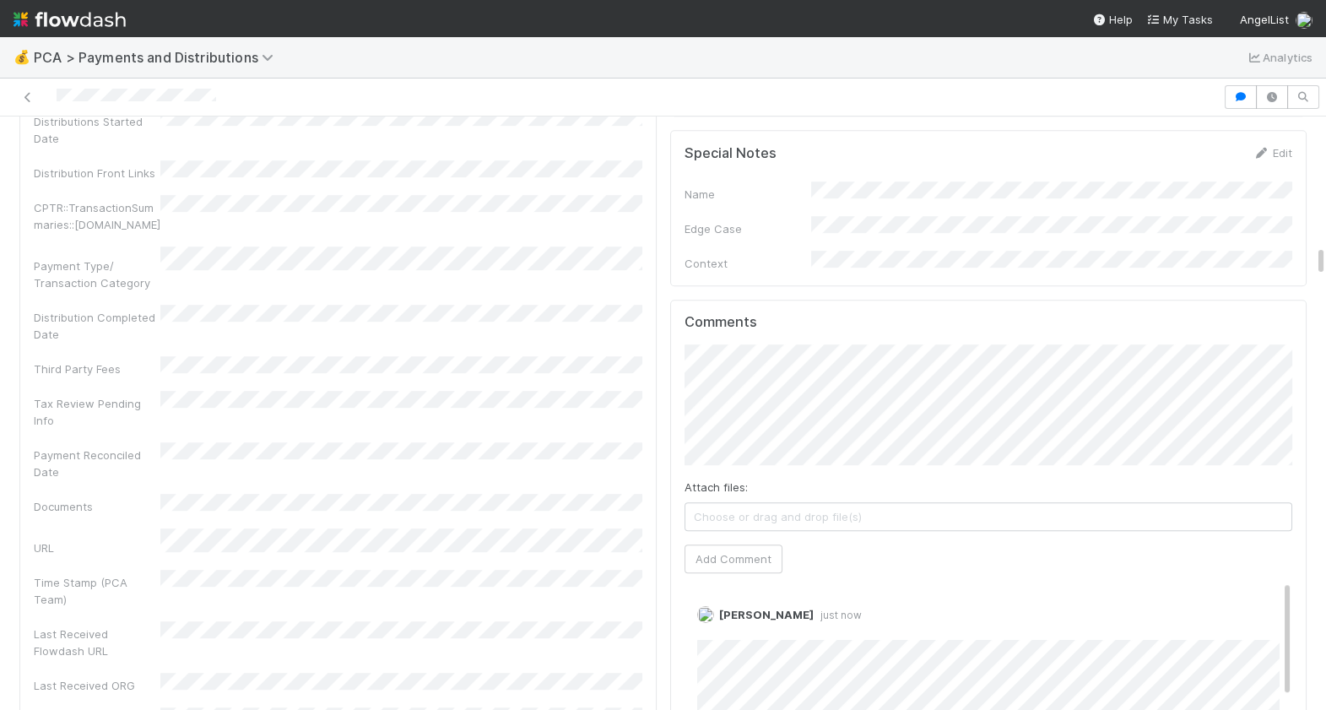
scroll to position [2377, 0]
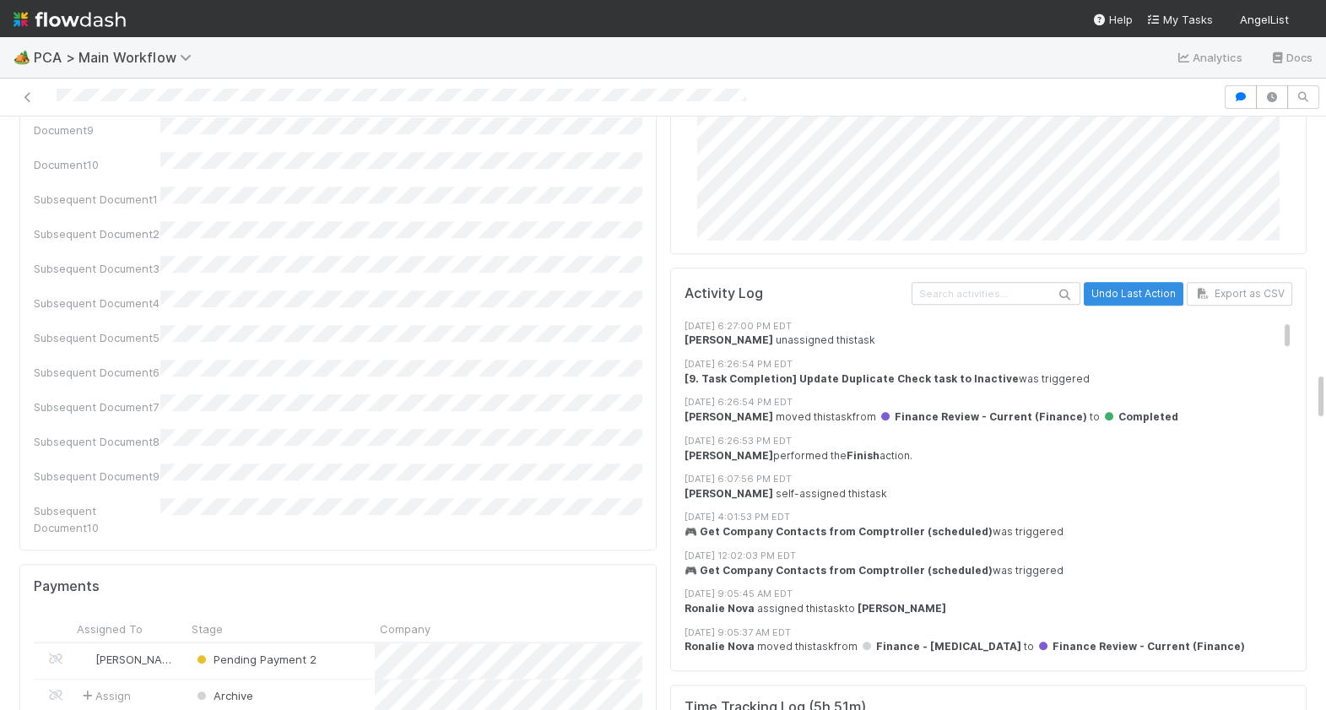
scroll to position [3045, 0]
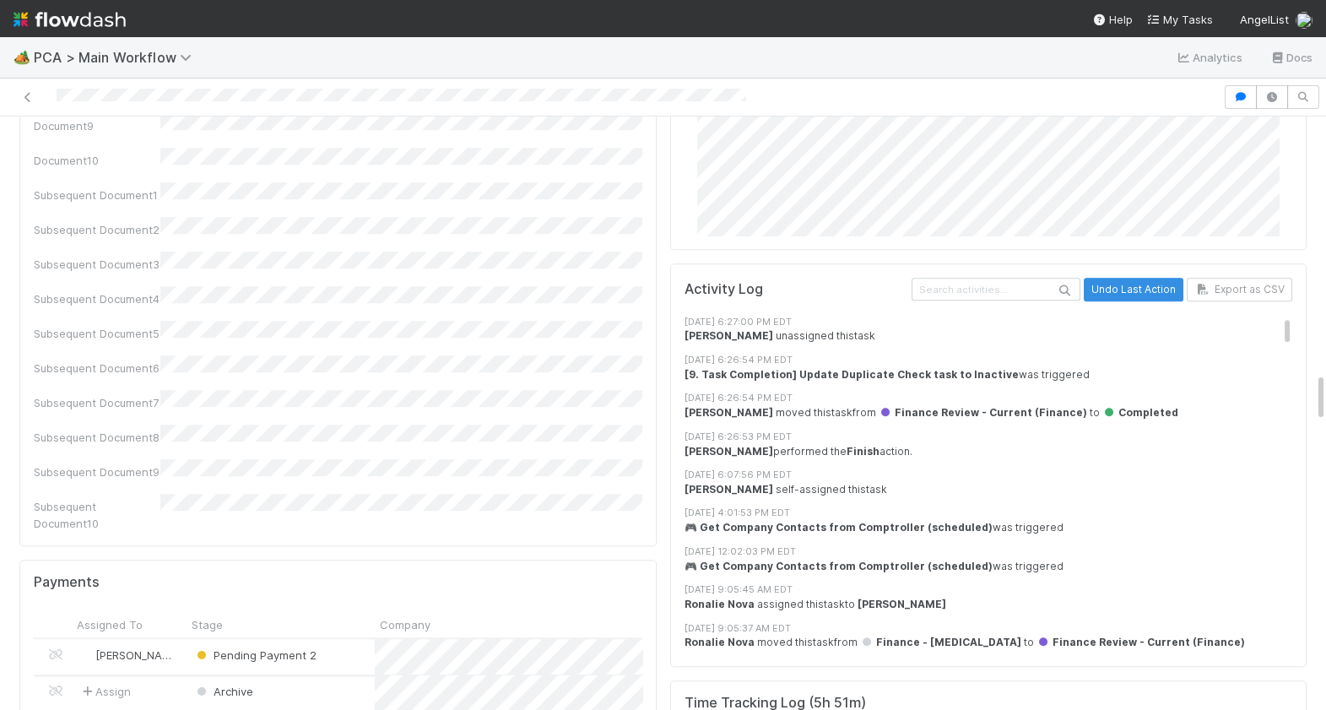
click at [337, 639] on div "Pending Payment 2" at bounding box center [281, 656] width 188 height 35
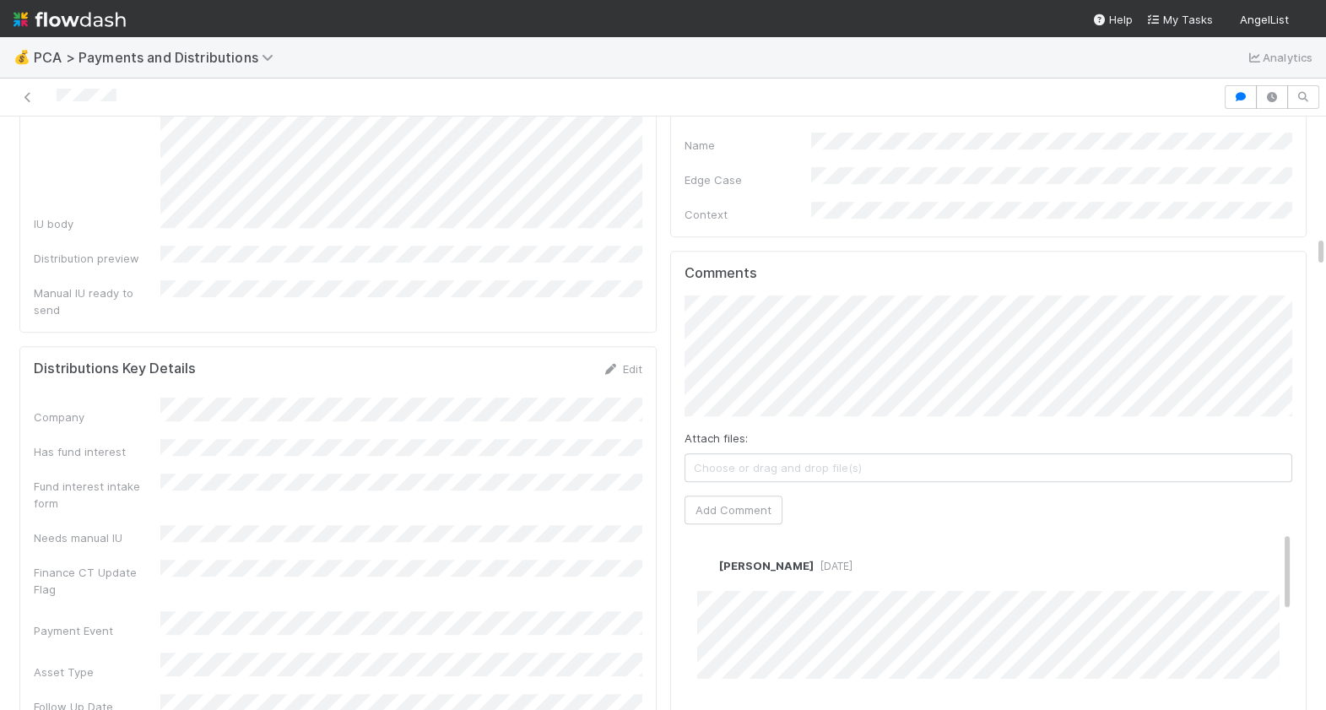
scroll to position [2600, 0]
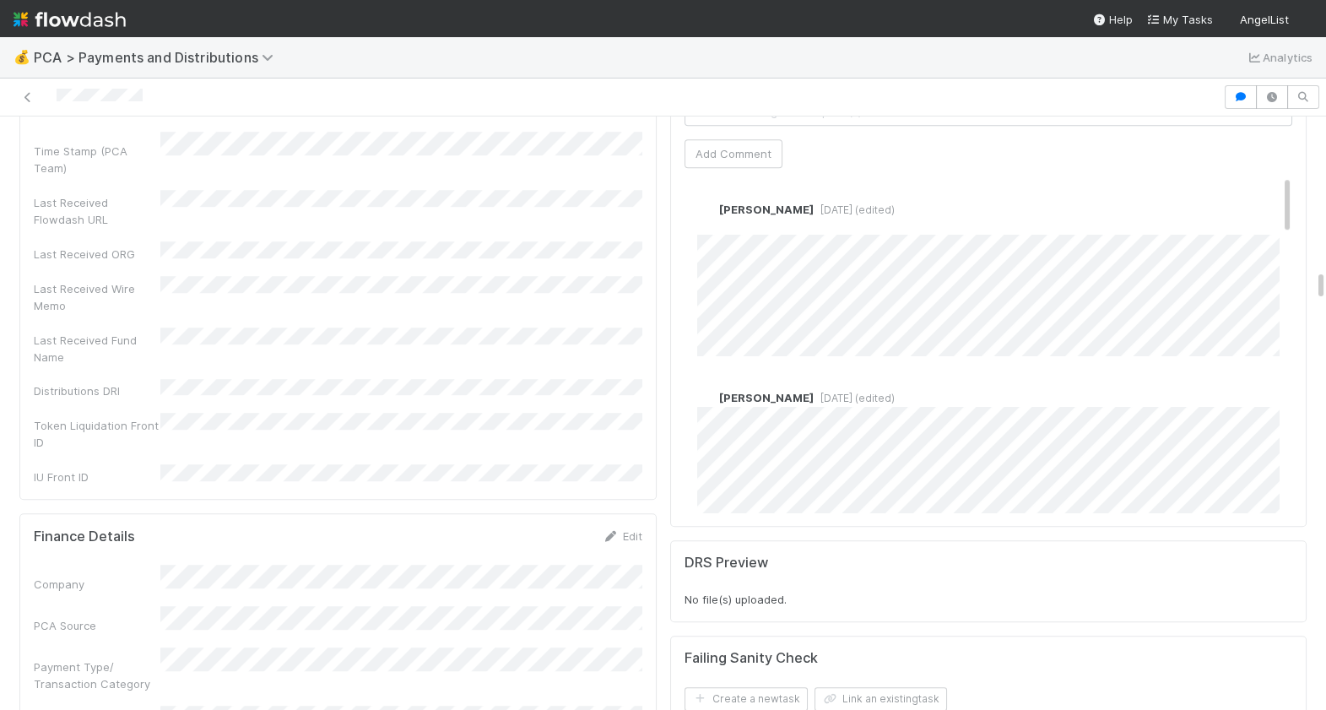
scroll to position [2824, 0]
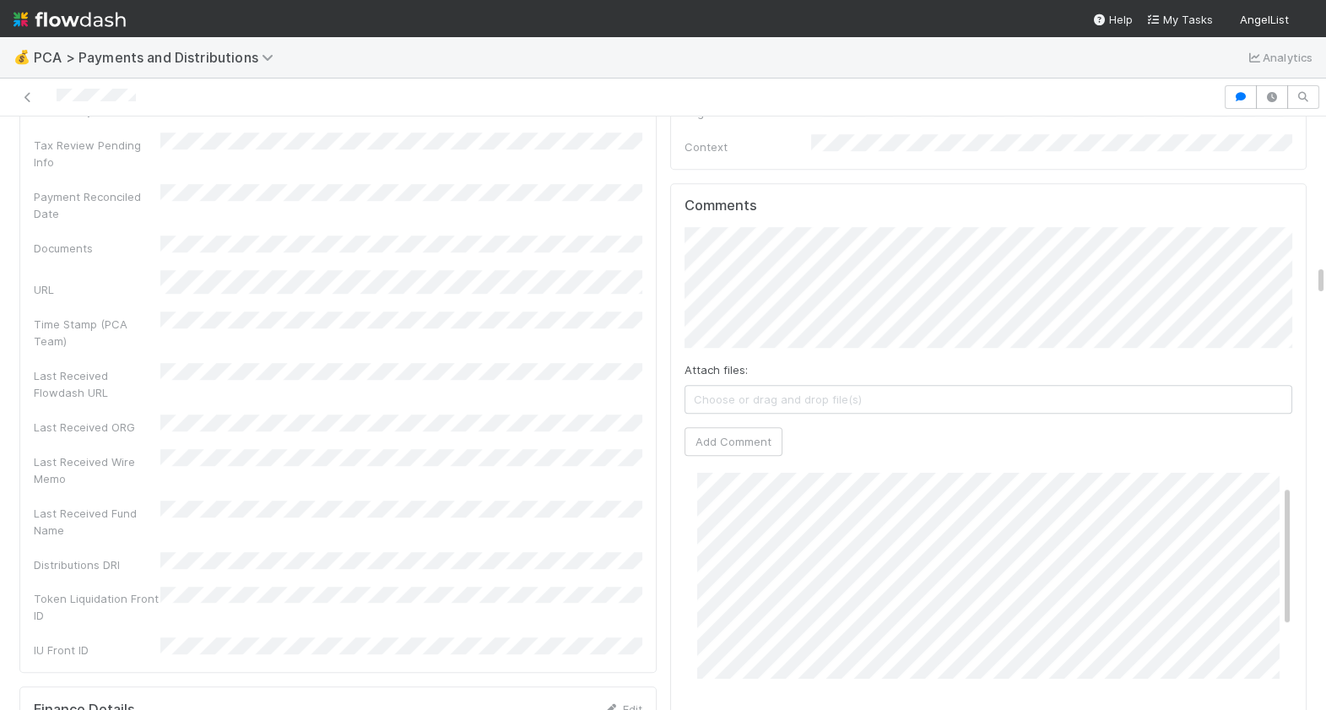
scroll to position [54, 0]
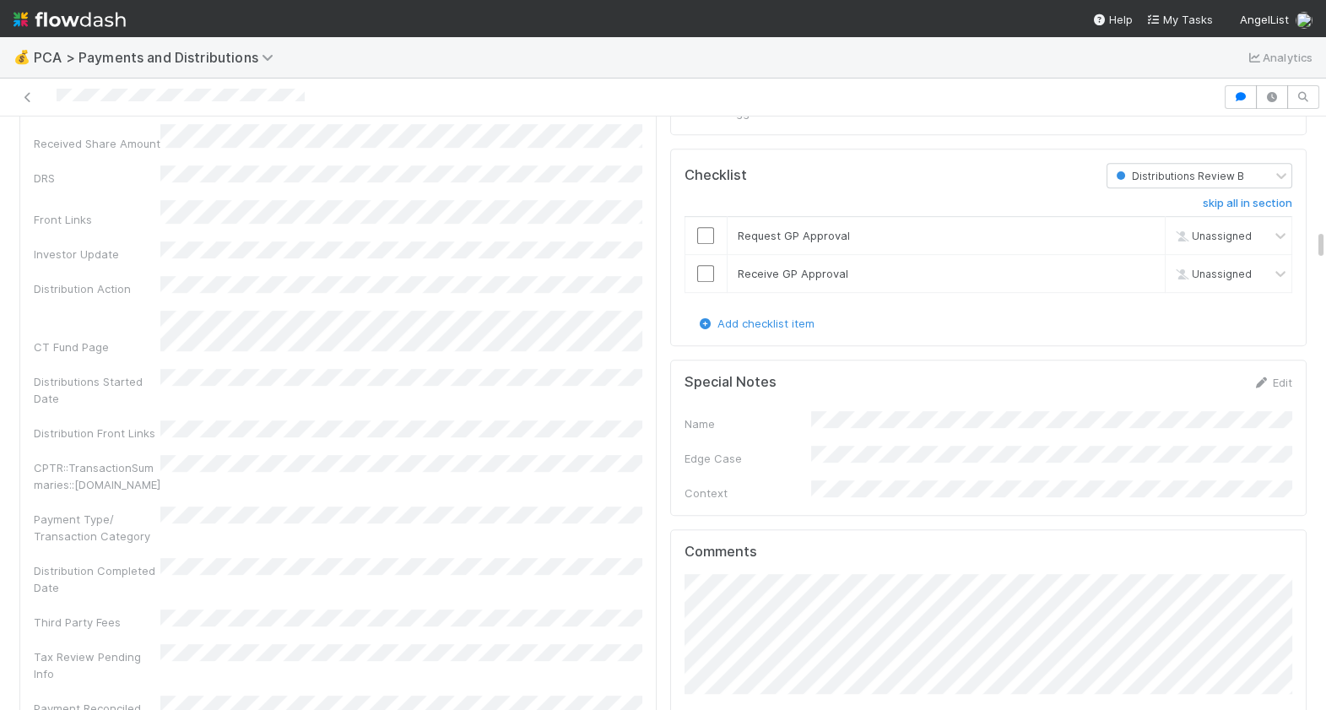
scroll to position [2264, 0]
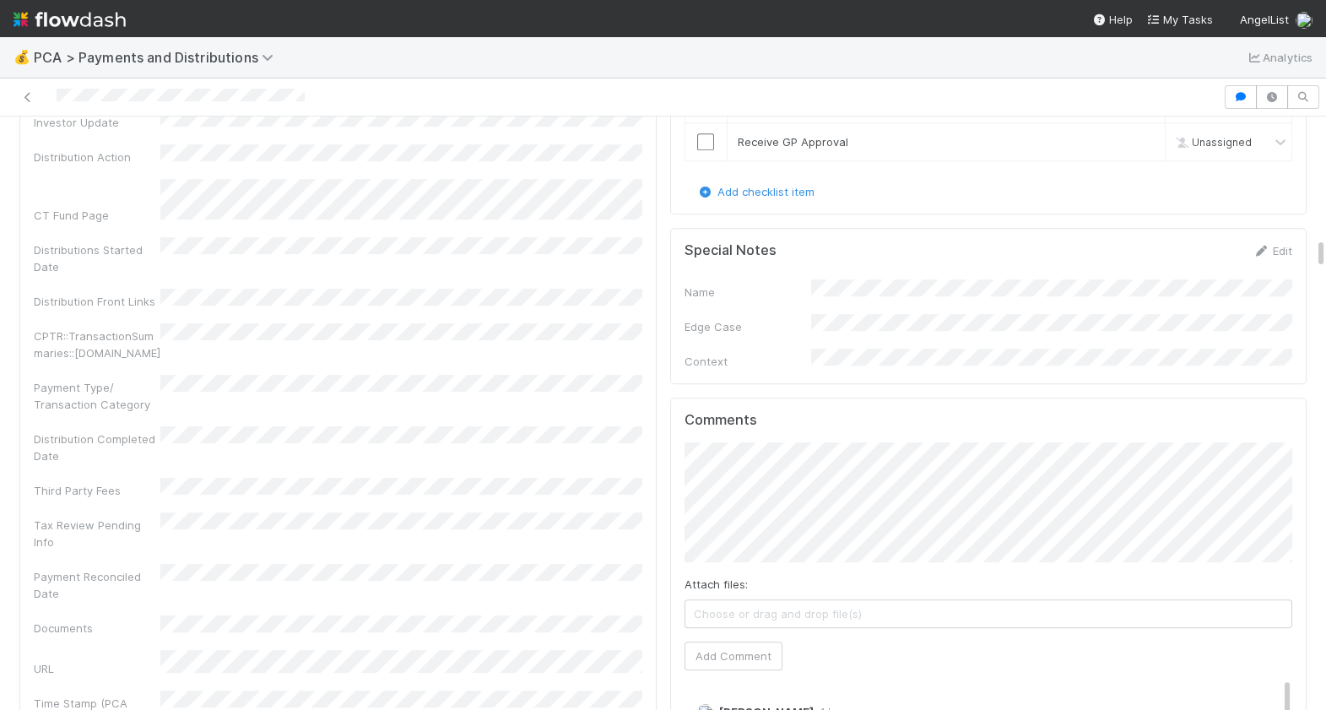
drag, startPoint x: 317, startPoint y: 86, endPoint x: 57, endPoint y: 89, distance: 260.0
click at [57, 89] on div at bounding box center [612, 97] width 1210 height 24
drag, startPoint x: 306, startPoint y: 92, endPoint x: 53, endPoint y: 95, distance: 252.4
click at [54, 95] on div at bounding box center [612, 97] width 1210 height 24
click at [744, 642] on button "Add Comment" at bounding box center [734, 656] width 98 height 29
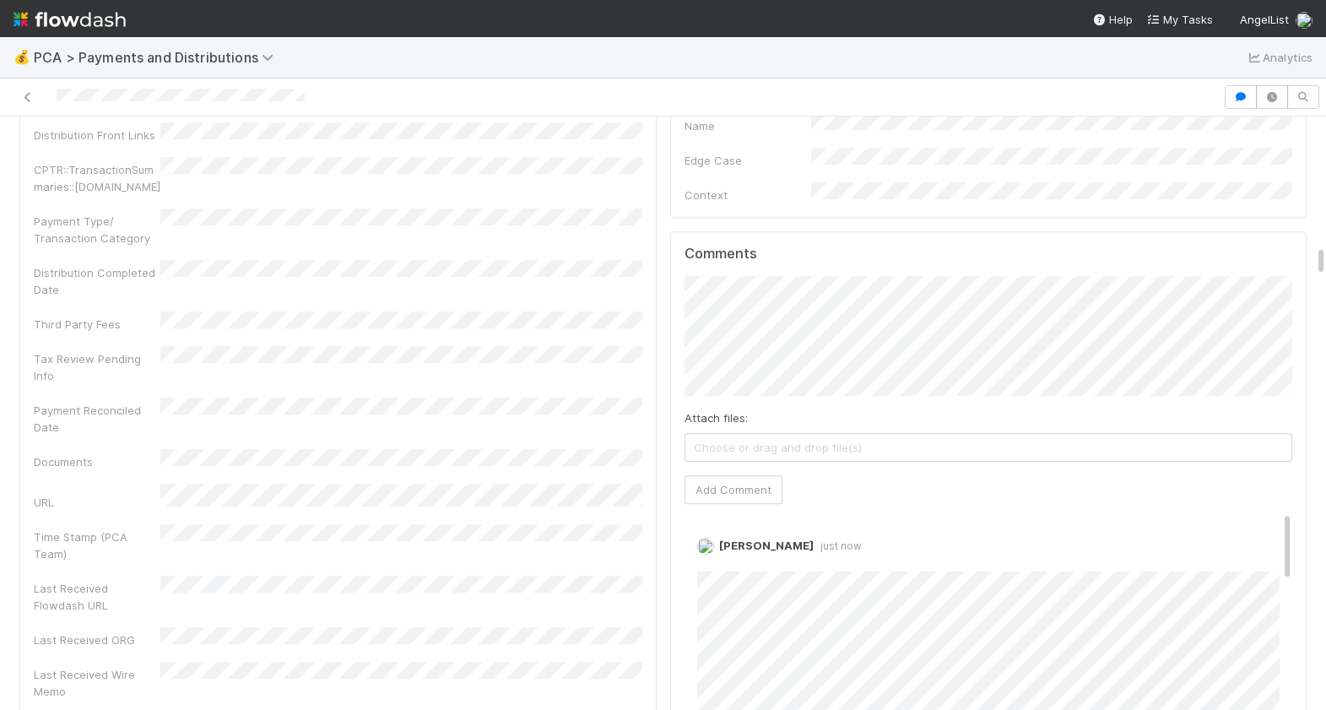
scroll to position [2482, 0]
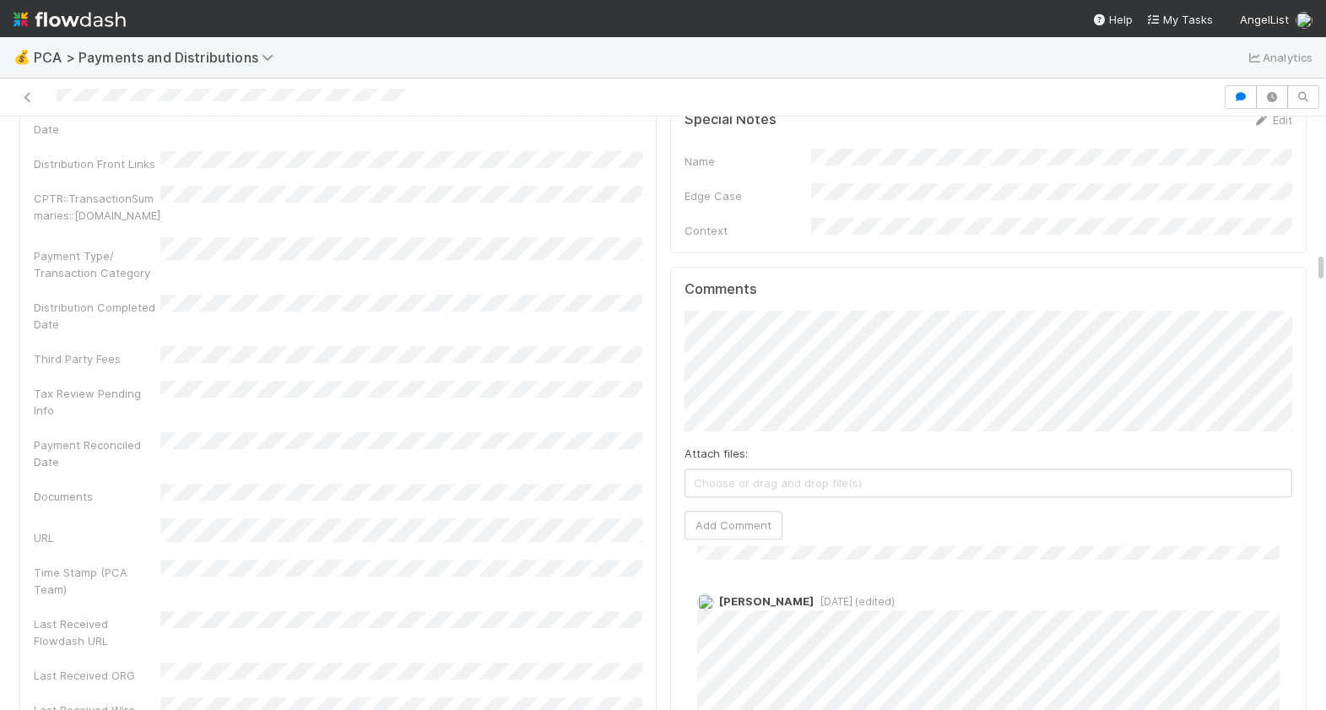
scroll to position [2534, 0]
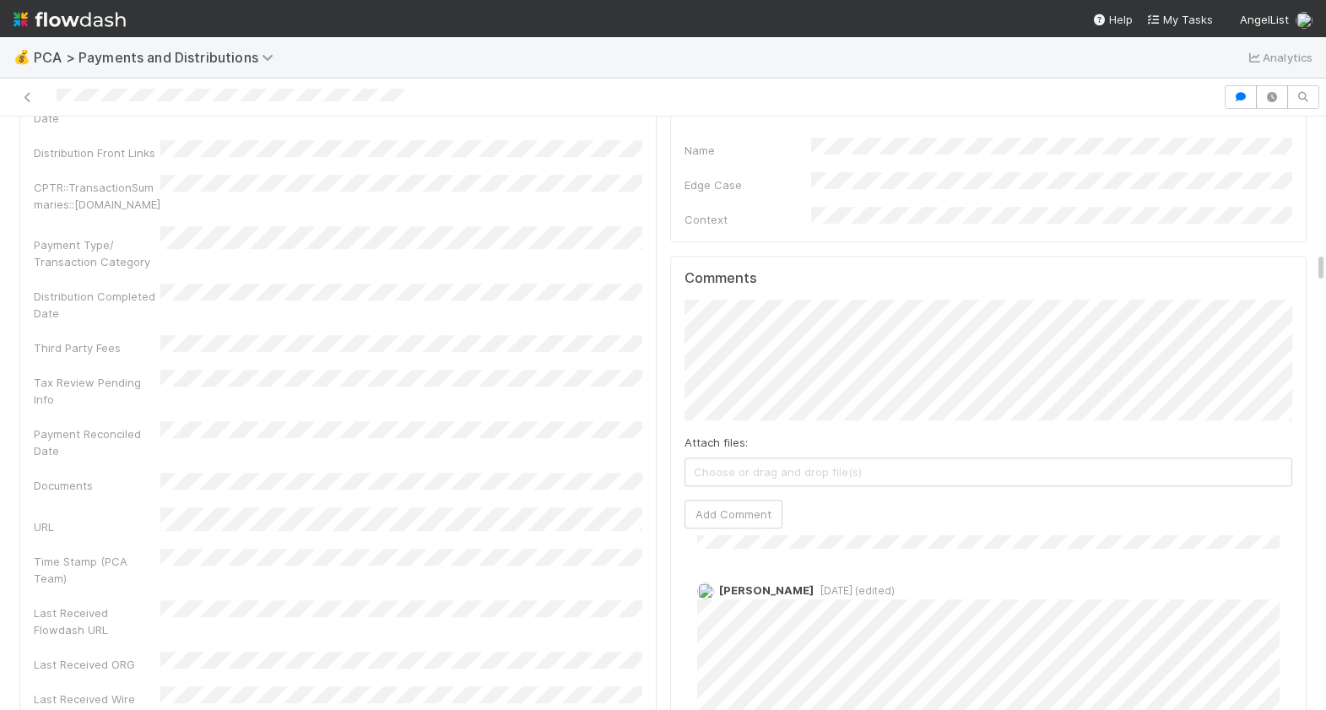
drag, startPoint x: 438, startPoint y: 100, endPoint x: 51, endPoint y: 98, distance: 387.5
click at [51, 98] on div at bounding box center [612, 97] width 1210 height 24
click at [718, 500] on button "Add Comment" at bounding box center [734, 514] width 98 height 29
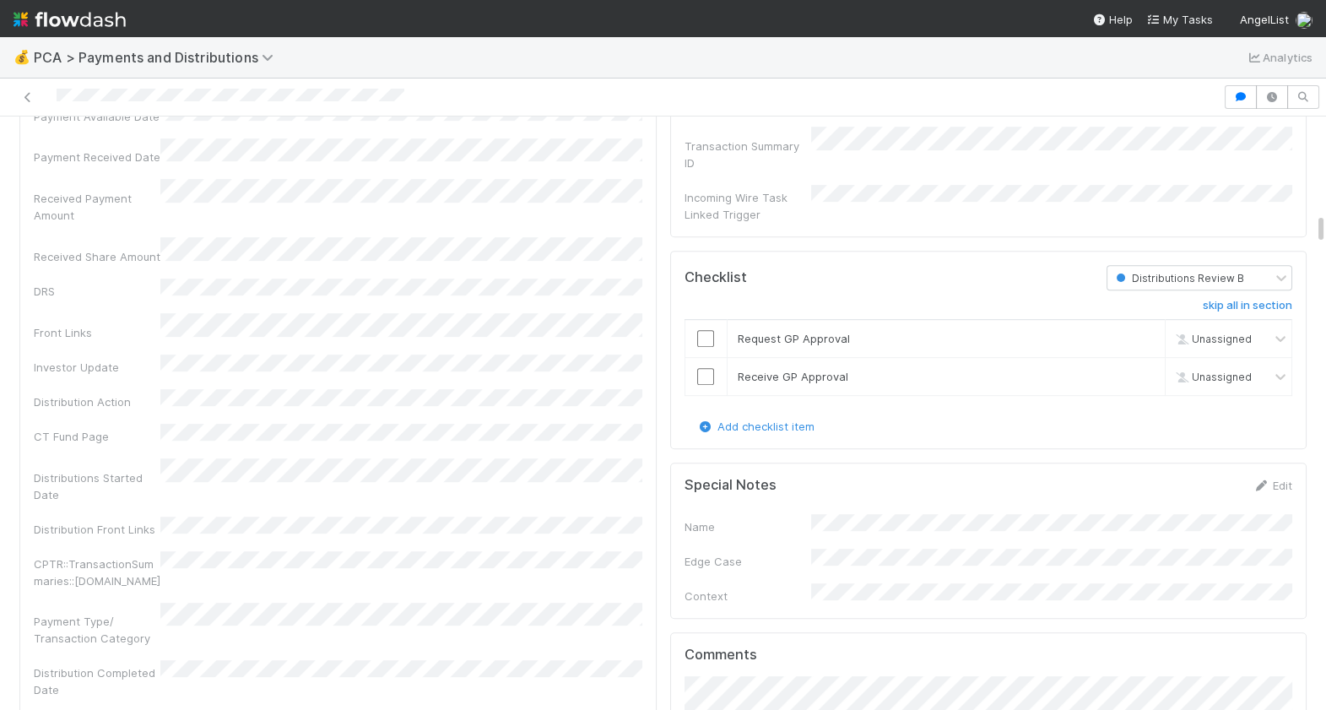
scroll to position [1636, 0]
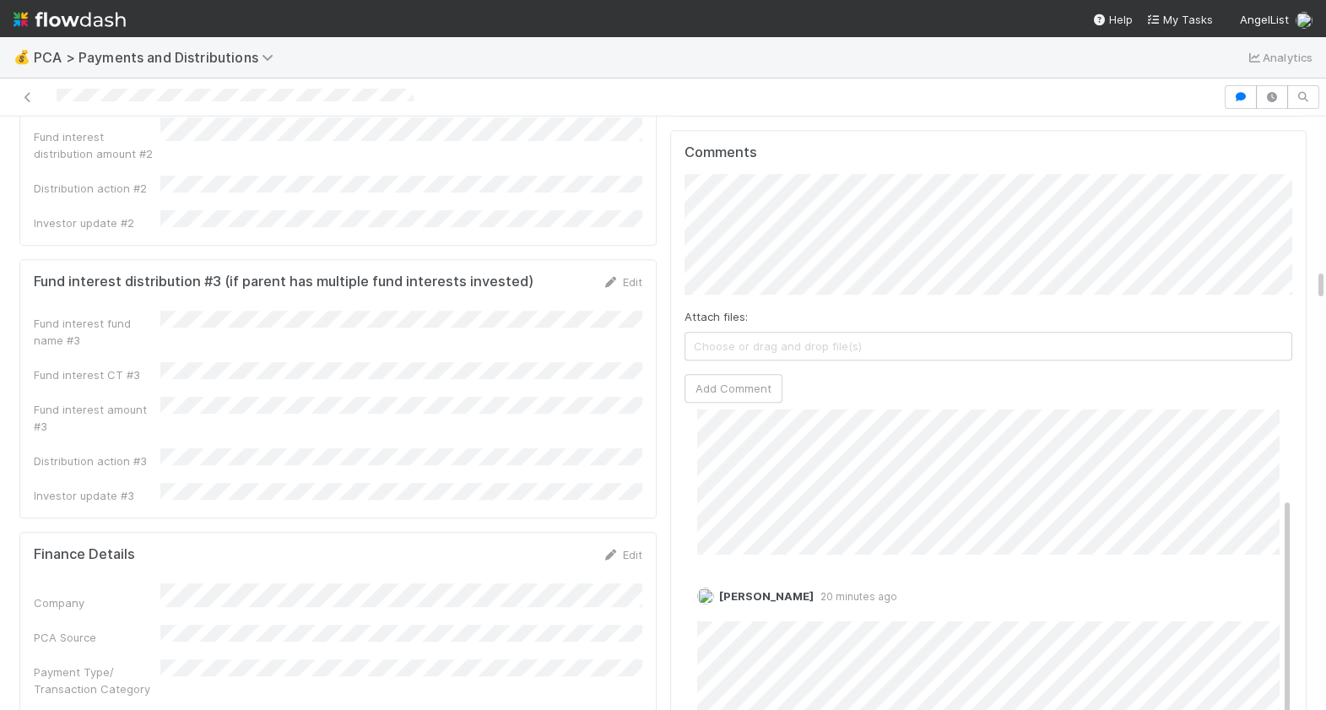
scroll to position [122, 0]
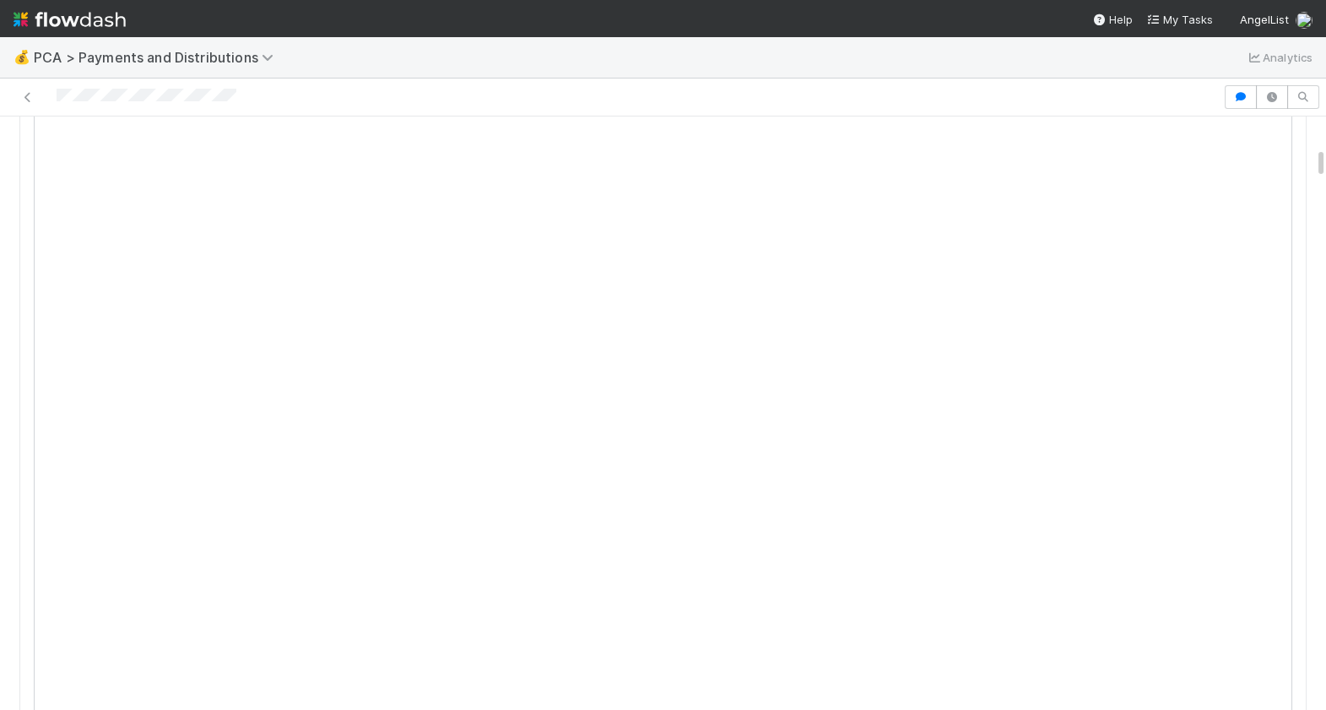
scroll to position [608, 0]
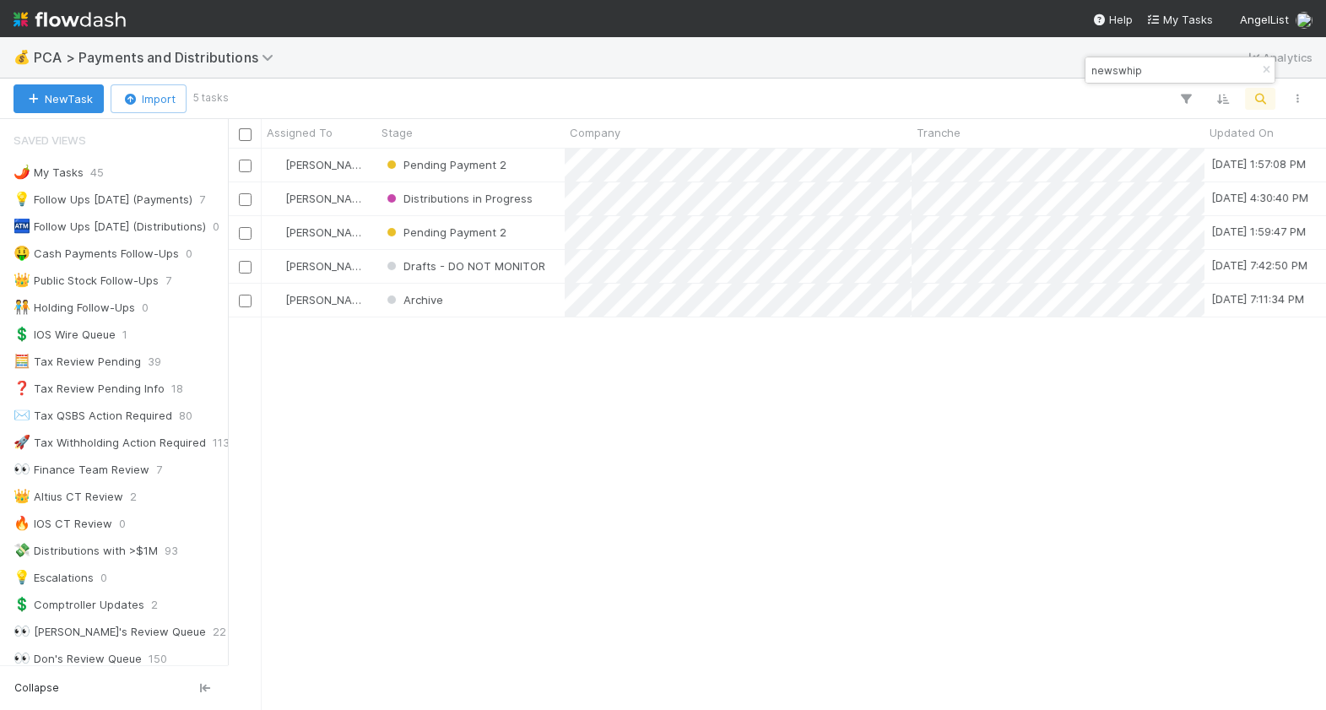
scroll to position [1398, 0]
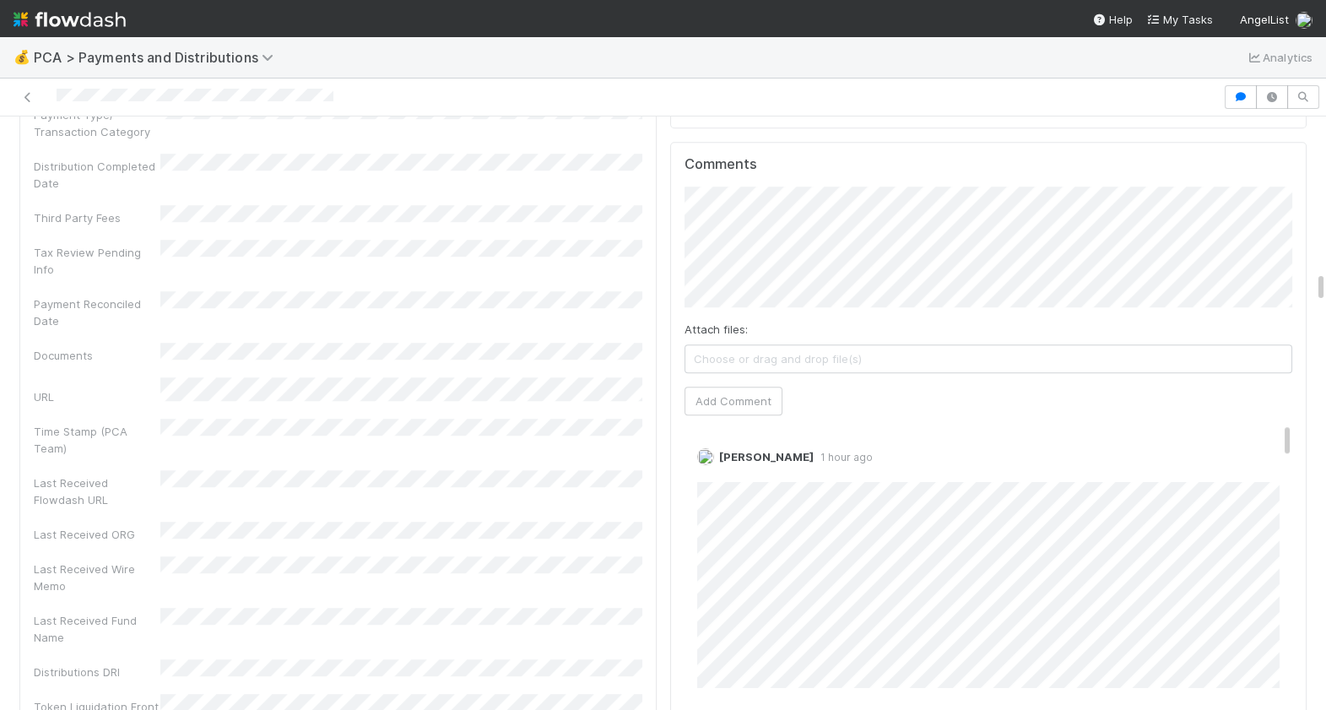
scroll to position [3143, 0]
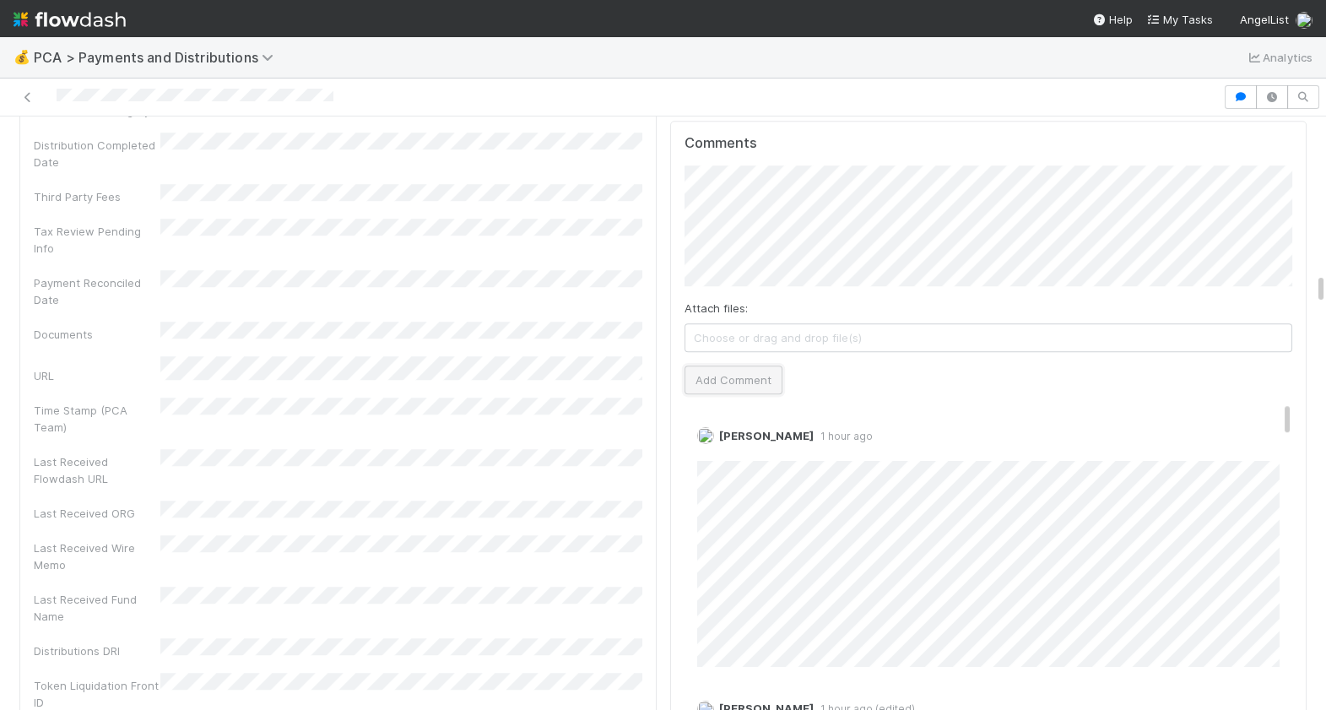
click at [734, 366] on button "Add Comment" at bounding box center [734, 380] width 98 height 29
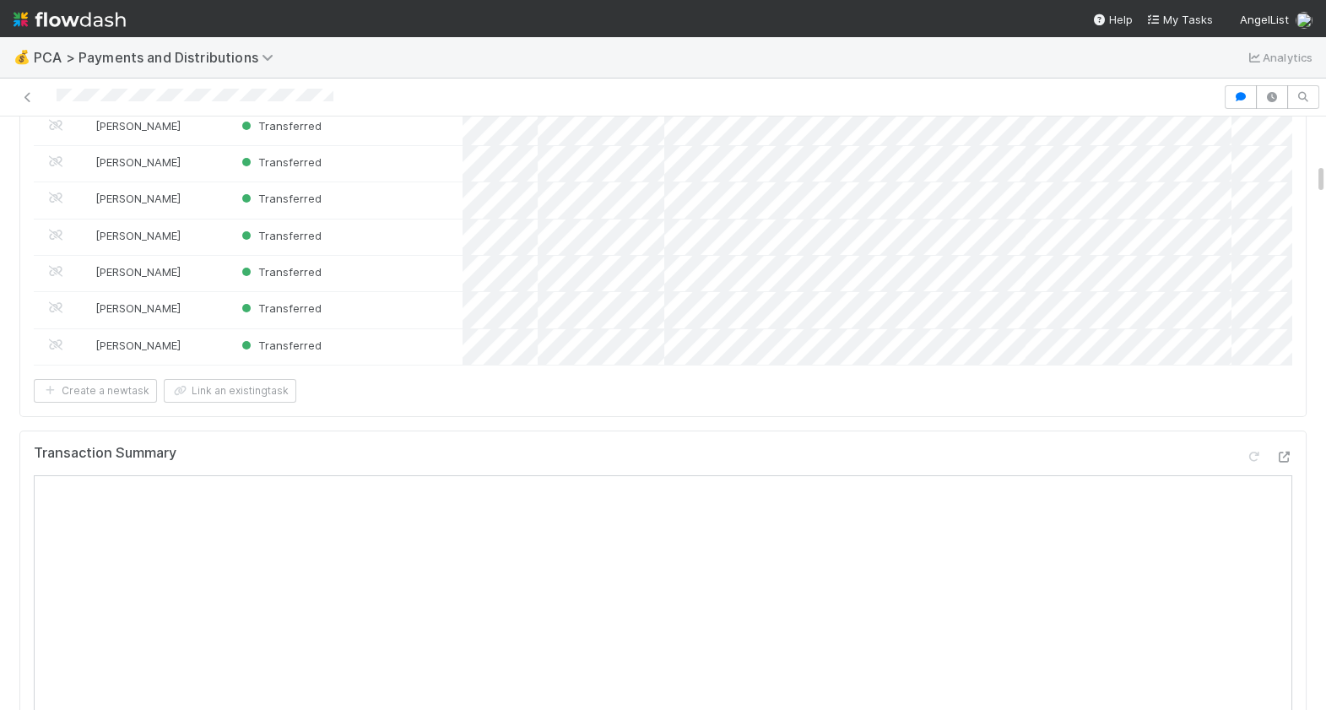
scroll to position [0, 0]
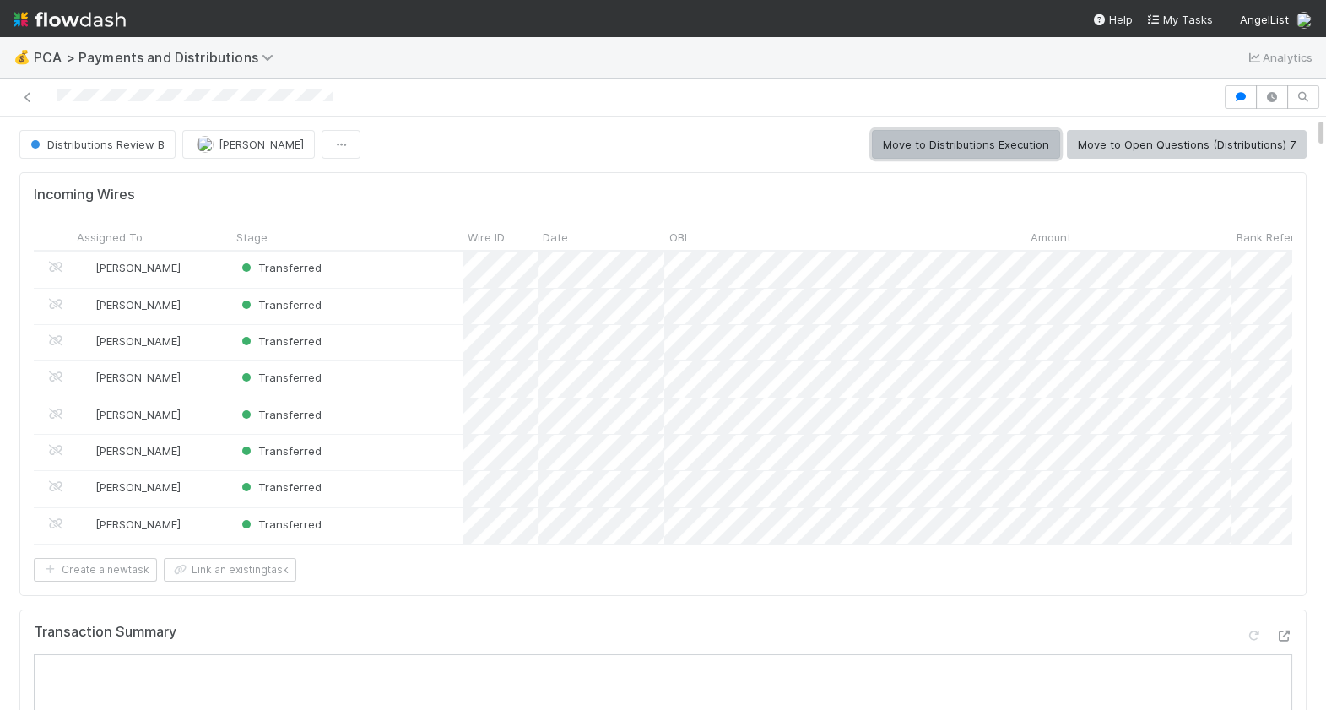
click at [943, 149] on button "Move to Distributions Execution" at bounding box center [966, 144] width 188 height 29
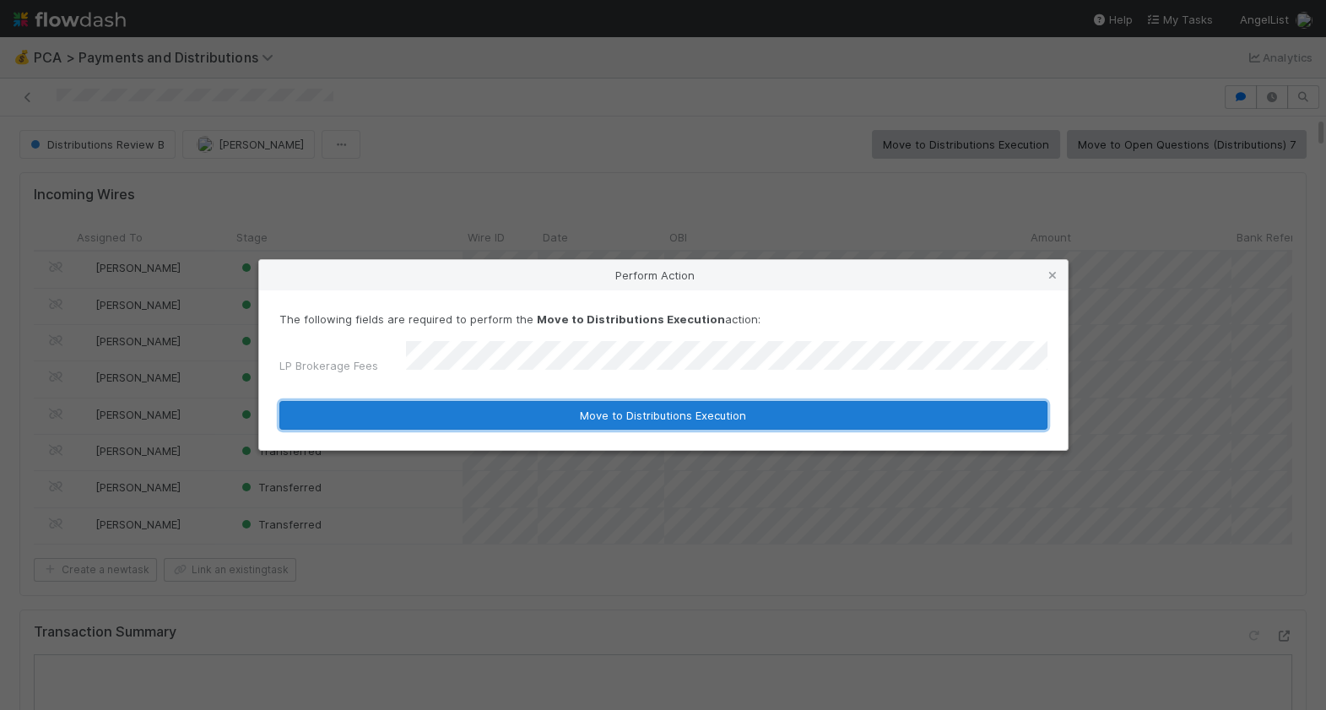
click at [513, 401] on button "Move to Distributions Execution" at bounding box center [663, 415] width 768 height 29
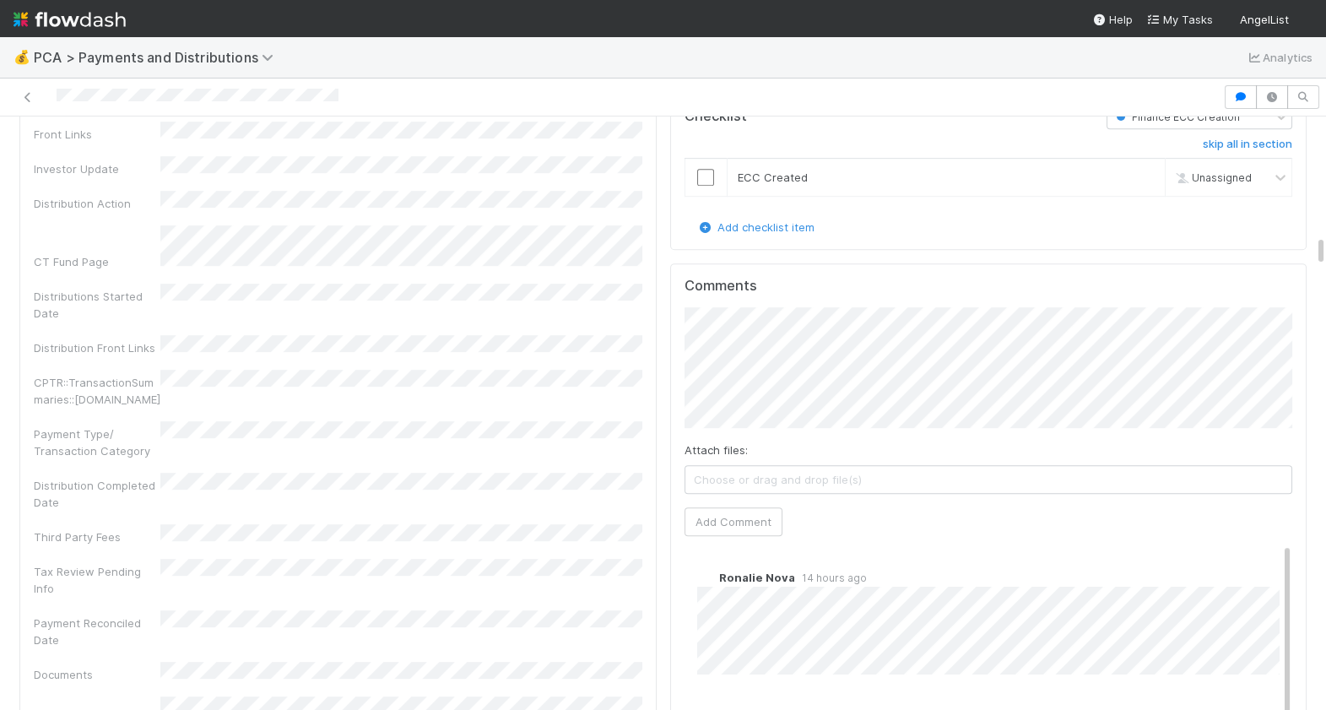
scroll to position [2153, 0]
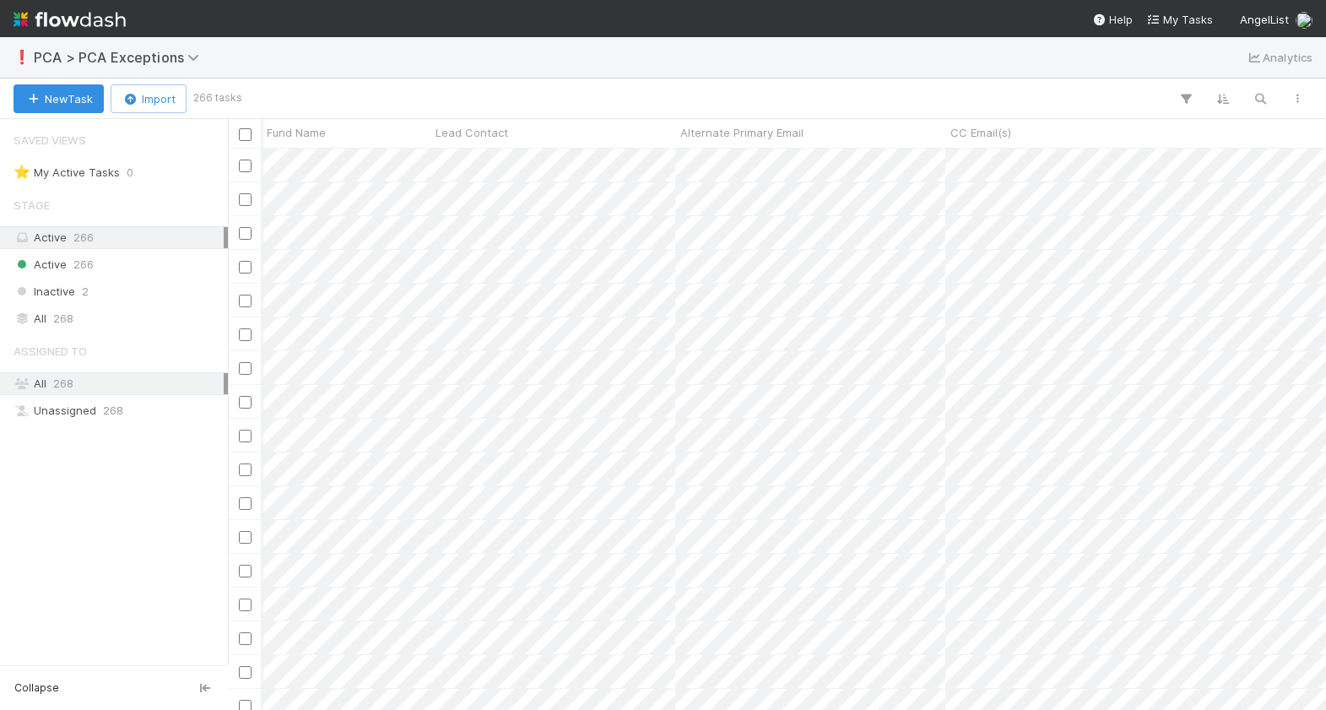
scroll to position [561, 1098]
